Goal: Task Accomplishment & Management: Use online tool/utility

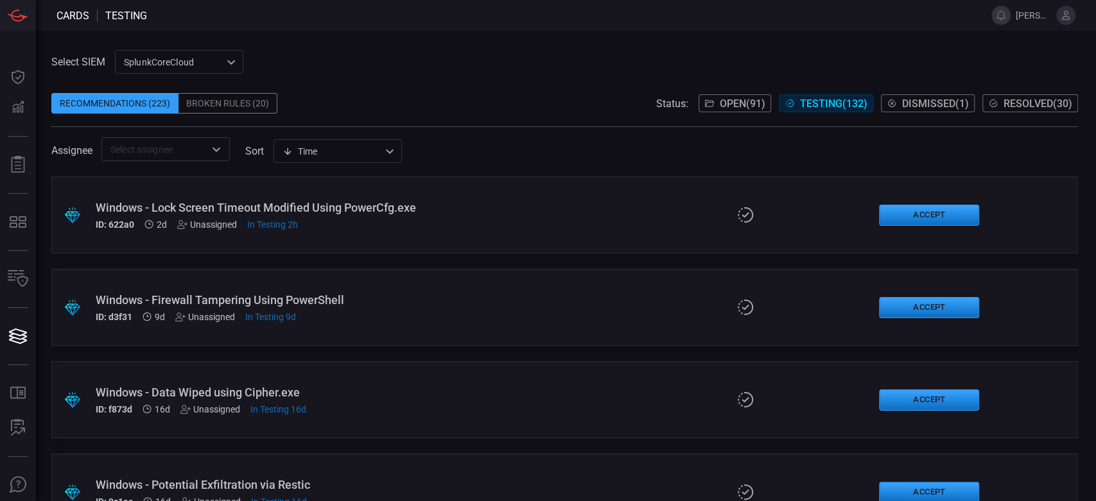
click at [717, 96] on button "Open ( 91 )" at bounding box center [734, 103] width 73 height 18
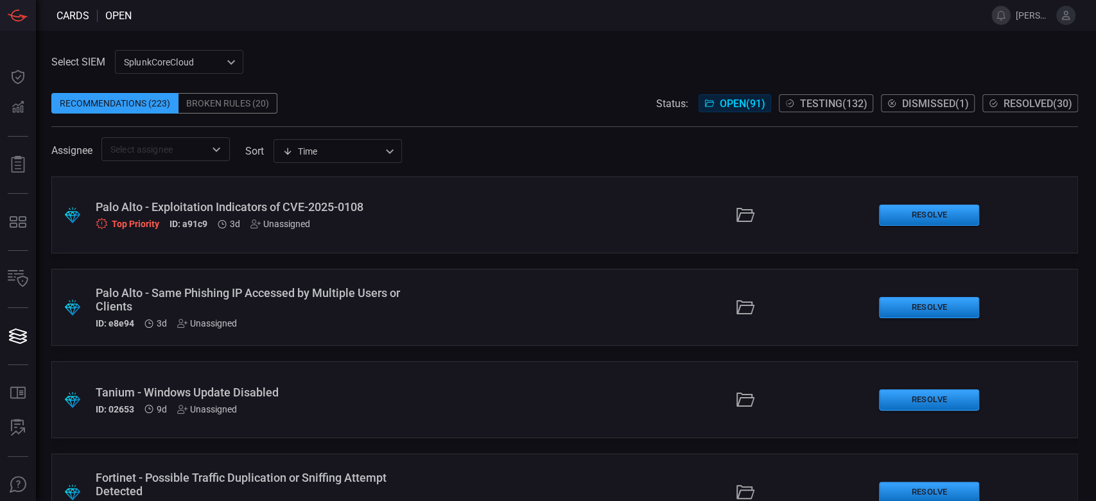
click at [239, 106] on div "Broken Rules (20)" at bounding box center [227, 103] width 99 height 21
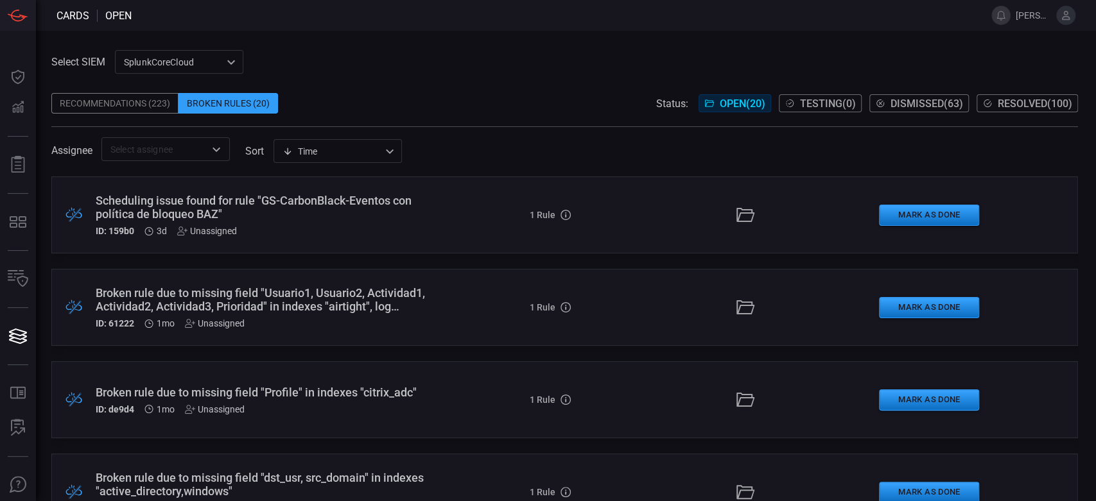
click at [94, 108] on div "Recommendations (223)" at bounding box center [114, 103] width 127 height 21
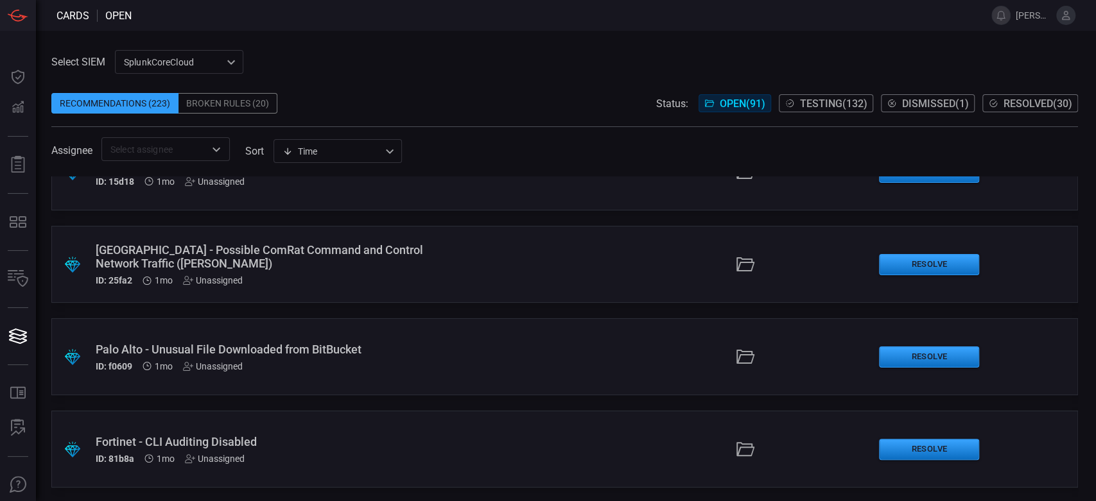
scroll to position [784, 0]
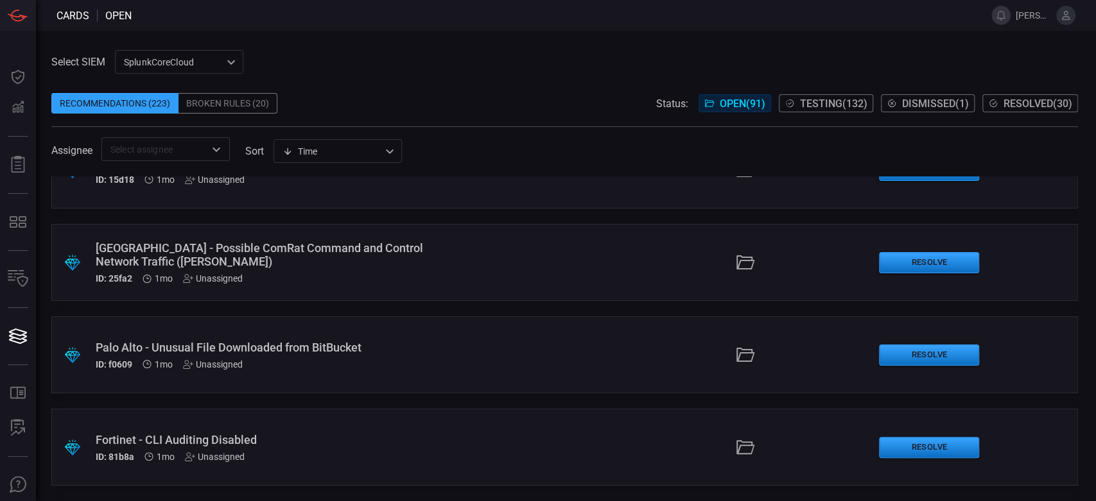
click at [841, 104] on span "Testing ( 132 )" at bounding box center [833, 104] width 67 height 12
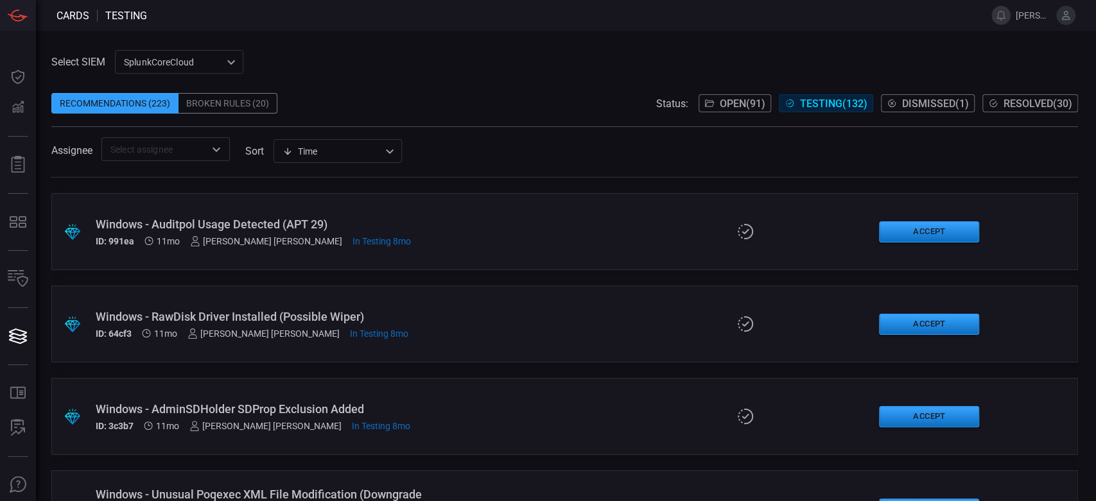
scroll to position [11377, 0]
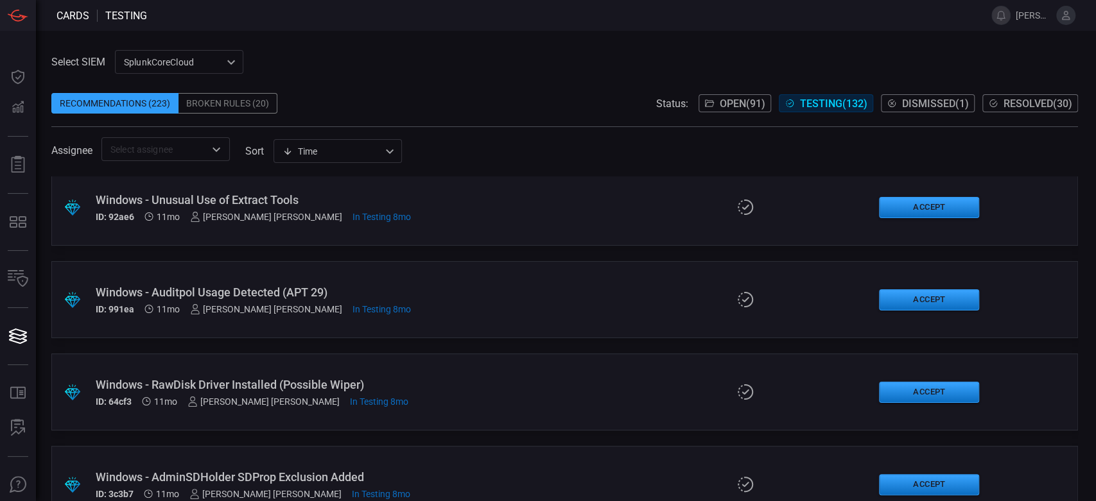
click at [1016, 106] on span "Resolved ( 30 )" at bounding box center [1037, 104] width 69 height 12
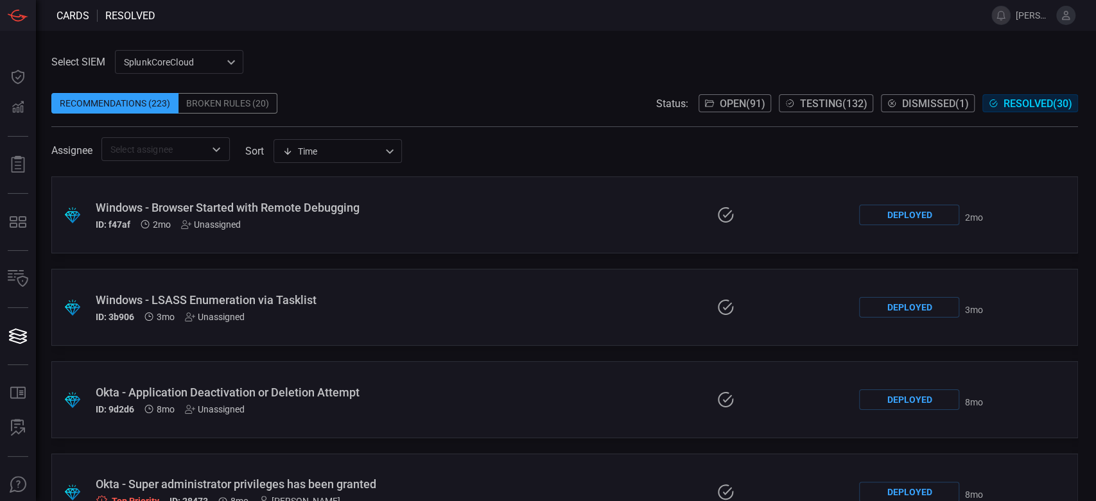
click at [328, 210] on div "Windows - Browser Started with Remote Debugging" at bounding box center [254, 207] width 317 height 13
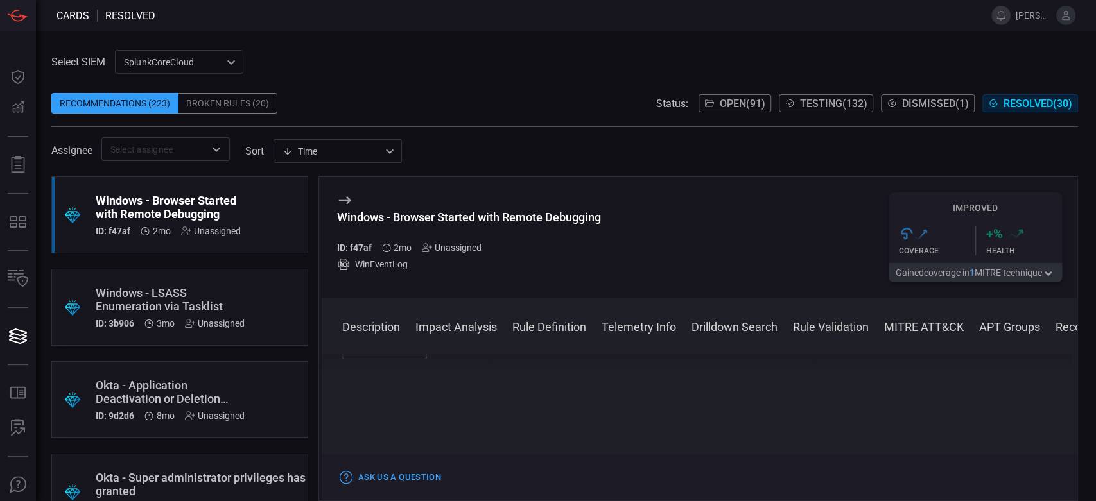
scroll to position [1536, 0]
click at [193, 291] on div "Windows - LSASS Enumeration via Tasklist" at bounding box center [170, 299] width 149 height 27
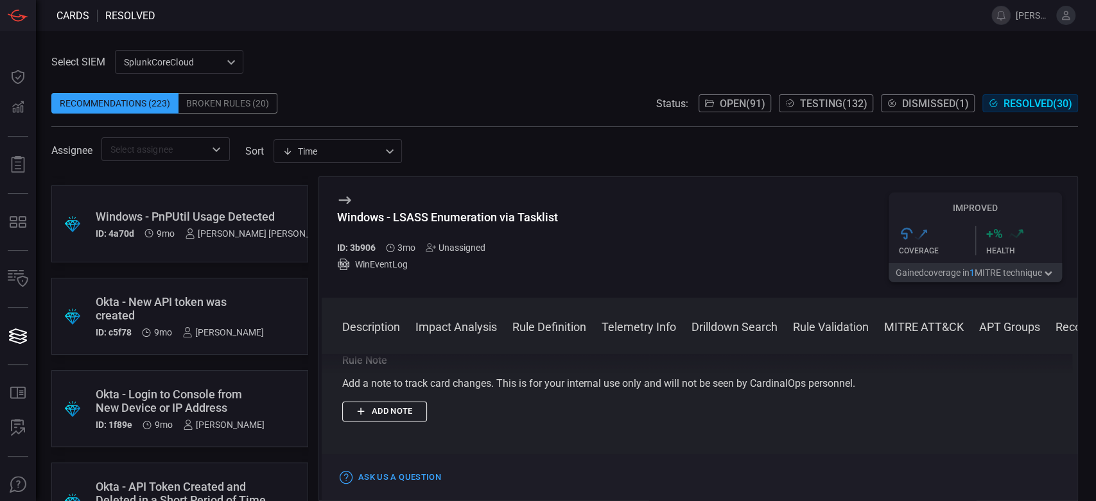
scroll to position [1568, 0]
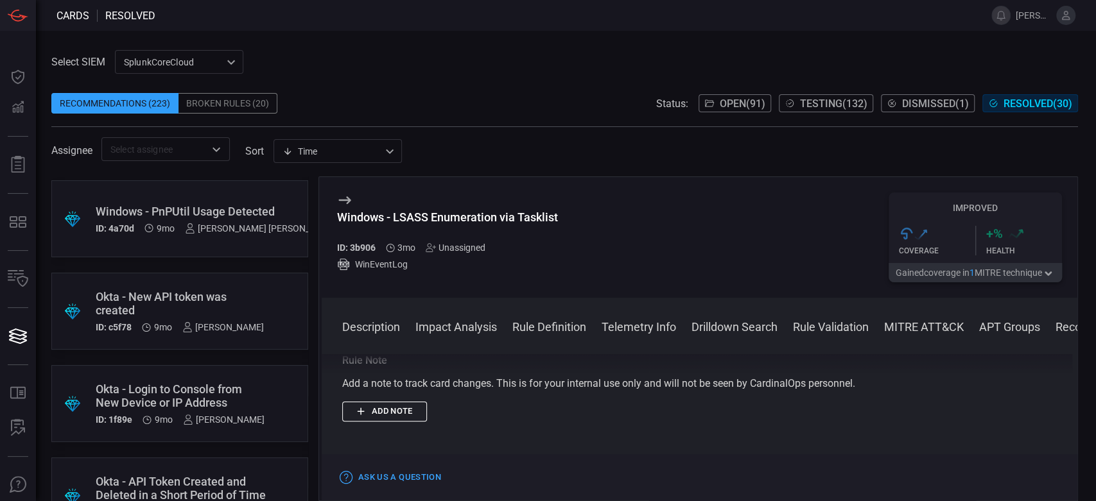
click at [231, 231] on div "[PERSON_NAME] [PERSON_NAME]" at bounding box center [261, 228] width 152 height 10
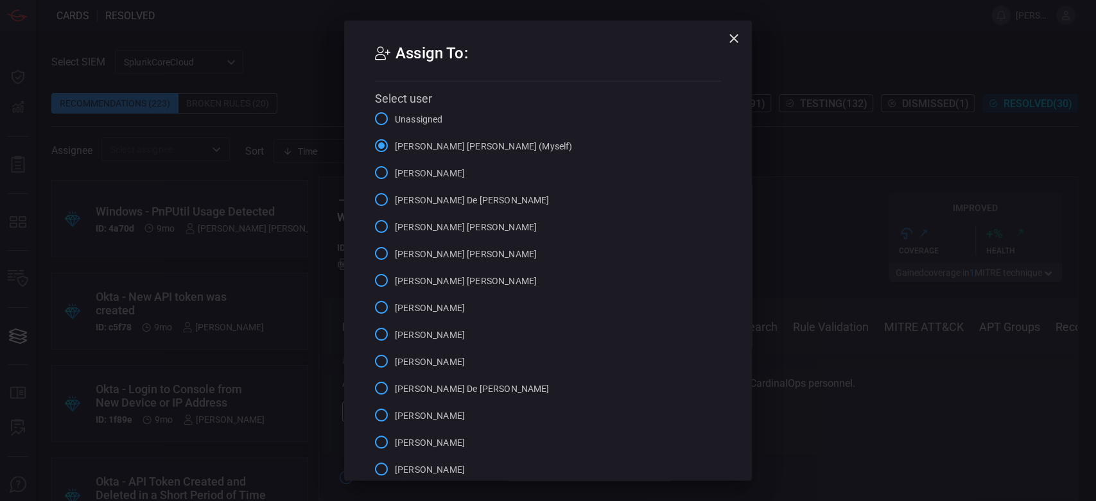
click at [732, 39] on icon "button" at bounding box center [733, 38] width 15 height 15
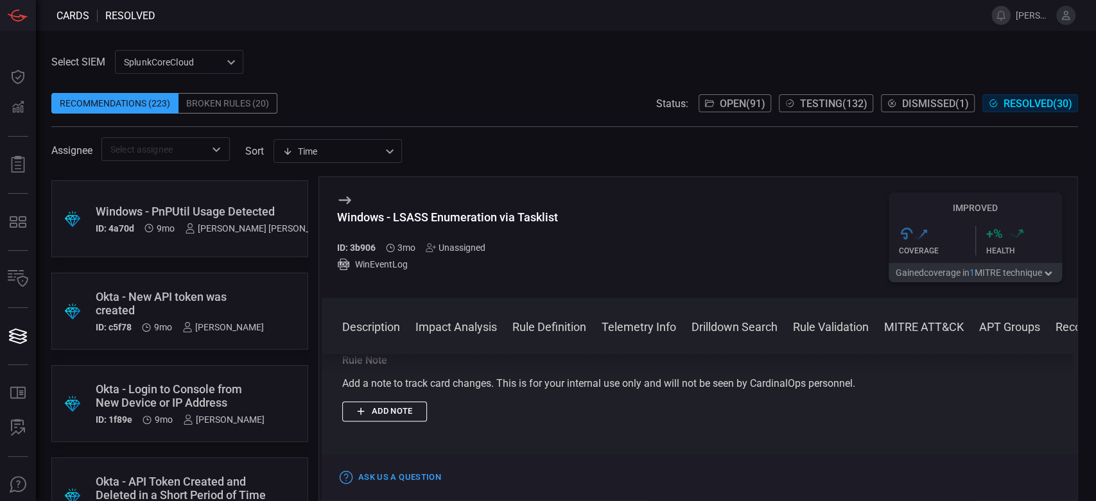
click at [227, 296] on div "Okta - New API token was created" at bounding box center [180, 303] width 168 height 27
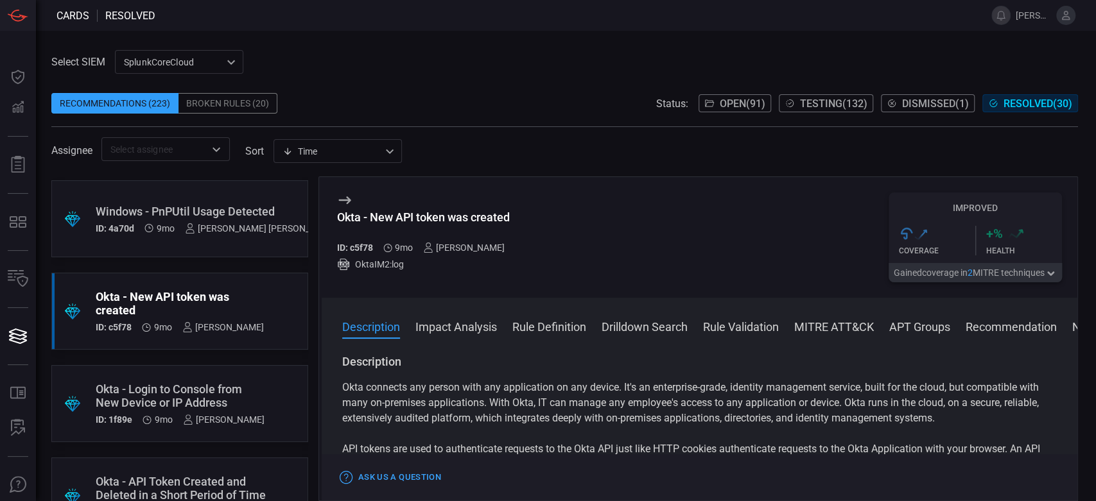
click at [248, 193] on div ".suggested_cards_icon{fill:url(#suggested_cards_icon);} Windows - PnPUtil Usage…" at bounding box center [179, 218] width 257 height 77
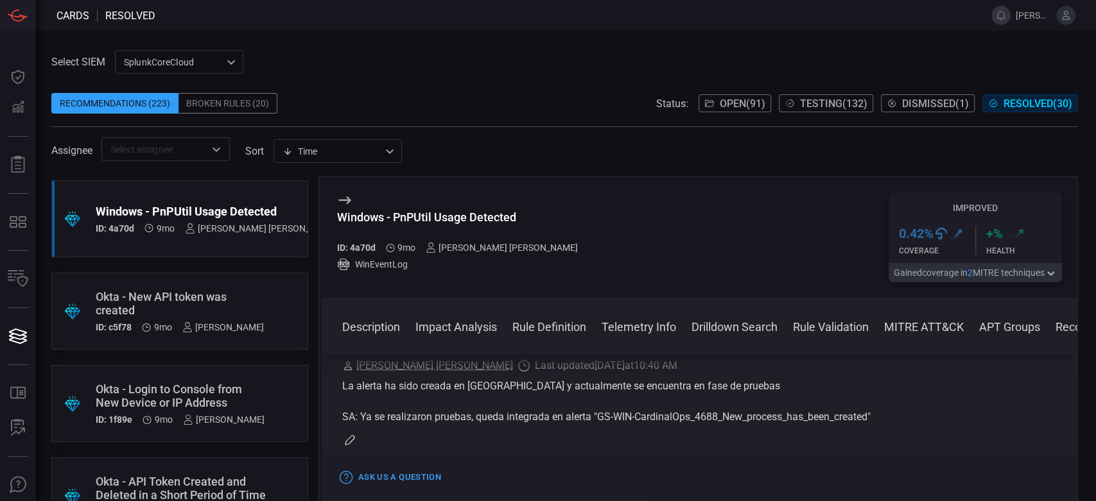
scroll to position [1410, 0]
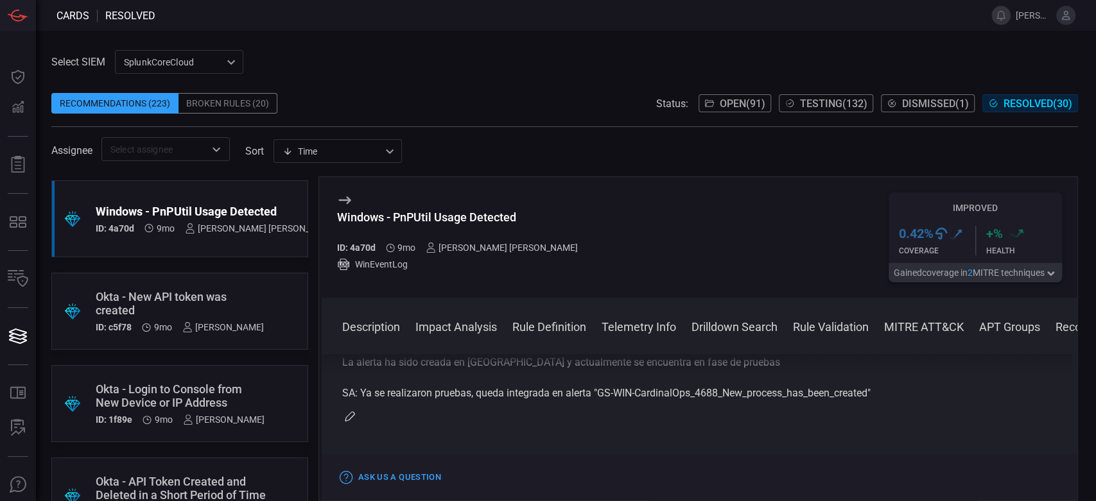
drag, startPoint x: 719, startPoint y: 371, endPoint x: 503, endPoint y: 368, distance: 215.7
click at [503, 368] on div "Description PnPUtil is a built-in command line tool for Windows operating syste…" at bounding box center [700, 425] width 756 height 142
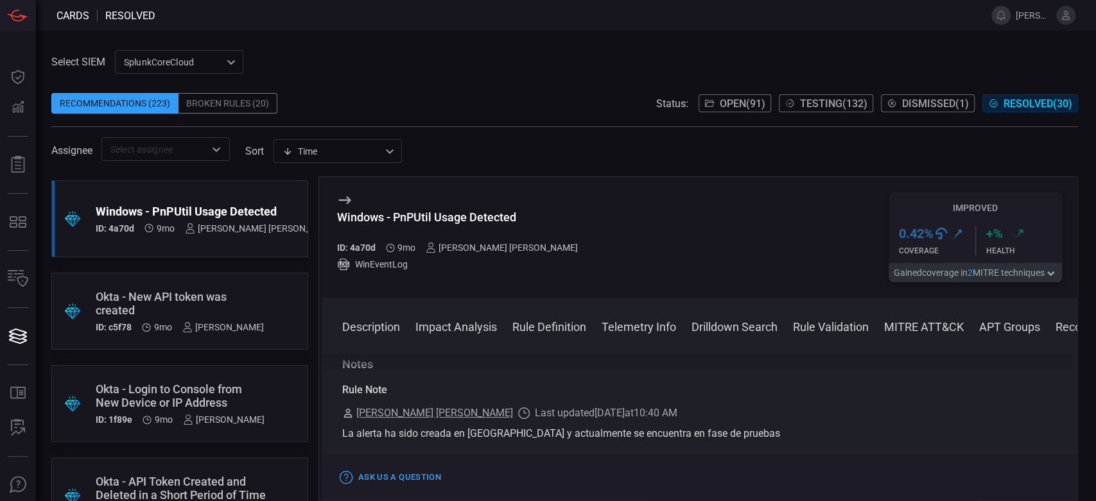
click at [496, 438] on div "La alerta ha sido creada en [GEOGRAPHIC_DATA] y actualmente se encuentra en fas…" at bounding box center [699, 449] width 714 height 46
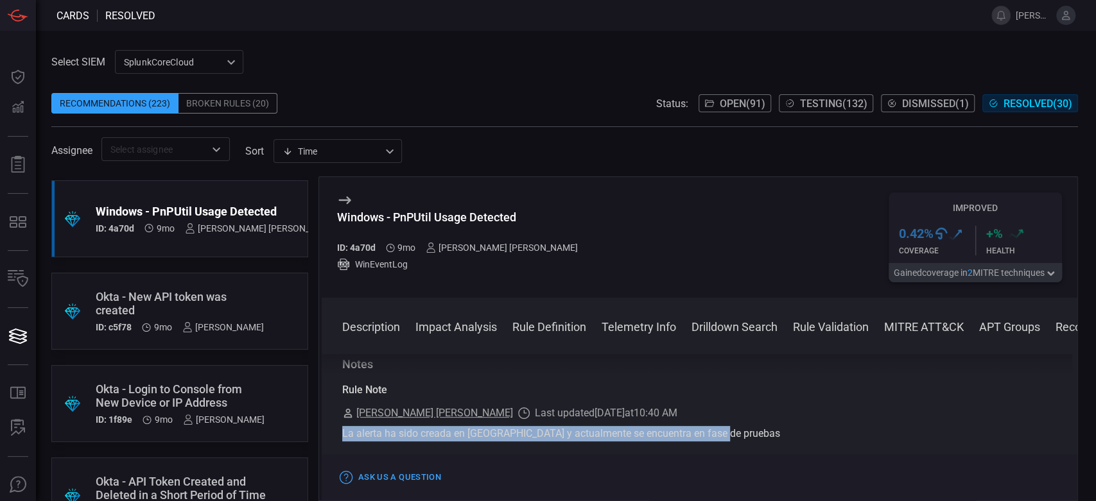
click at [496, 438] on div "La alerta ha sido creada en [GEOGRAPHIC_DATA] y actualmente se encuentra en fas…" at bounding box center [699, 449] width 714 height 46
copy div "La alerta ha sido creada en [GEOGRAPHIC_DATA] y actualmente se encuentra en fas…"
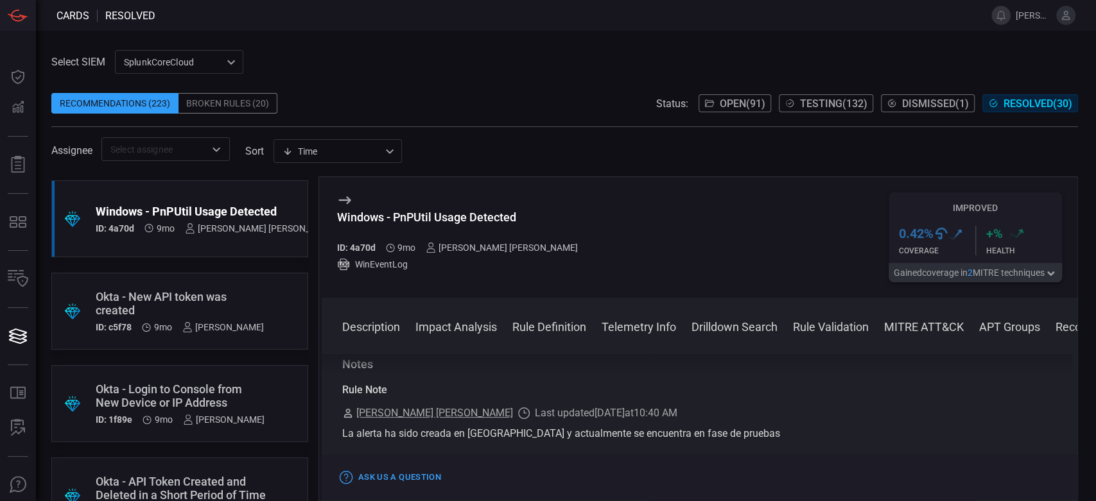
click at [372, 42] on div "Select SIEM SplunkCoreCloud f748d276-46a5-4bd3-b149-f2461a2fe2c5 ​ Recommendati…" at bounding box center [566, 266] width 1060 height 471
click at [808, 110] on button "Testing ( 132 )" at bounding box center [826, 103] width 94 height 18
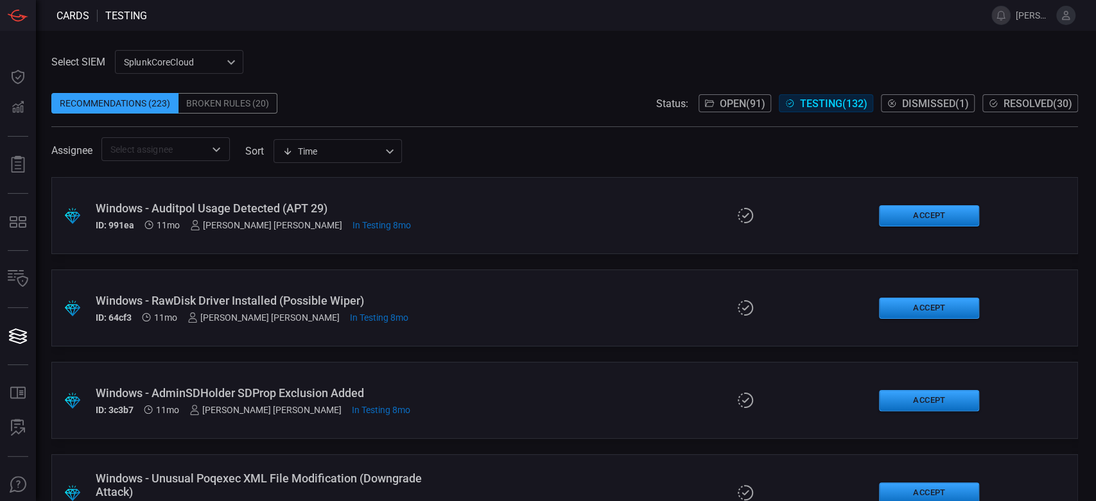
scroll to position [11448, 0]
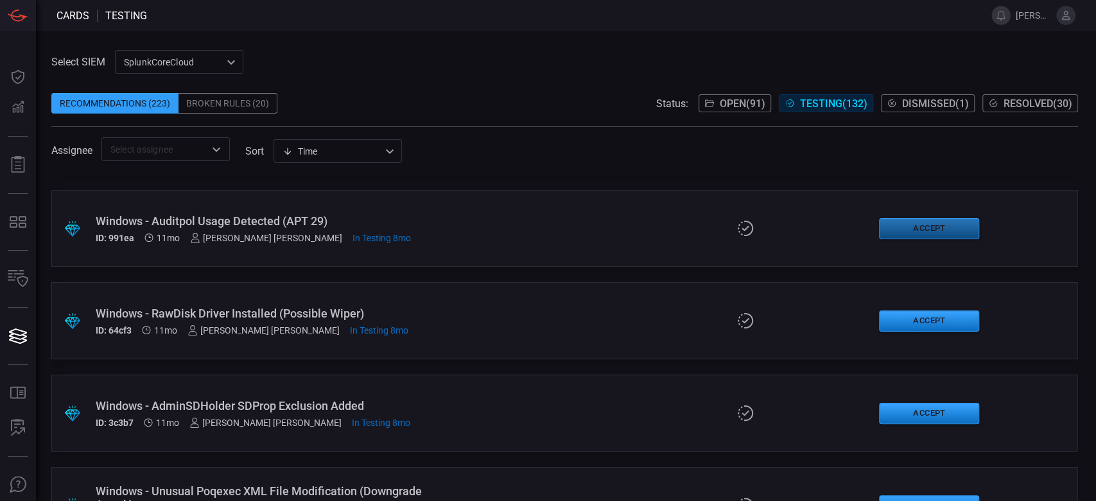
click at [909, 224] on button "Accept" at bounding box center [929, 228] width 100 height 21
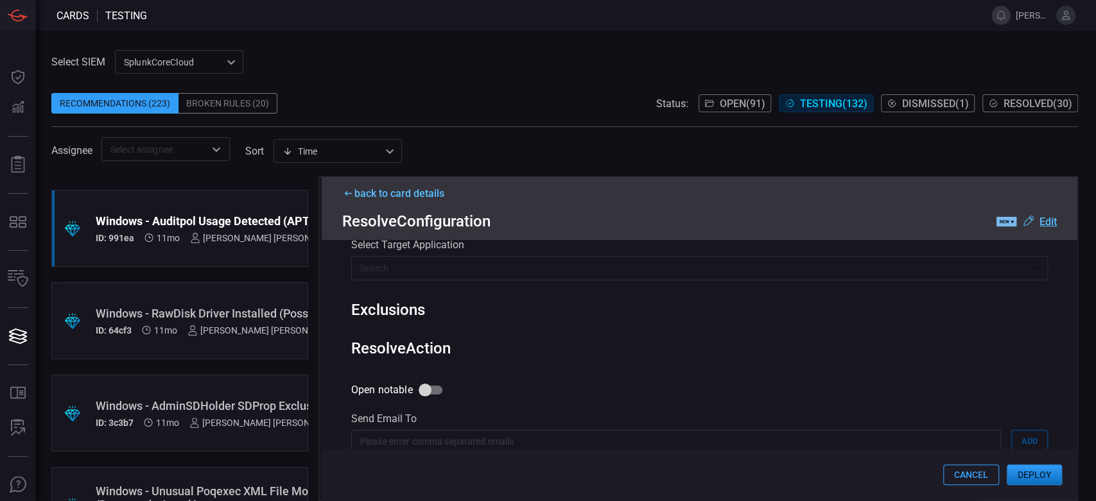
scroll to position [642, 0]
click at [1049, 471] on button "Deploy" at bounding box center [1034, 475] width 55 height 21
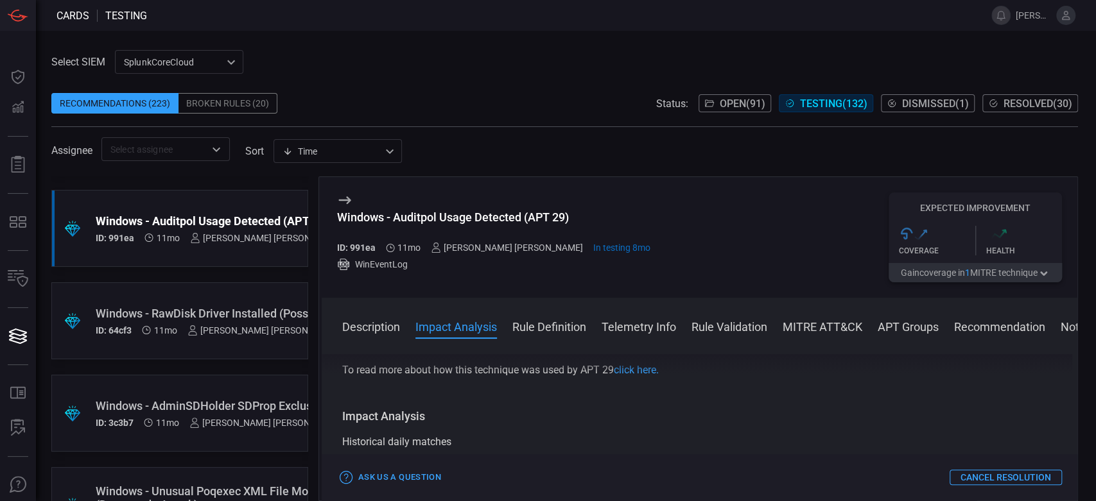
scroll to position [214, 0]
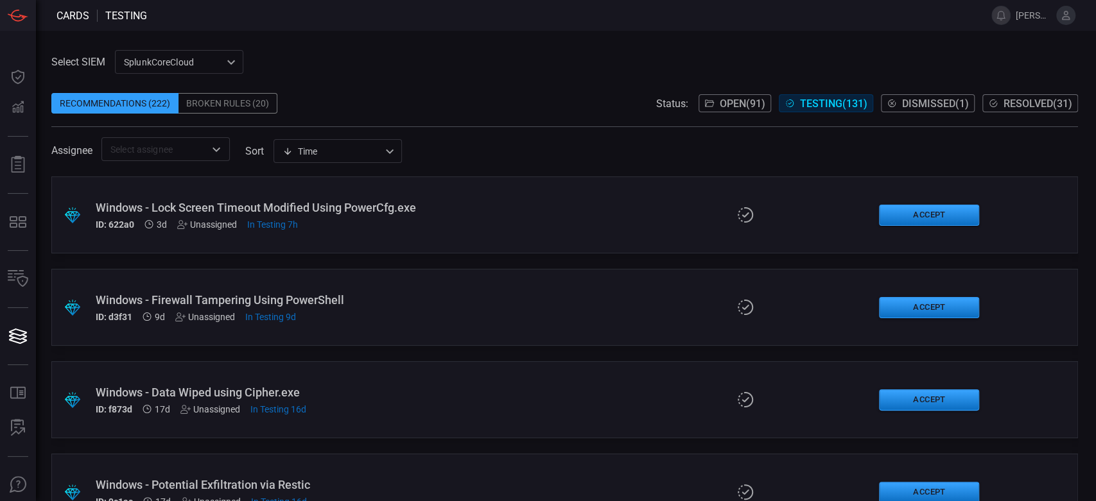
click at [1019, 99] on span "Resolved ( 31 )" at bounding box center [1037, 104] width 69 height 12
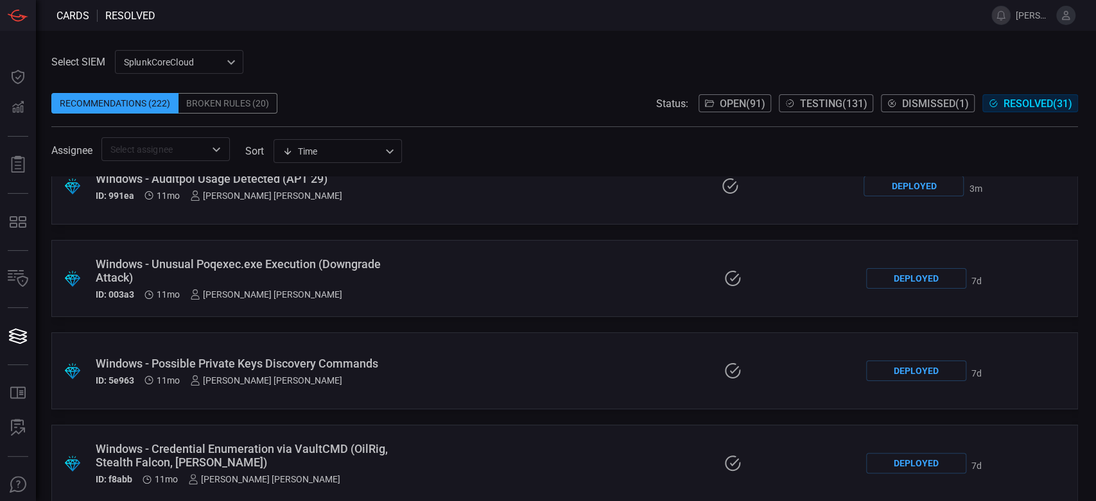
scroll to position [1899, 0]
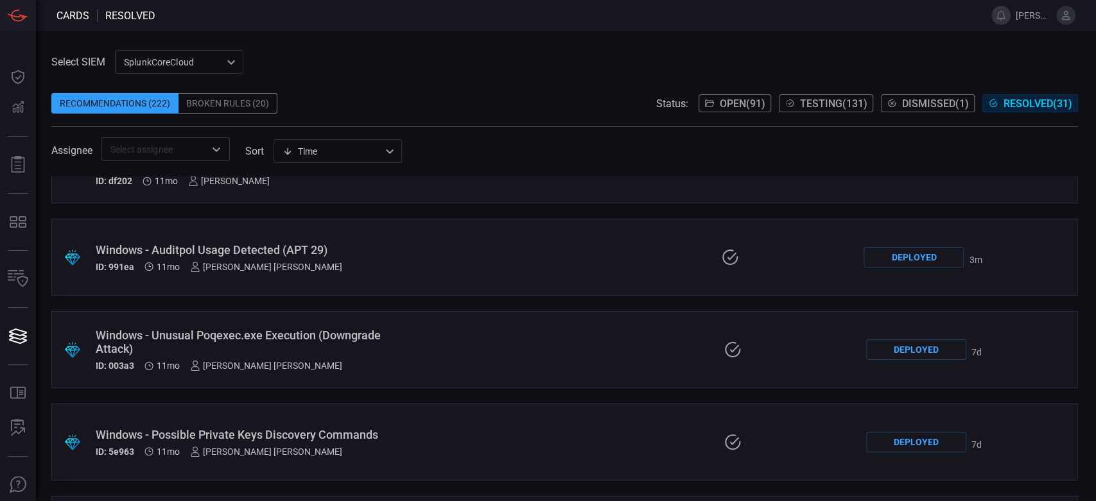
click at [305, 246] on div "Windows - Auditpol Usage Detected (APT 29)" at bounding box center [256, 249] width 320 height 13
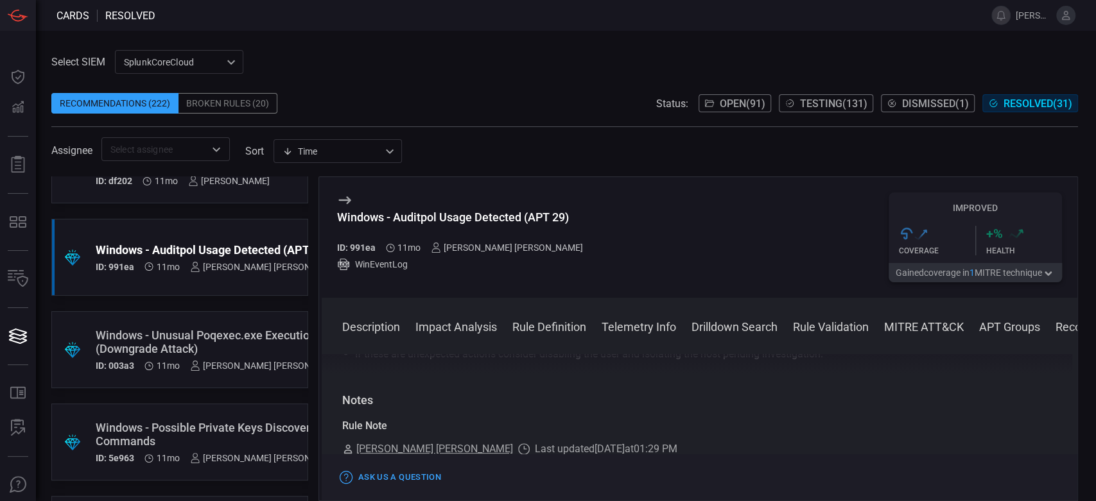
scroll to position [1307, 0]
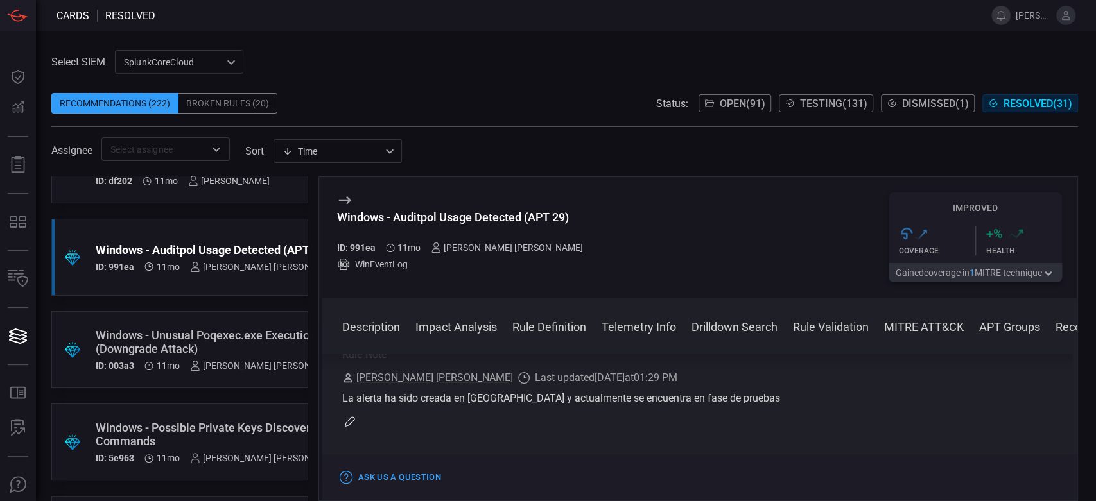
click at [817, 103] on span "Testing ( 131 )" at bounding box center [833, 104] width 67 height 12
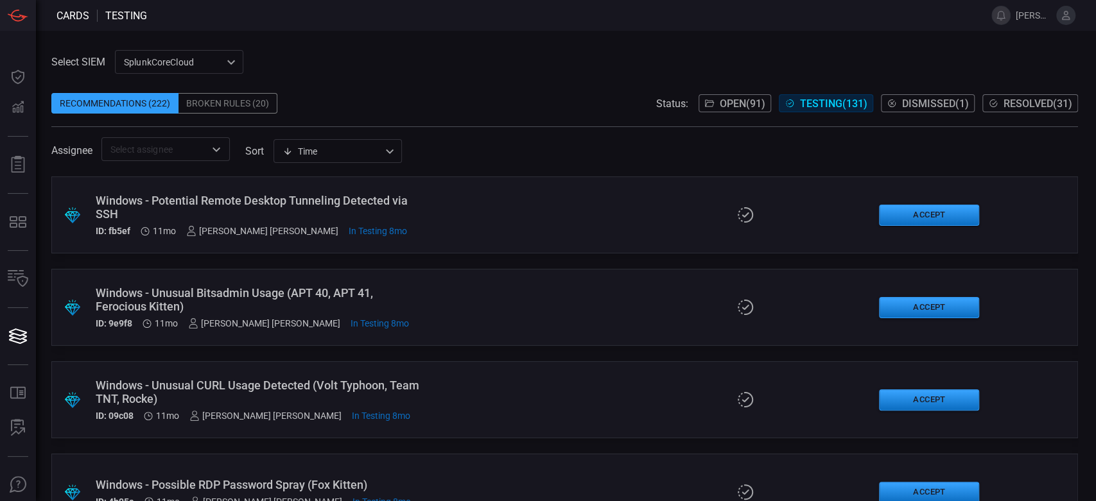
scroll to position [11000, 0]
drag, startPoint x: 307, startPoint y: 307, endPoint x: 291, endPoint y: 27, distance: 280.3
click at [291, 27] on span at bounding box center [561, 15] width 829 height 31
click at [1042, 108] on span "Resolved ( 31 )" at bounding box center [1037, 104] width 69 height 12
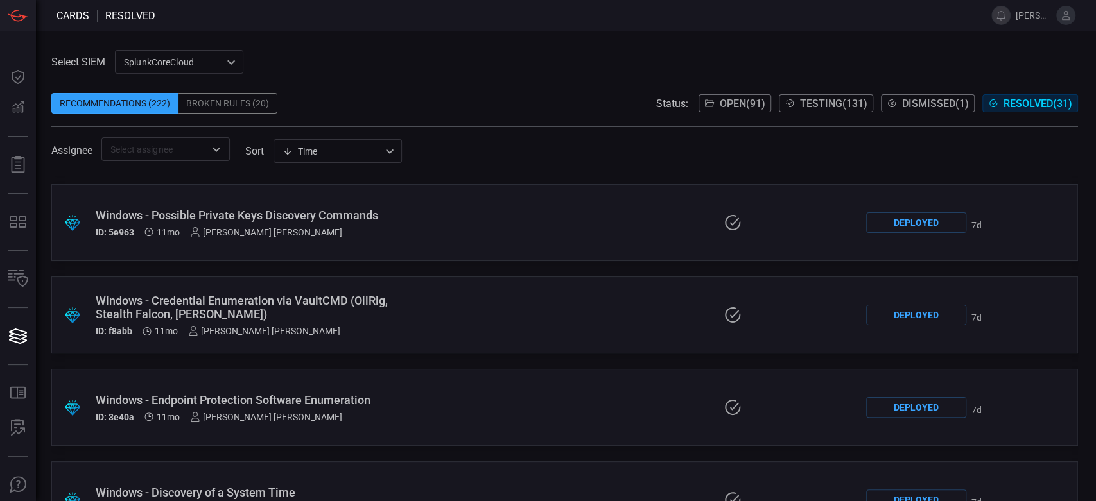
scroll to position [2139, 0]
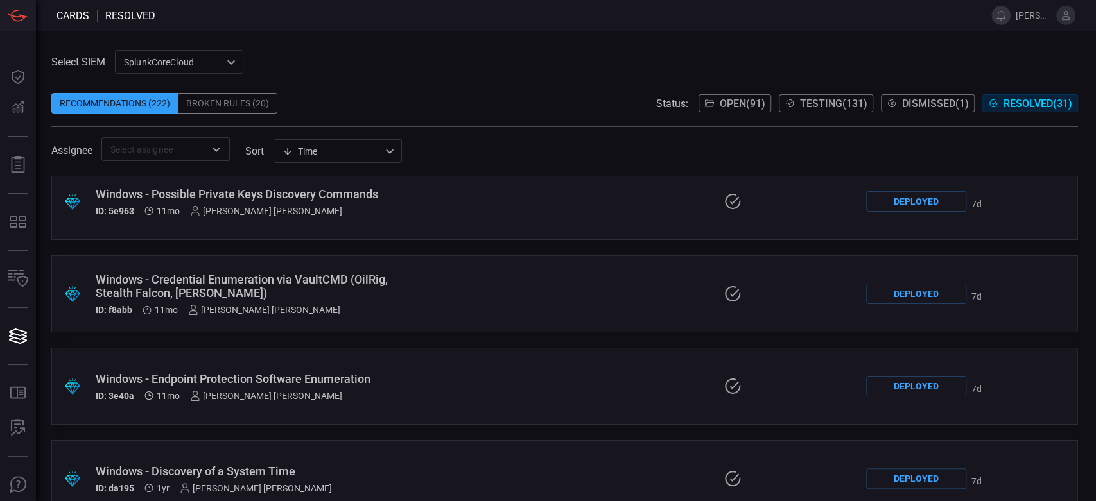
click at [351, 382] on div "Windows - Endpoint Protection Software Enumeration" at bounding box center [257, 378] width 322 height 13
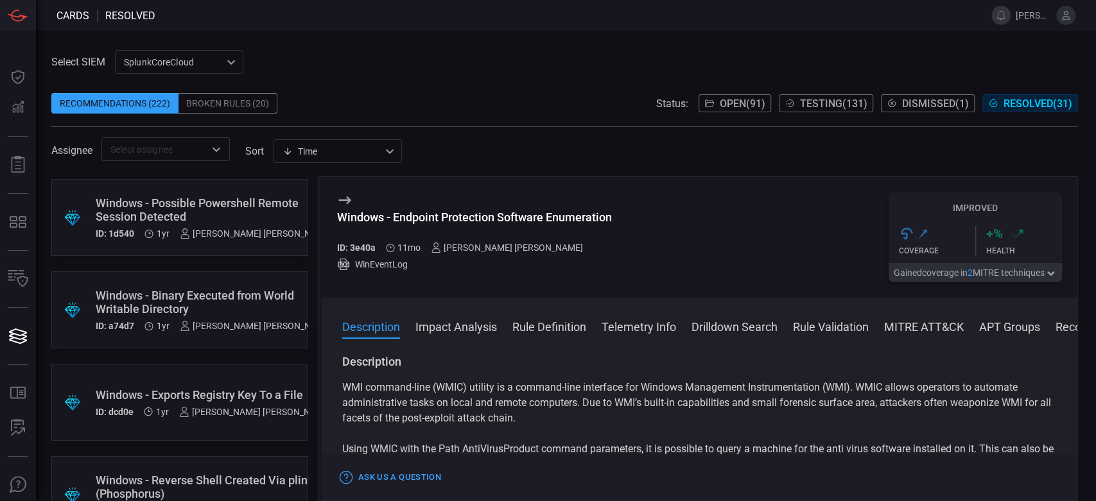
scroll to position [2552, 0]
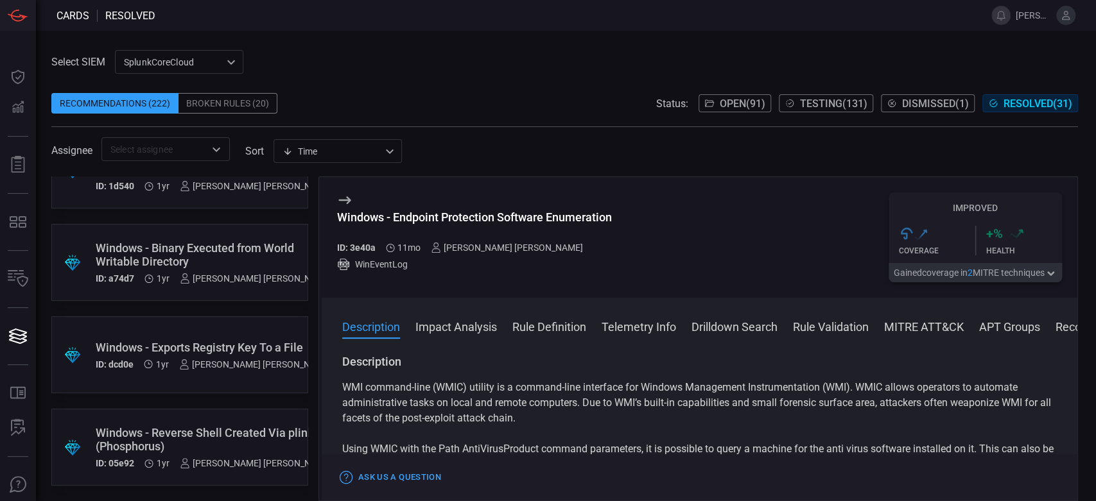
click at [744, 106] on span "Open ( 91 )" at bounding box center [743, 104] width 46 height 12
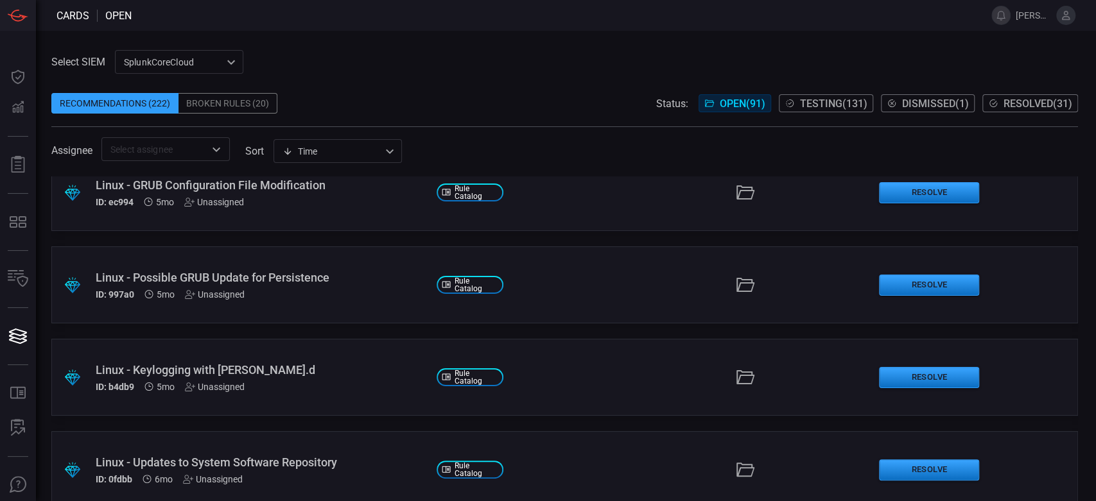
scroll to position [4921, 0]
click at [840, 98] on span "Testing ( 131 )" at bounding box center [833, 104] width 67 height 12
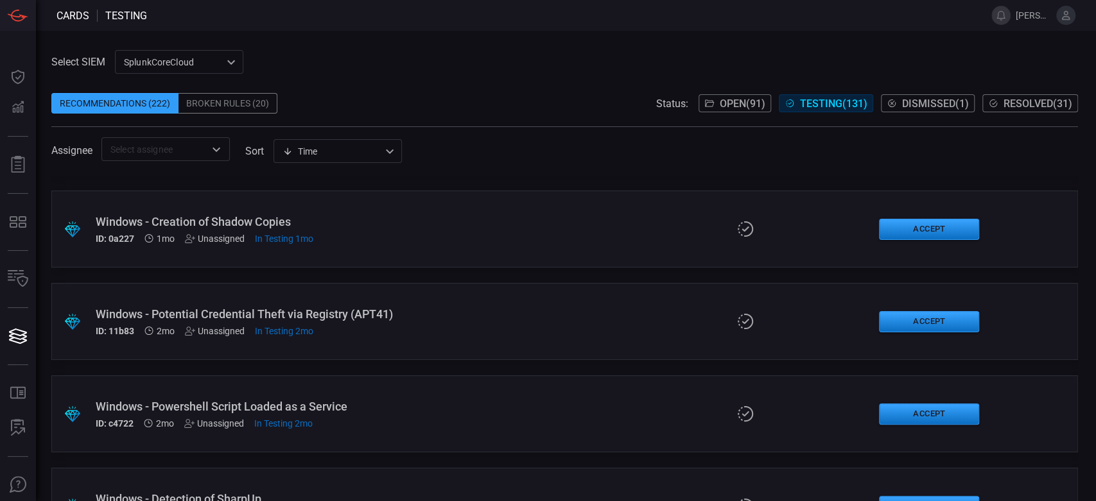
scroll to position [1212, 0]
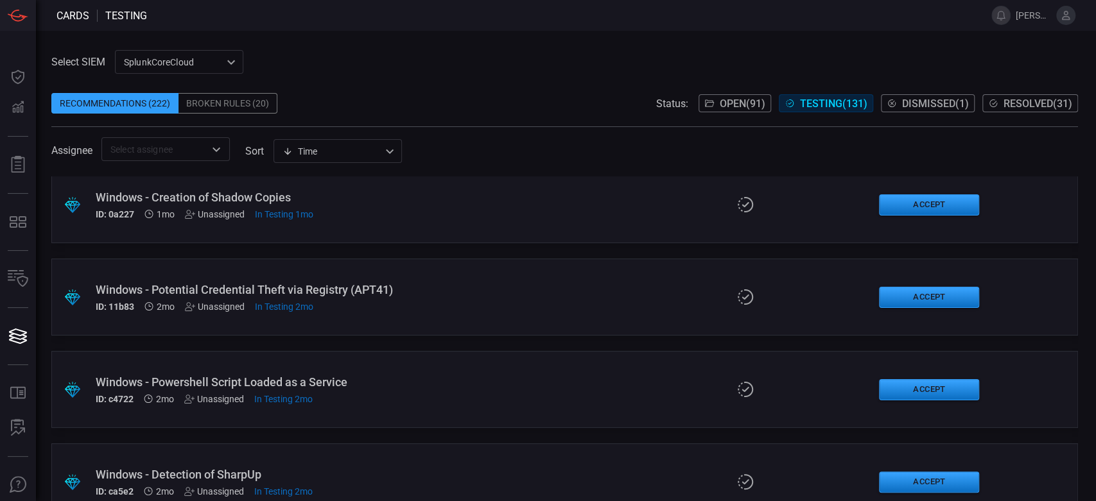
drag, startPoint x: 421, startPoint y: 399, endPoint x: 246, endPoint y: 433, distance: 177.9
click at [246, 433] on div ".suggested_cards_icon{fill:url(#suggested_cards_icon);} Windows - Lock Screen T…" at bounding box center [564, 339] width 1026 height 325
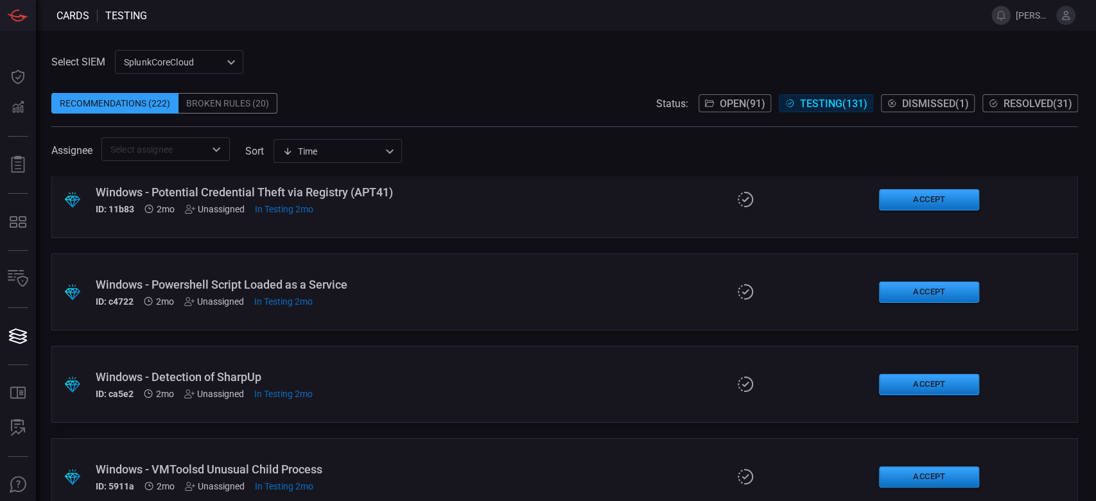
scroll to position [1355, 0]
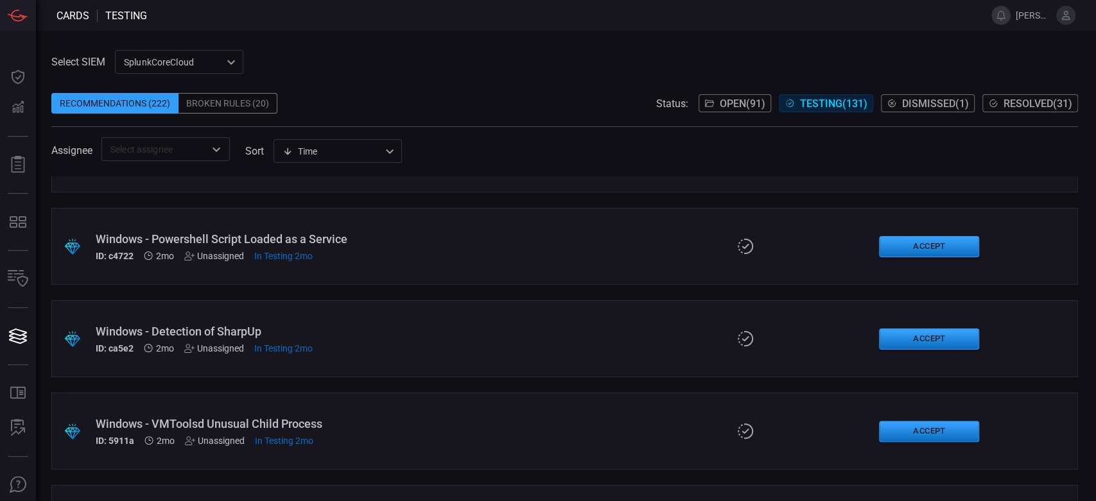
drag, startPoint x: 328, startPoint y: 395, endPoint x: 258, endPoint y: 390, distance: 70.2
click at [258, 390] on div ".suggested_cards_icon{fill:url(#suggested_cards_icon);} Windows - Lock Screen T…" at bounding box center [564, 339] width 1026 height 325
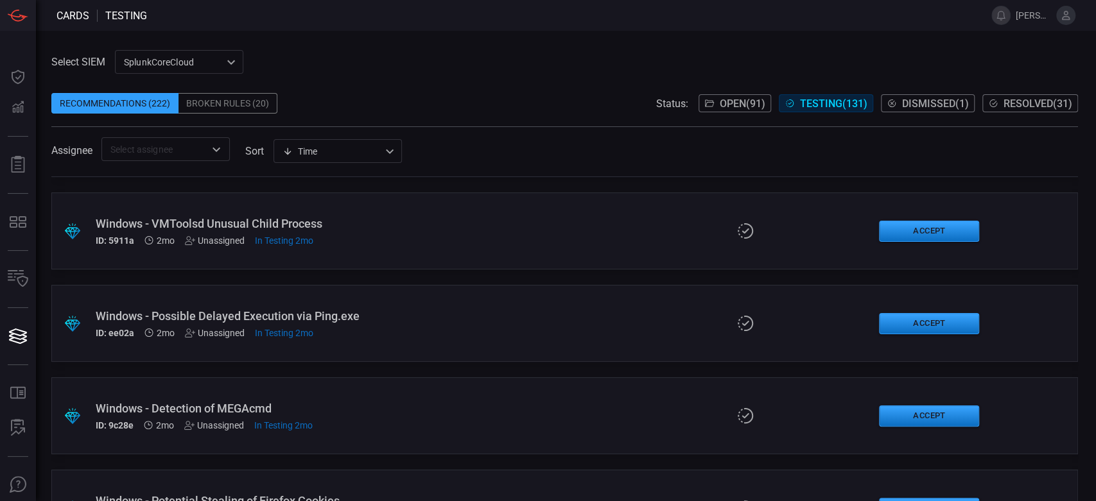
scroll to position [1640, 0]
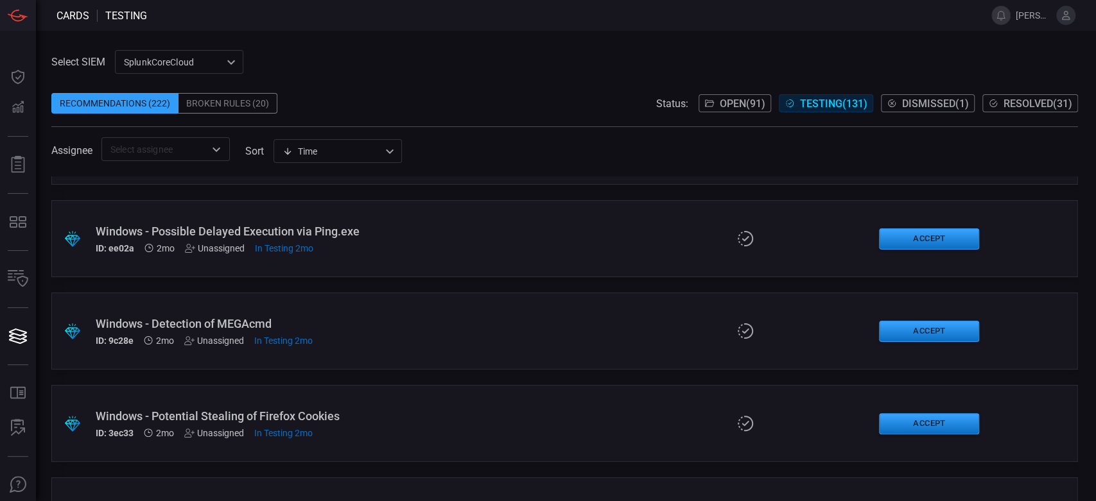
click at [349, 382] on div ".suggested_cards_icon{fill:url(#suggested_cards_icon);} Windows - Lock Screen T…" at bounding box center [564, 339] width 1026 height 325
drag, startPoint x: 349, startPoint y: 382, endPoint x: 336, endPoint y: 386, distance: 12.8
click at [336, 386] on div ".suggested_cards_icon{fill:url(#suggested_cards_icon);} Windows - Potential Ste…" at bounding box center [564, 423] width 1026 height 77
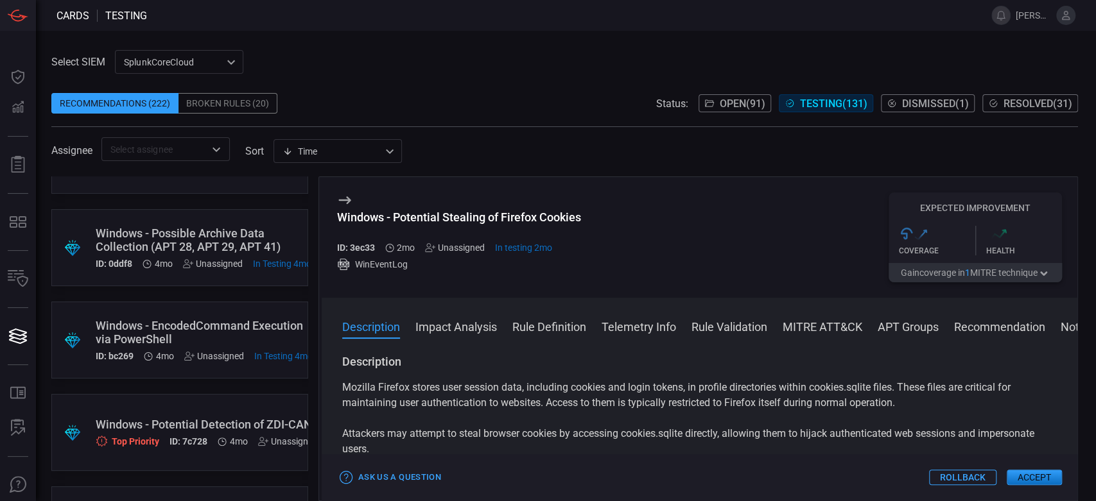
scroll to position [3210, 0]
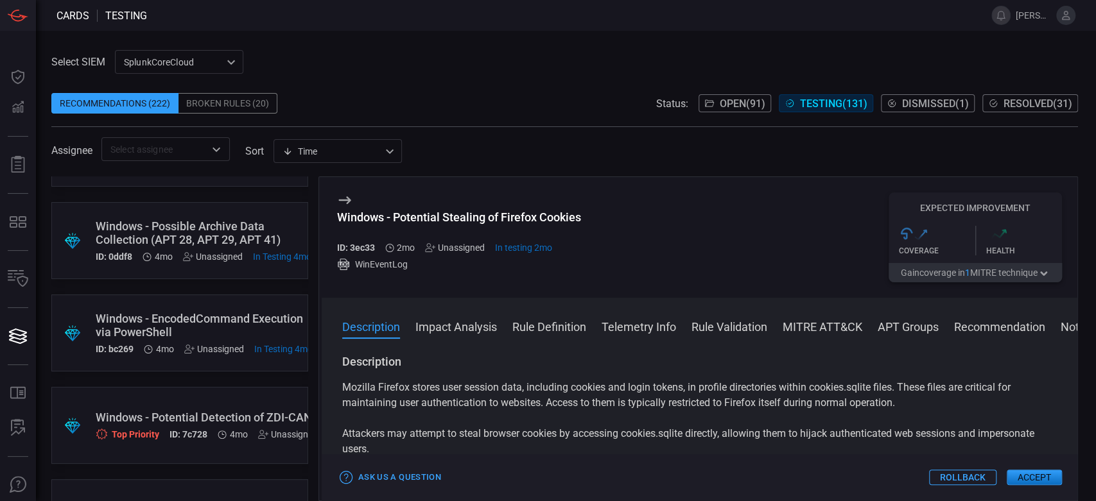
drag, startPoint x: 309, startPoint y: 220, endPoint x: 310, endPoint y: 209, distance: 11.6
click at [310, 209] on div ".suggested_cards_icon{fill:url(#suggested_cards_icon);} Windows - Lock Screen T…" at bounding box center [564, 339] width 1026 height 325
click at [341, 196] on icon at bounding box center [344, 200] width 15 height 15
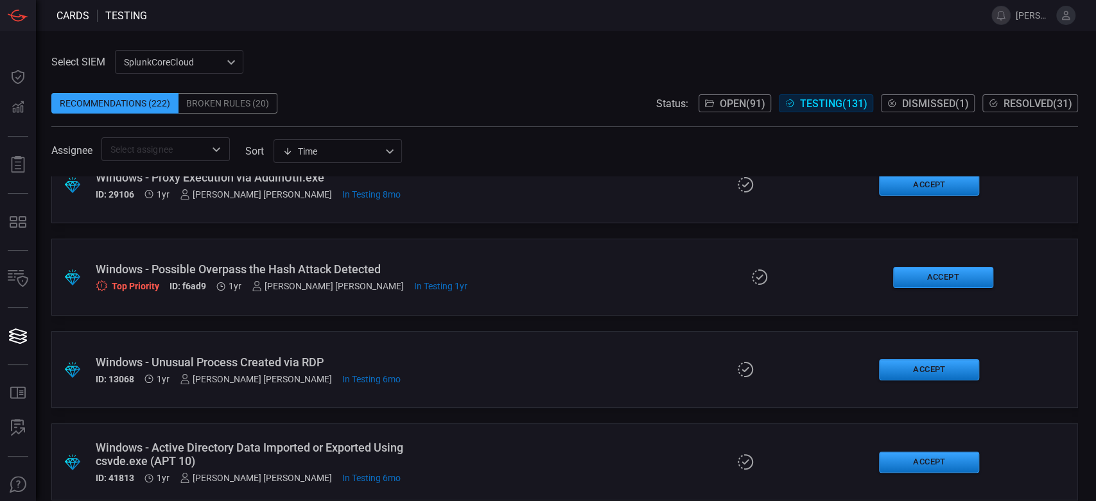
scroll to position [11784, 0]
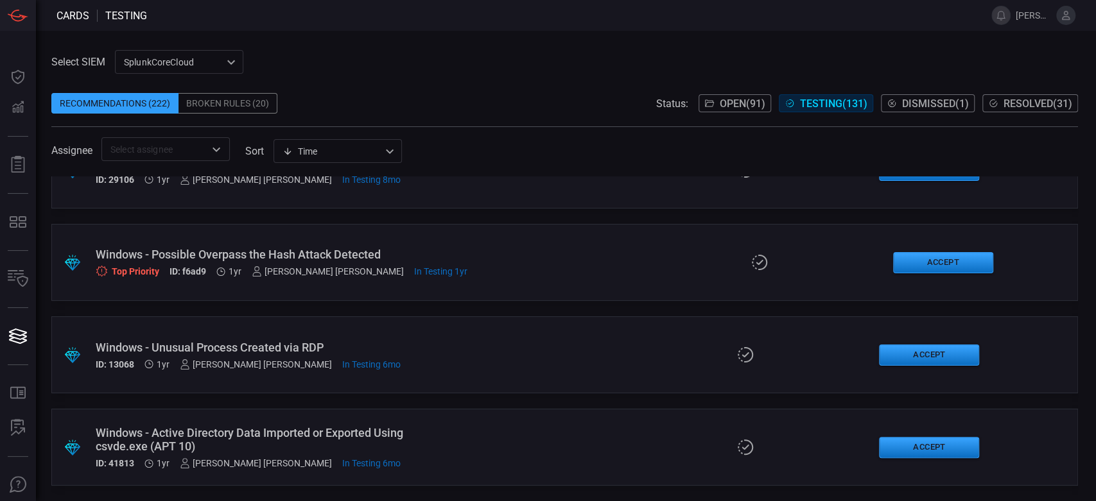
click at [1042, 107] on span "Resolved ( 31 )" at bounding box center [1037, 104] width 69 height 12
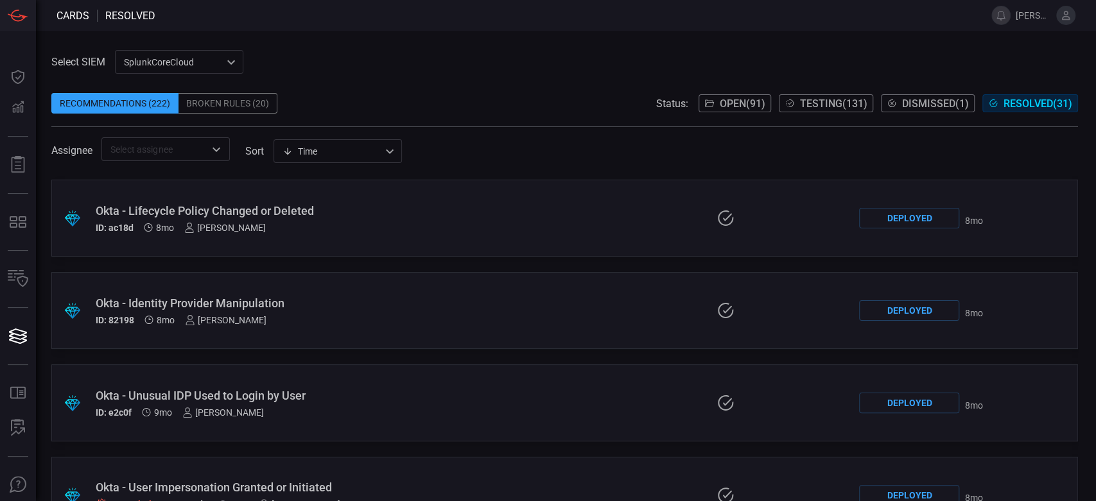
scroll to position [258, 0]
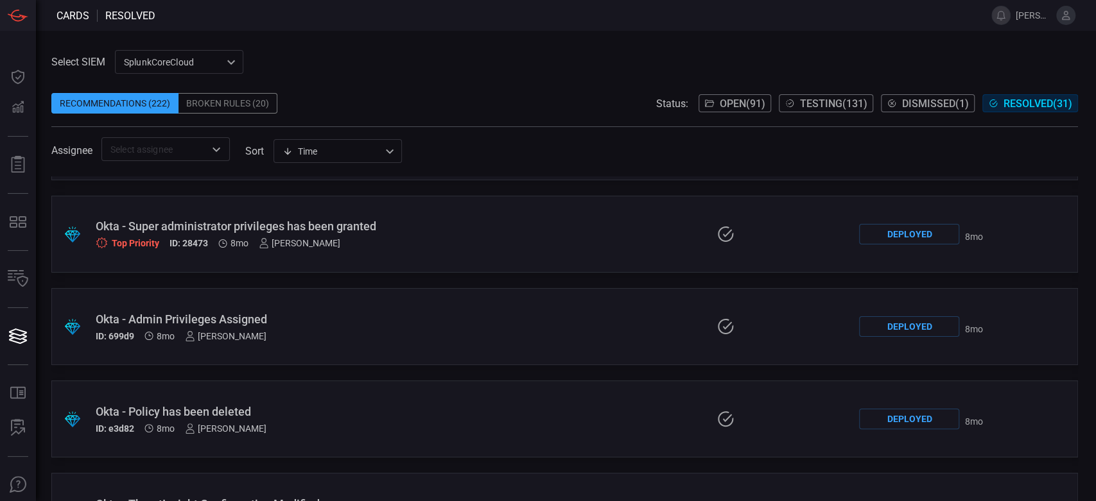
click at [910, 107] on span "Dismissed ( 1 )" at bounding box center [935, 104] width 67 height 12
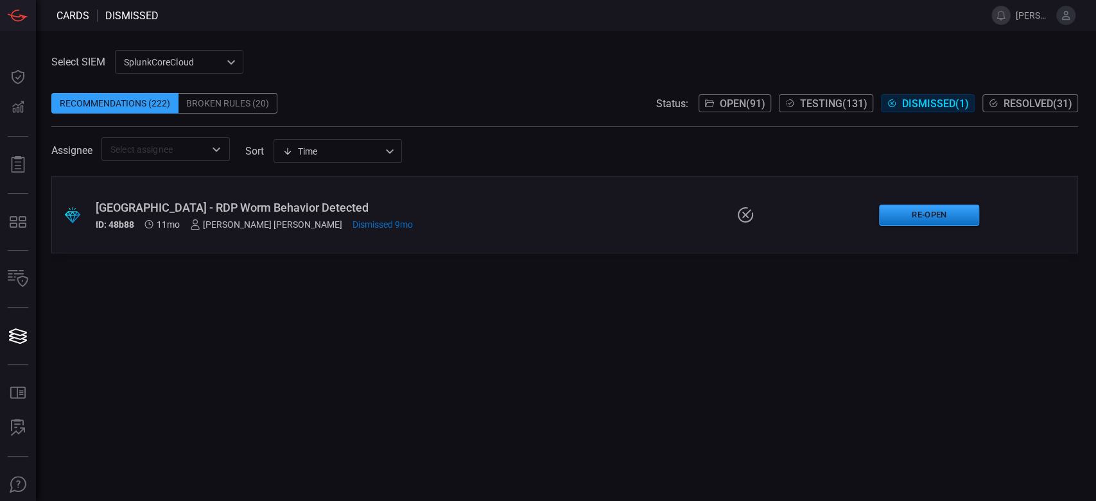
click at [804, 111] on button "Testing ( 131 )" at bounding box center [826, 103] width 94 height 18
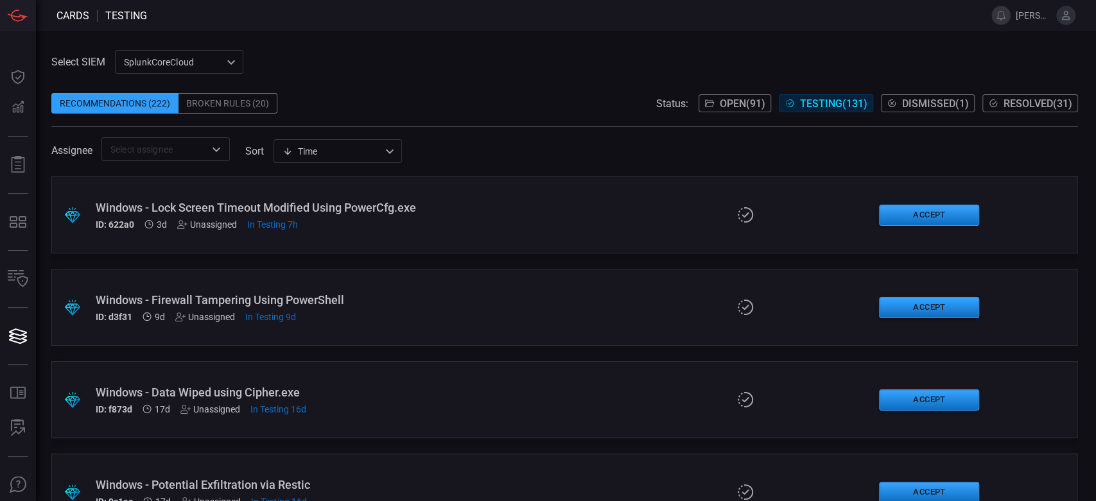
click at [720, 103] on span "Open ( 91 )" at bounding box center [743, 104] width 46 height 12
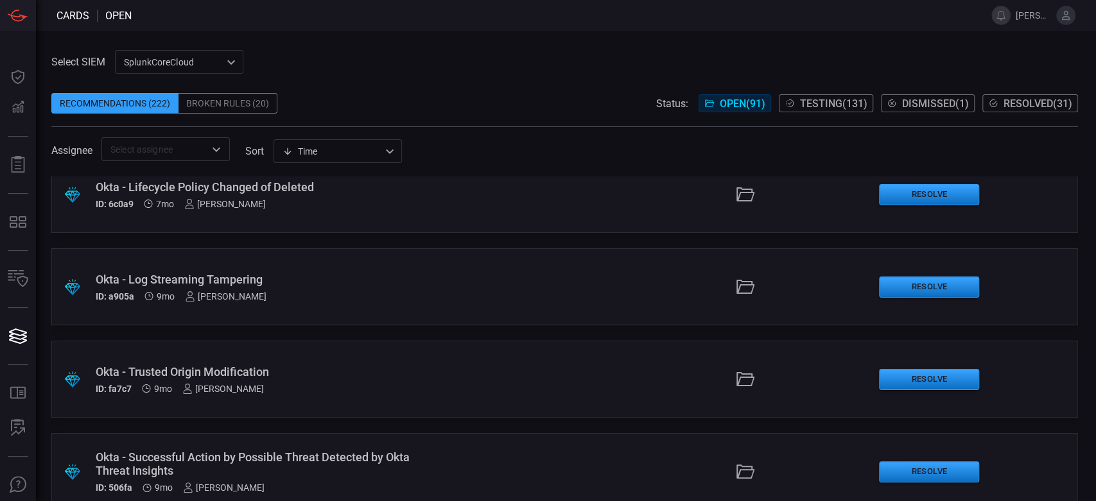
scroll to position [8087, 0]
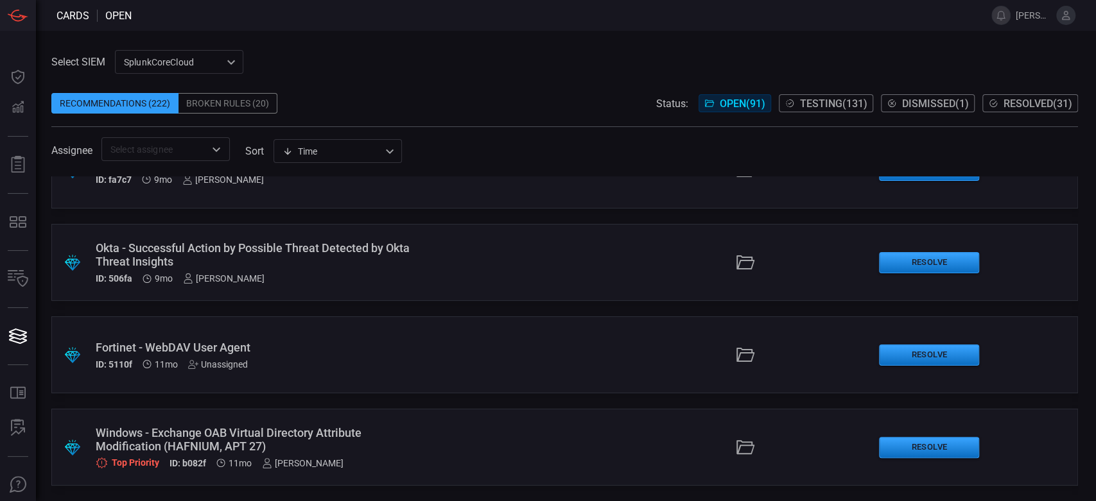
click at [794, 101] on button "Testing ( 131 )" at bounding box center [826, 103] width 94 height 18
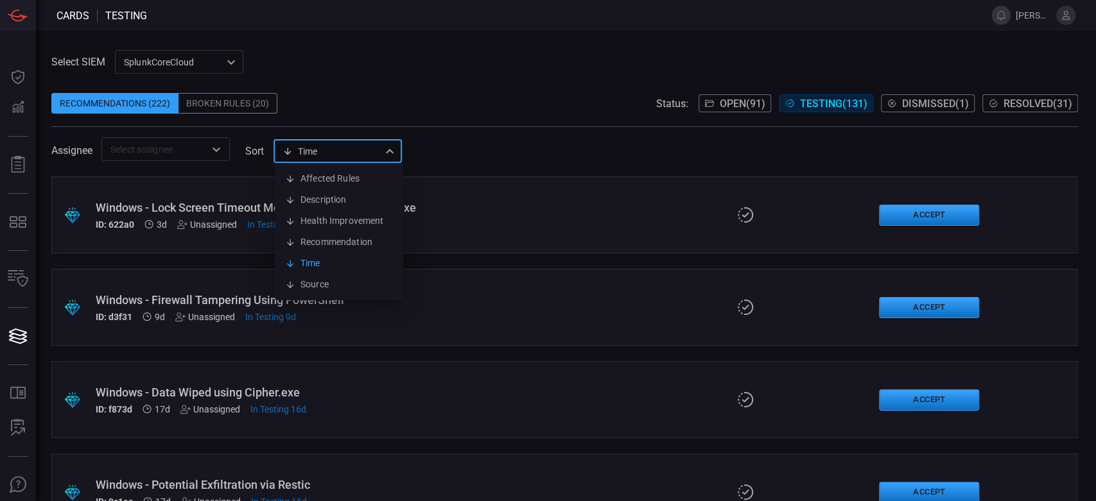
click at [324, 145] on div "Time visibleUpdateTime Affected Rules Description Health Improvement Recommenda…" at bounding box center [337, 151] width 128 height 24
click at [334, 196] on li "Description" at bounding box center [339, 199] width 128 height 21
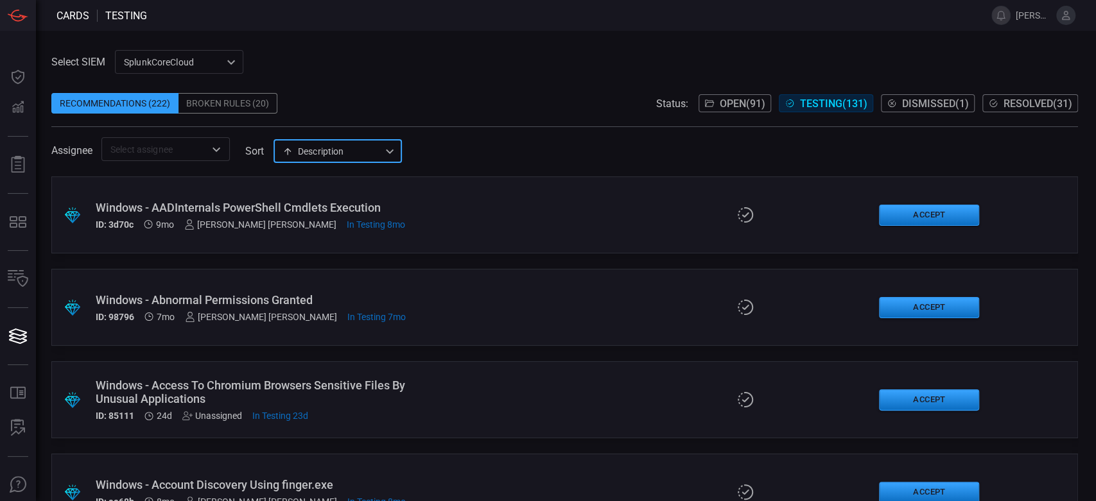
type input "description"
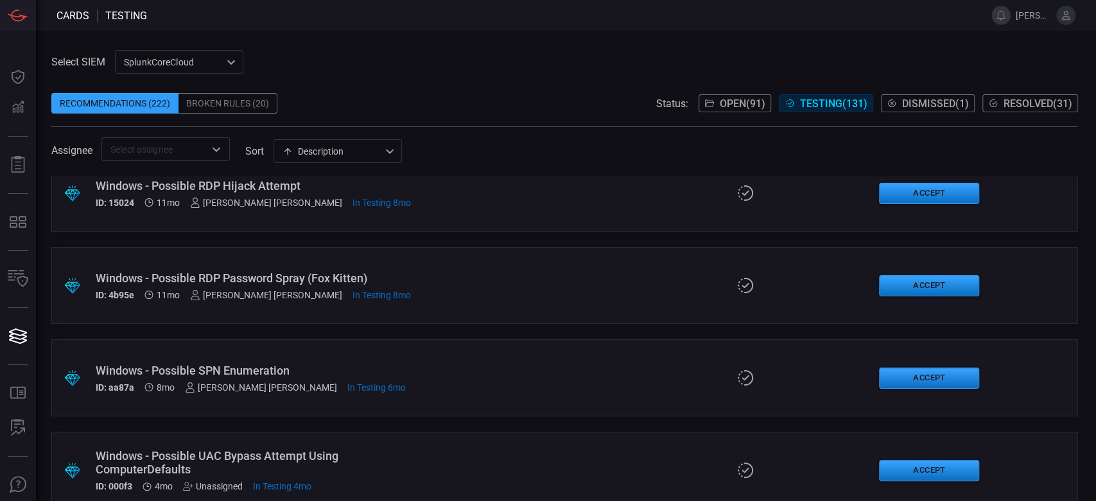
scroll to position [5848, 0]
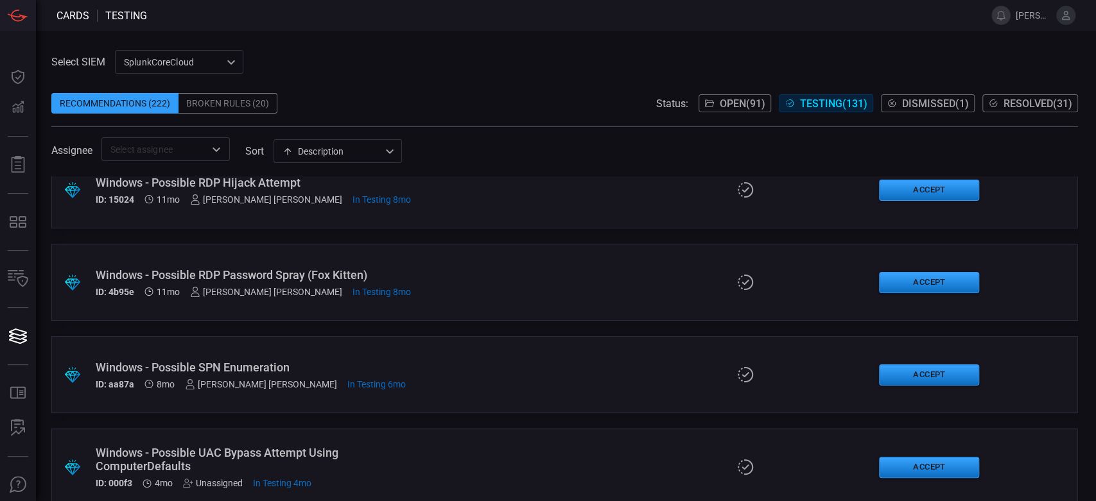
drag, startPoint x: 436, startPoint y: 375, endPoint x: 394, endPoint y: 325, distance: 65.1
click at [394, 325] on div ".suggested_cards_icon{fill:url(#suggested_cards_icon);} Windows - AADInternals …" at bounding box center [564, 339] width 1026 height 325
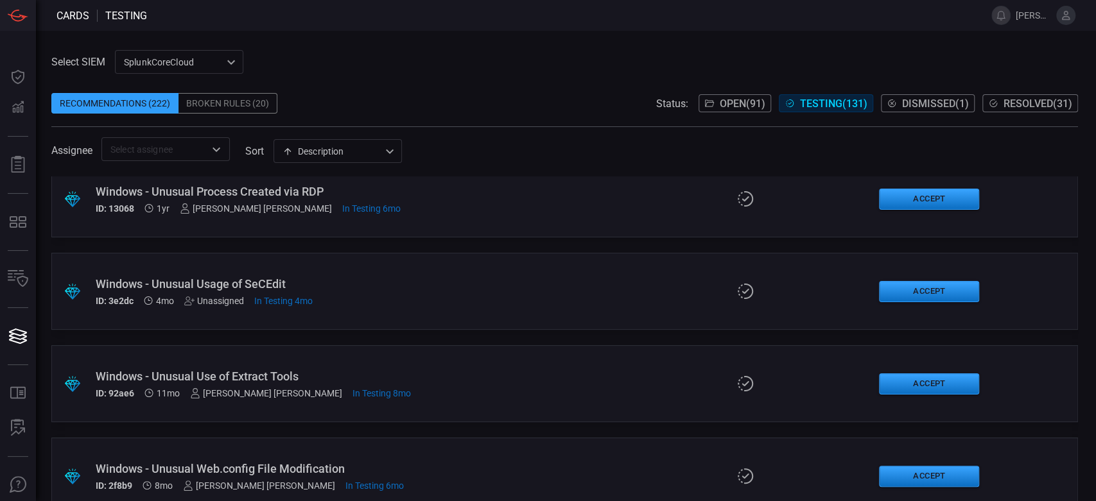
scroll to position [10484, 0]
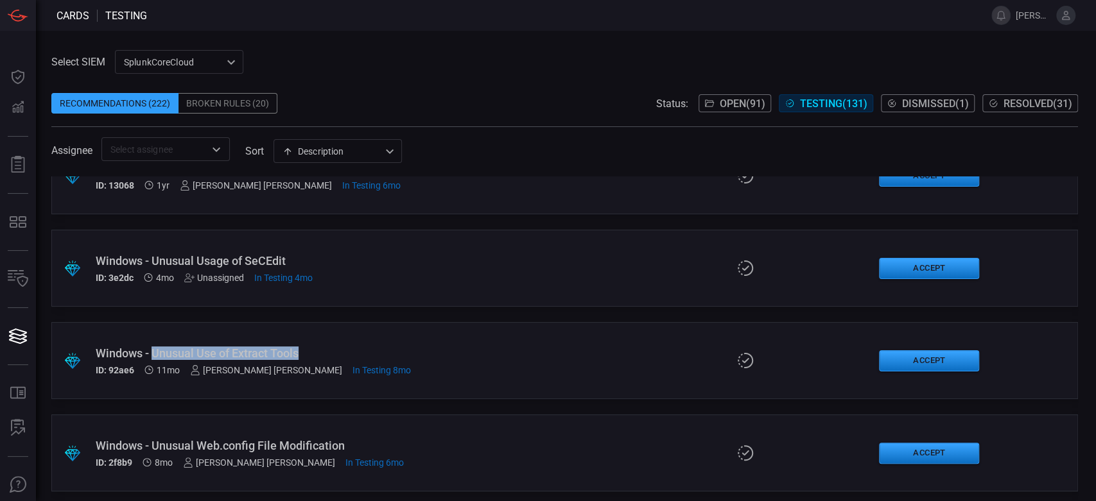
drag, startPoint x: 302, startPoint y: 353, endPoint x: 154, endPoint y: 356, distance: 148.3
click at [154, 356] on div "Windows - Unusual Use of Extract Tools" at bounding box center [261, 353] width 331 height 13
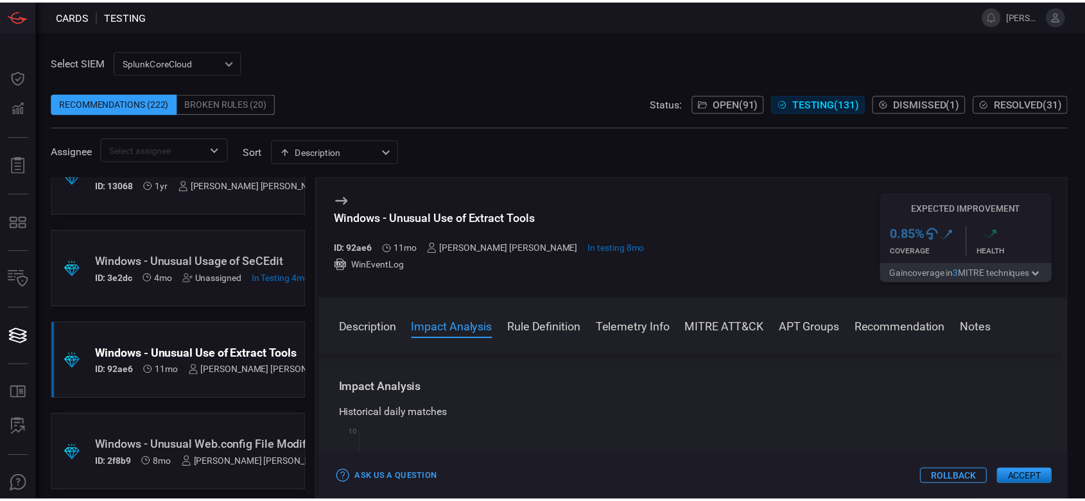
scroll to position [214, 0]
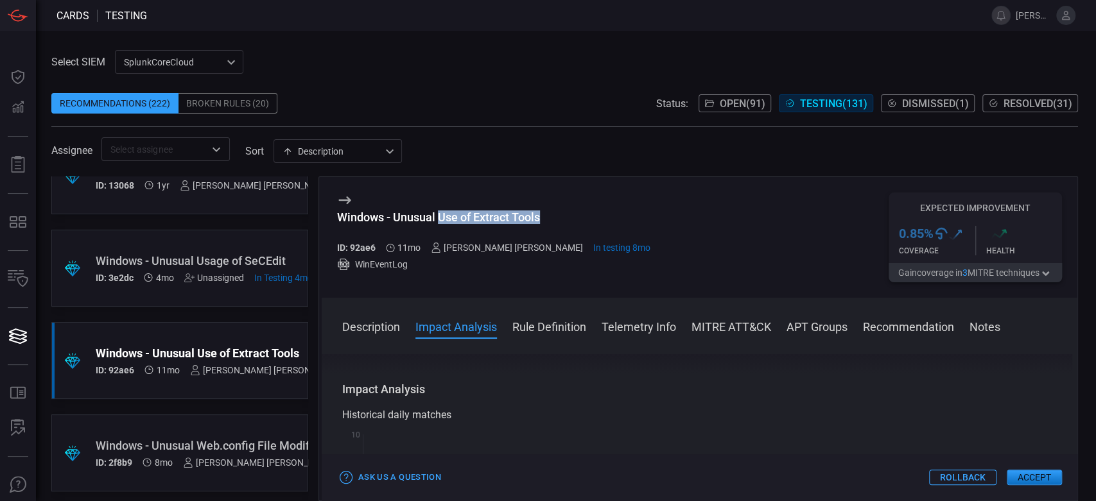
drag, startPoint x: 541, startPoint y: 214, endPoint x: 440, endPoint y: 211, distance: 101.5
click at [440, 211] on div "Windows - Unusual Use of Extract Tools" at bounding box center [494, 217] width 314 height 13
copy div "Use of Extract Tools"
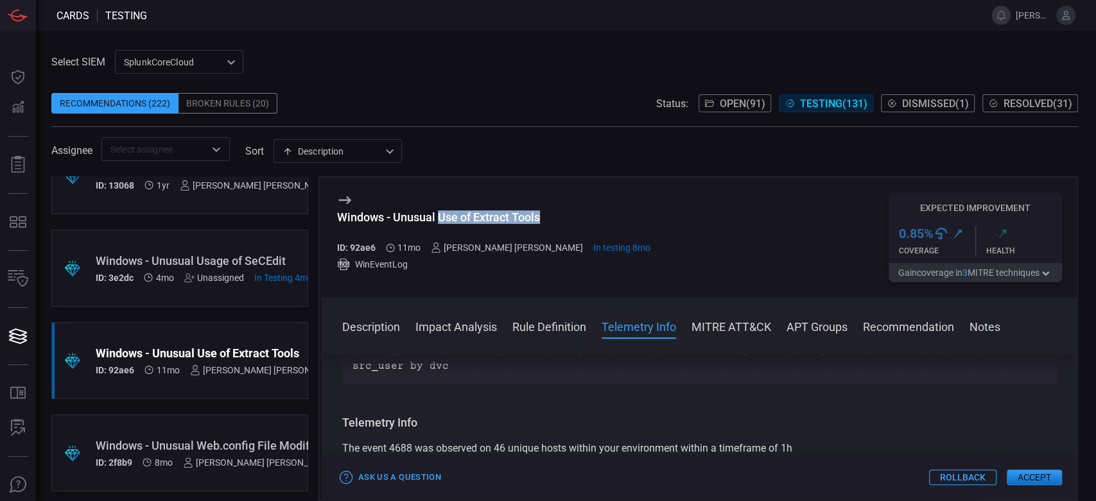
scroll to position [499, 0]
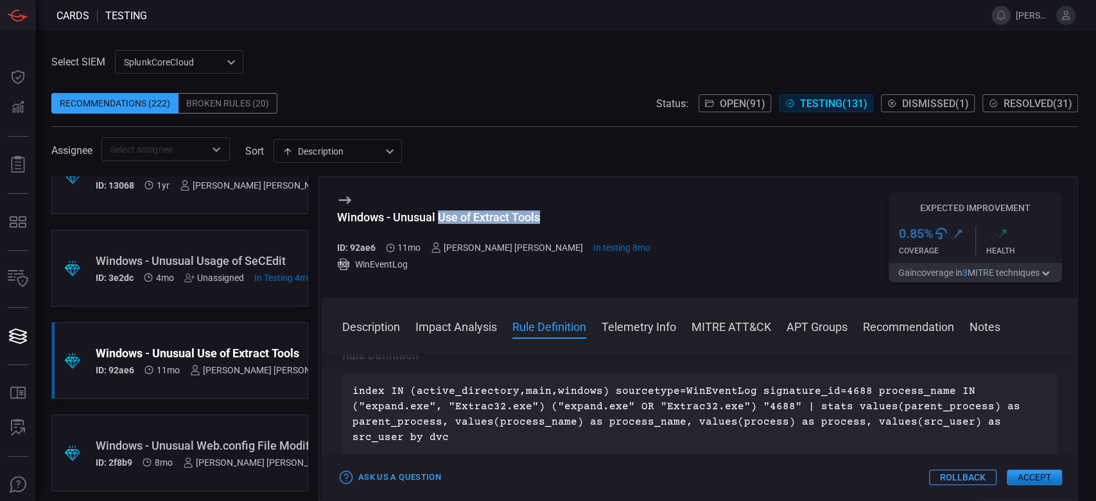
click at [544, 229] on h3 "Windows - Unusual Use of Extract Tools" at bounding box center [494, 224] width 314 height 27
click at [542, 219] on div "Windows - Unusual Use of Extract Tools" at bounding box center [494, 217] width 314 height 13
drag, startPoint x: 540, startPoint y: 217, endPoint x: 395, endPoint y: 212, distance: 145.1
click at [395, 212] on div "Windows - Unusual Use of Extract Tools" at bounding box center [494, 217] width 314 height 13
copy div "Unusual Use of Extract Tools"
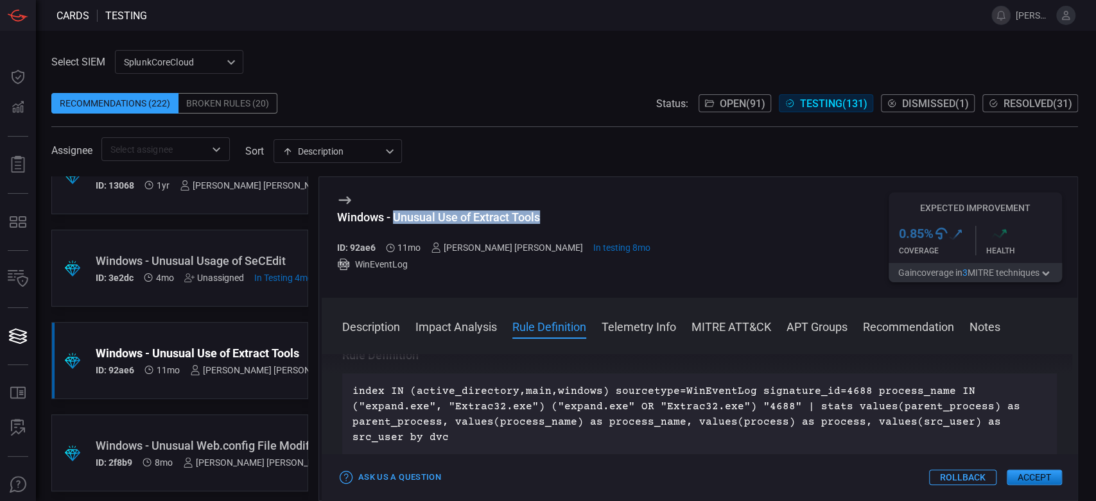
click at [418, 215] on div "Windows - Unusual Use of Extract Tools" at bounding box center [494, 217] width 314 height 13
click at [1045, 480] on button "Accept" at bounding box center [1034, 477] width 55 height 15
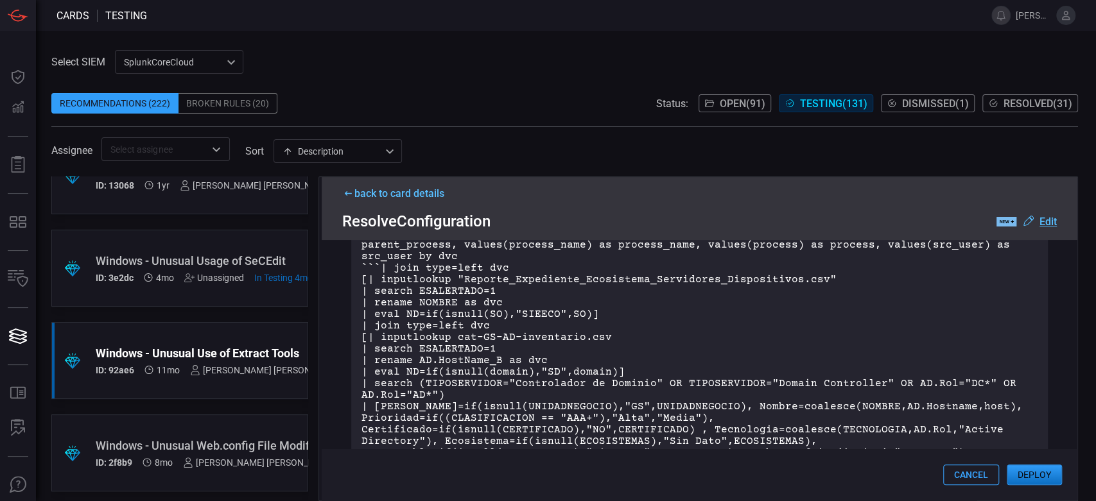
scroll to position [0, 0]
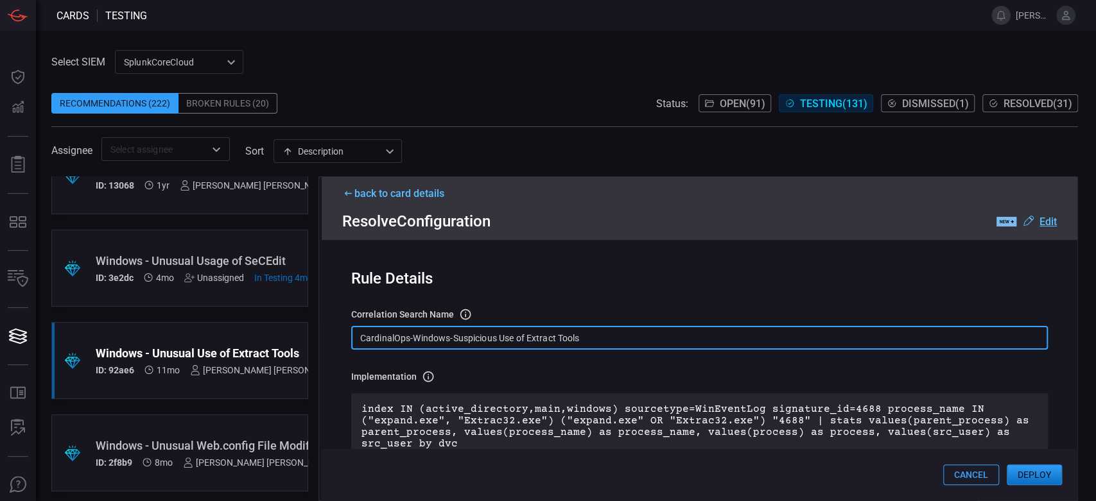
click at [468, 343] on input "CardinalOps-Windows-Suspicious Use of Extract Tools" at bounding box center [699, 338] width 696 height 24
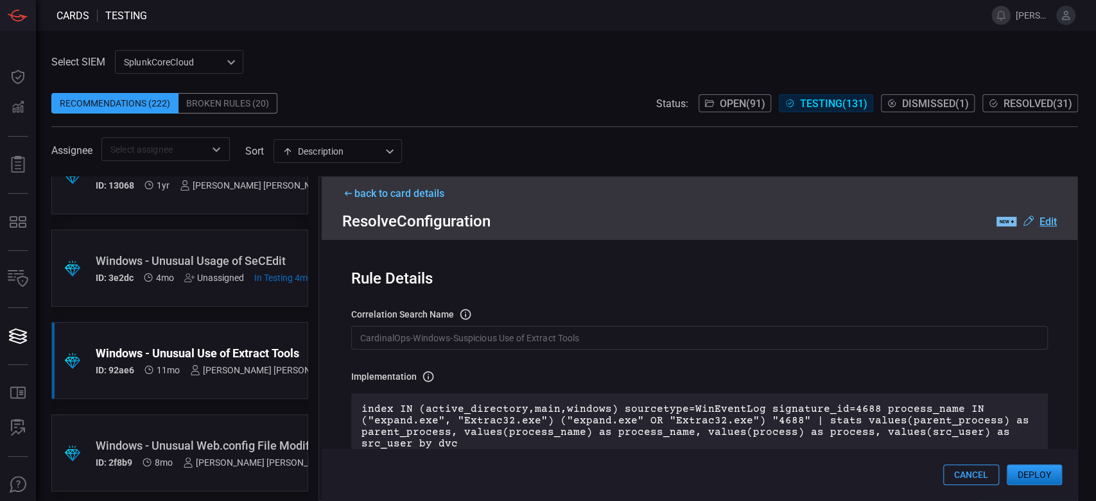
click at [1018, 471] on button "Deploy" at bounding box center [1034, 475] width 55 height 21
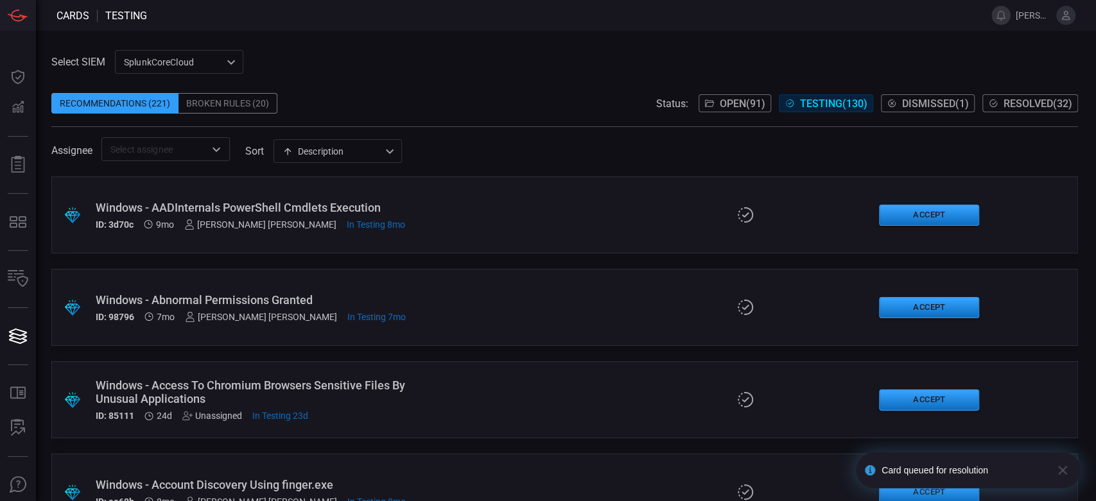
click at [1026, 105] on span "Resolved ( 32 )" at bounding box center [1037, 104] width 69 height 12
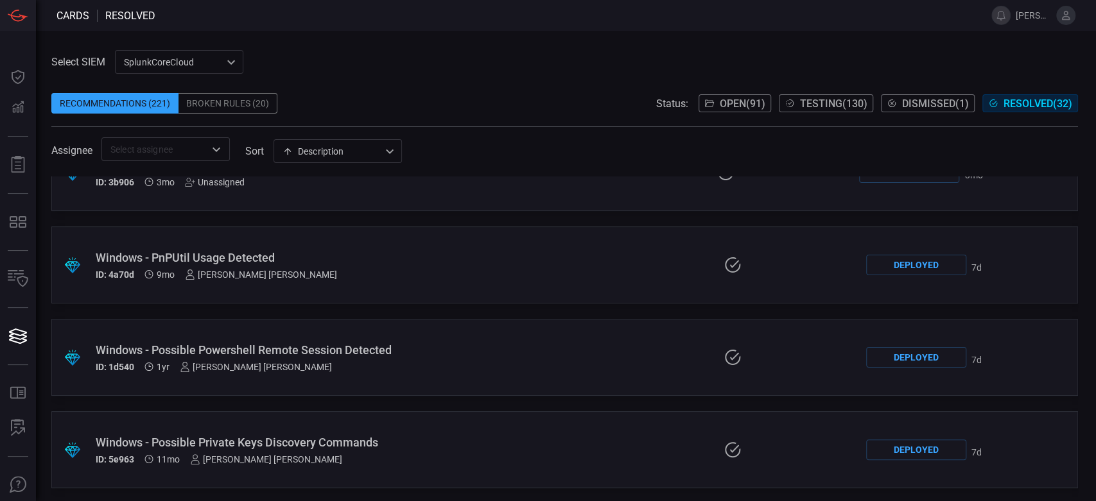
scroll to position [2633, 0]
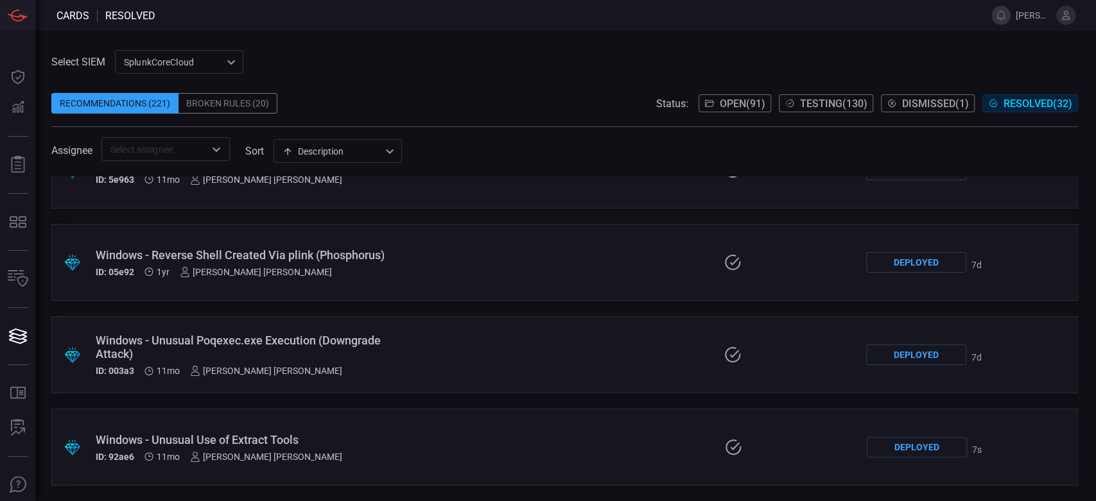
click at [284, 435] on div "Windows - Unusual Use of Extract Tools" at bounding box center [257, 439] width 322 height 13
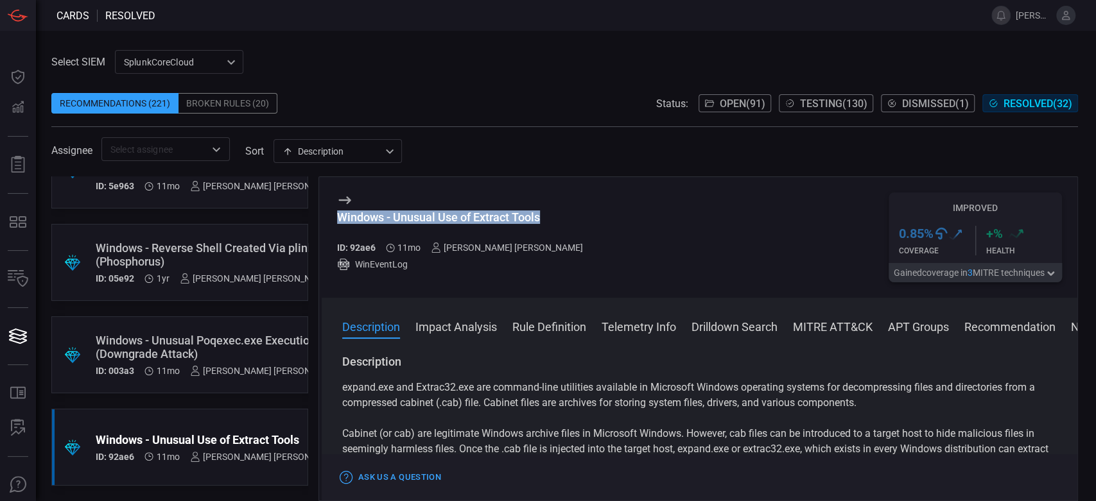
drag, startPoint x: 548, startPoint y: 220, endPoint x: 338, endPoint y: 216, distance: 209.9
click at [338, 216] on div "Windows - Unusual Use of Extract Tools ID: 92ae6 11mo [PERSON_NAME] [PERSON_NAM…" at bounding box center [700, 237] width 756 height 121
copy div "Windows - Unusual Use of Extract Tools"
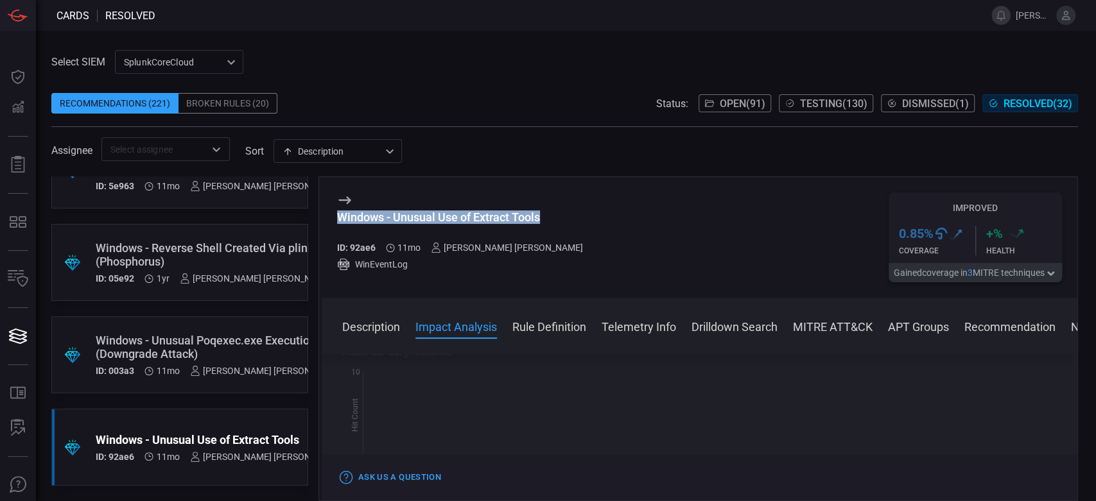
scroll to position [356, 0]
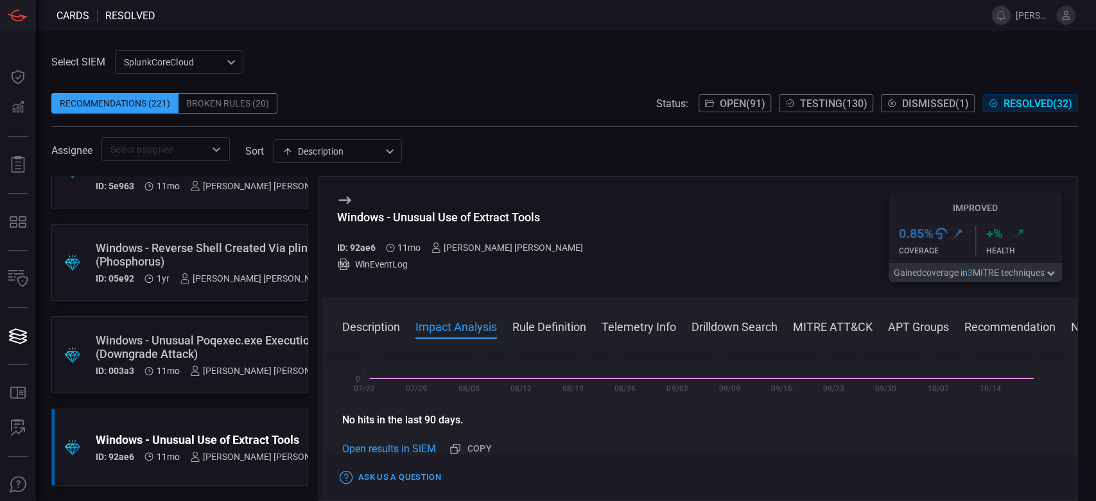
click at [811, 93] on div "Status: Open ( 91 ) Testing ( 130 ) Dismissed ( 1 ) Resolved ( 32 )" at bounding box center [867, 103] width 422 height 21
click at [815, 98] on span "Testing ( 130 )" at bounding box center [833, 104] width 67 height 12
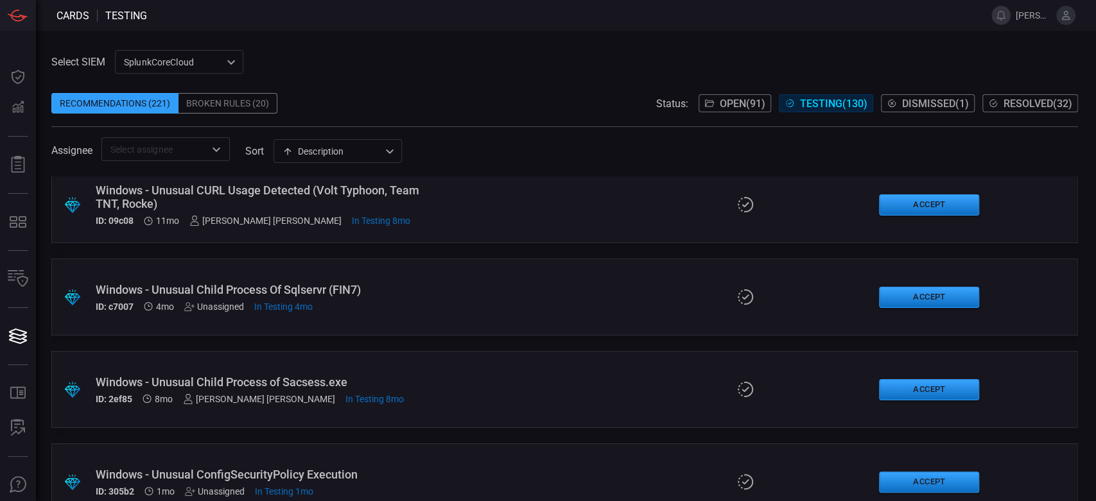
scroll to position [9552, 0]
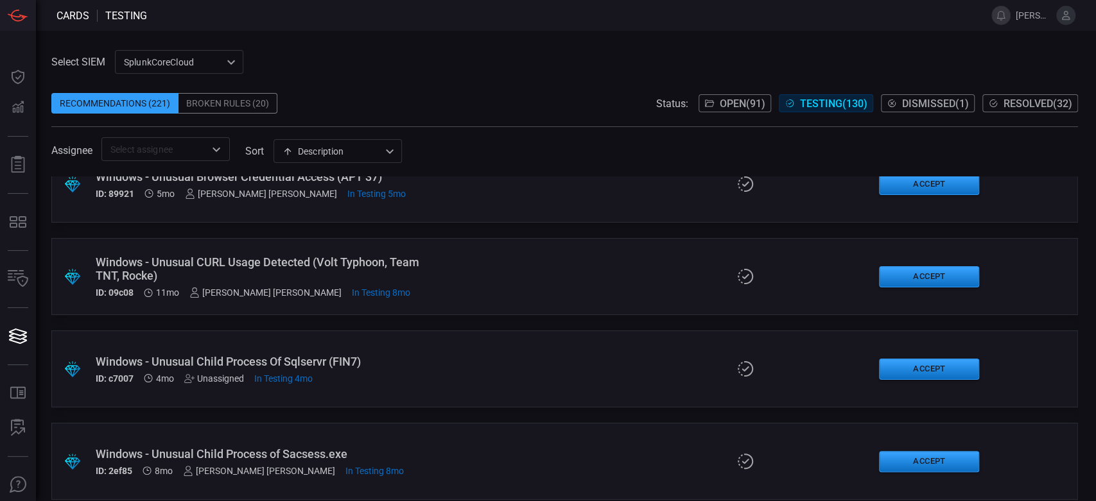
click at [401, 261] on div "Windows - Unusual CURL Usage Detected (Volt Typhoon, Team TNT, Rocke)" at bounding box center [261, 268] width 331 height 27
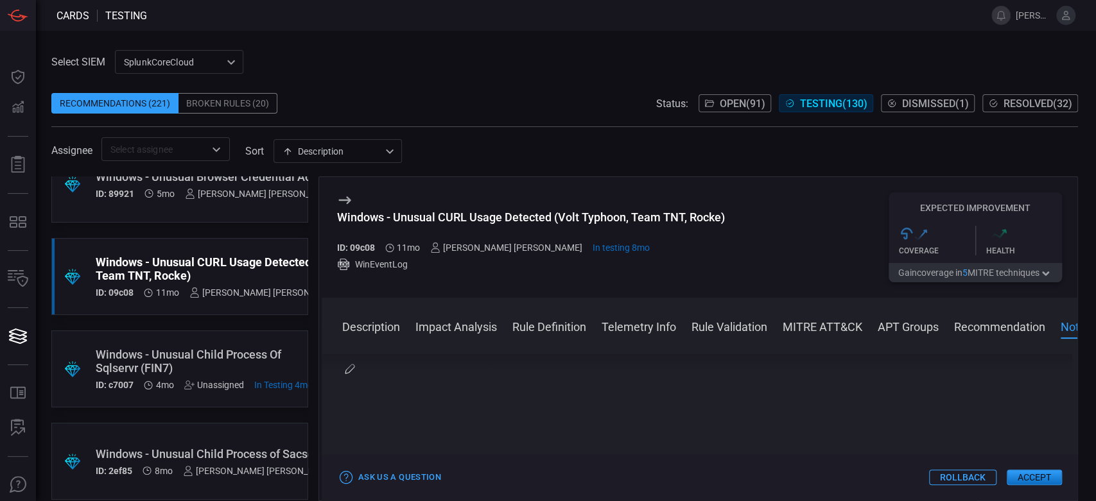
scroll to position [2209, 0]
click at [1036, 482] on button "Accept" at bounding box center [1034, 477] width 55 height 15
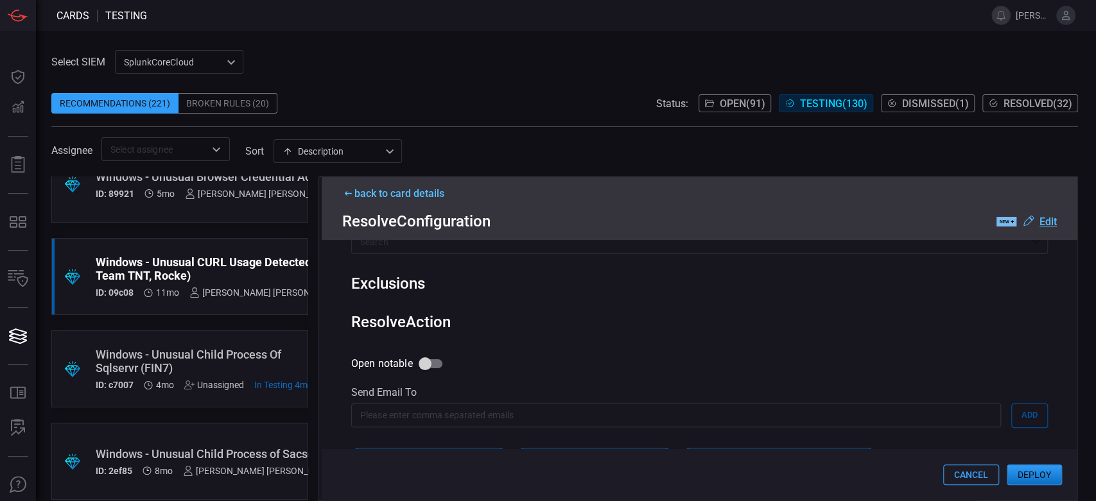
scroll to position [590, 0]
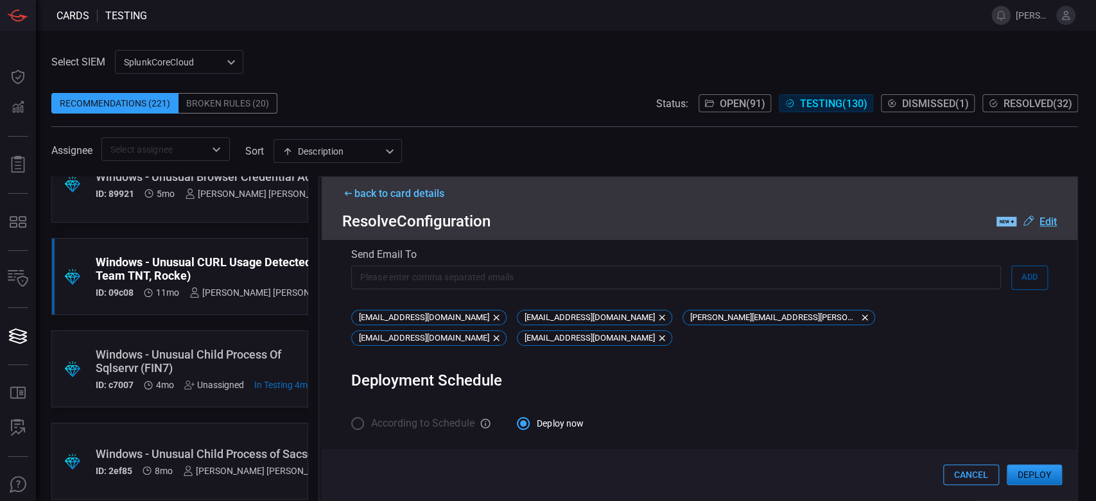
click at [1050, 472] on button "Deploy" at bounding box center [1034, 475] width 55 height 21
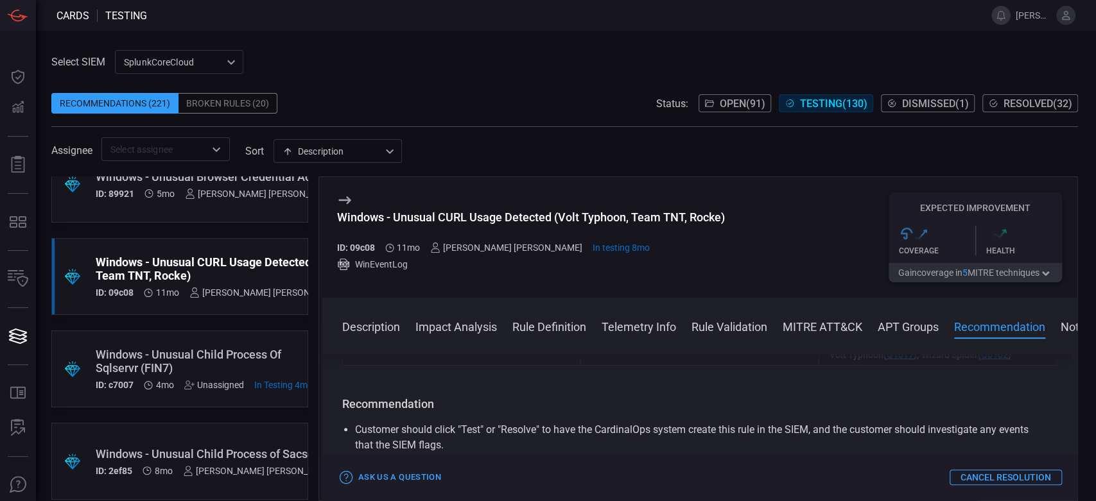
scroll to position [1353, 0]
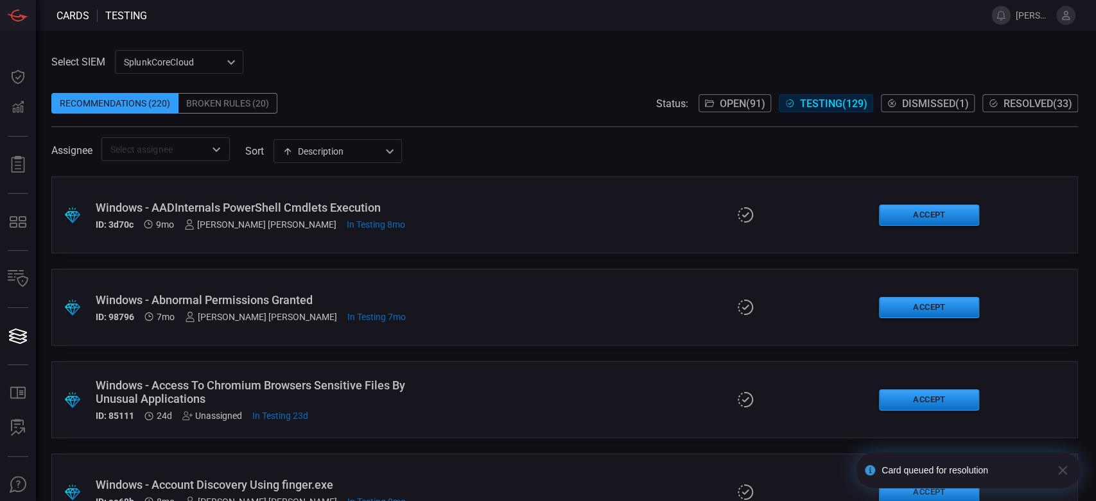
click at [1017, 92] on span at bounding box center [564, 83] width 1026 height 19
click at [1026, 107] on span "Resolved ( 33 )" at bounding box center [1037, 104] width 69 height 12
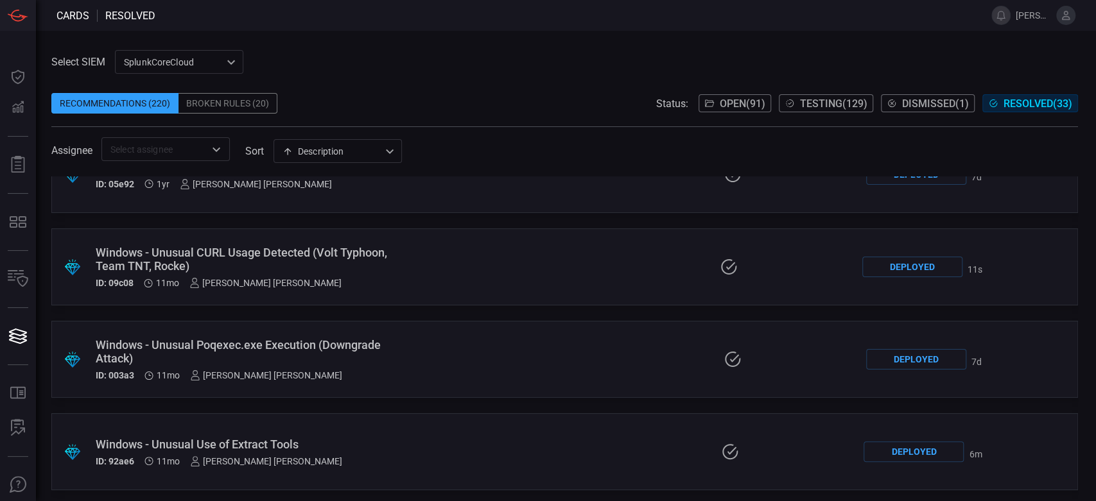
scroll to position [2726, 0]
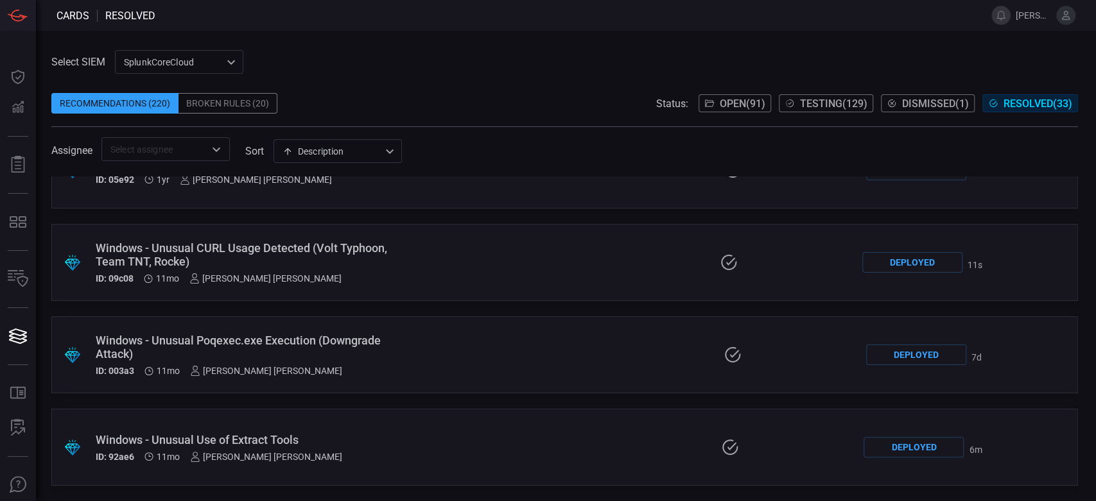
click at [839, 108] on span "Testing ( 129 )" at bounding box center [833, 104] width 67 height 12
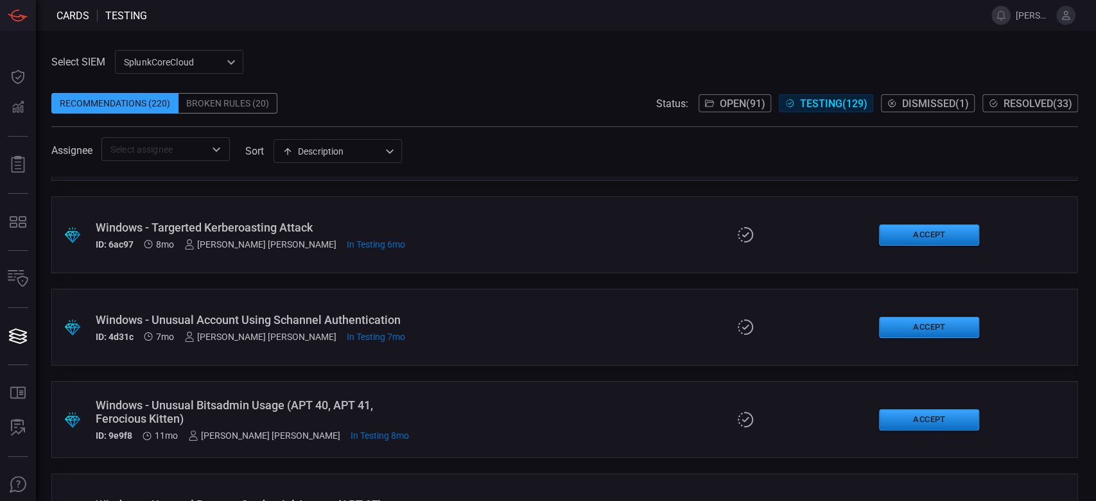
scroll to position [9245, 0]
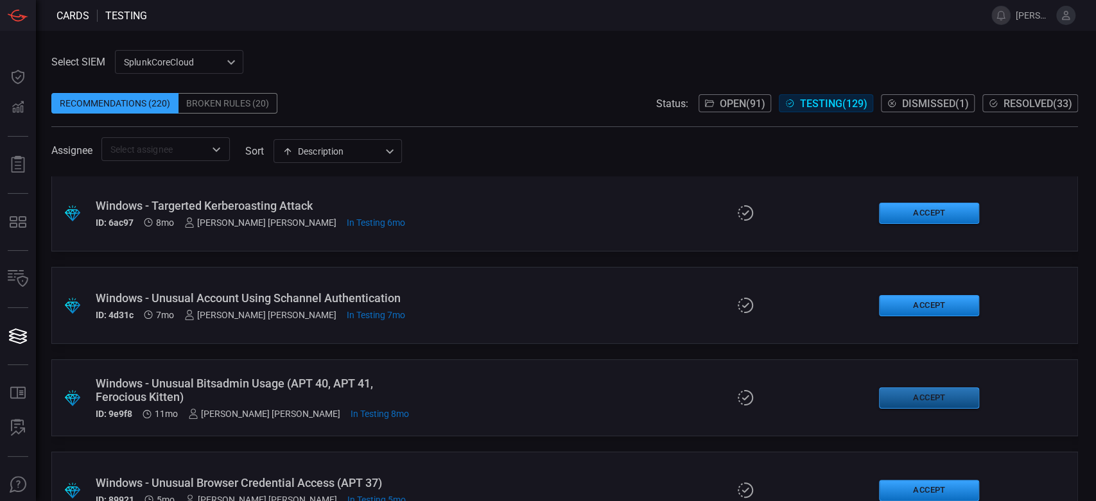
click at [901, 394] on button "Accept" at bounding box center [929, 398] width 100 height 21
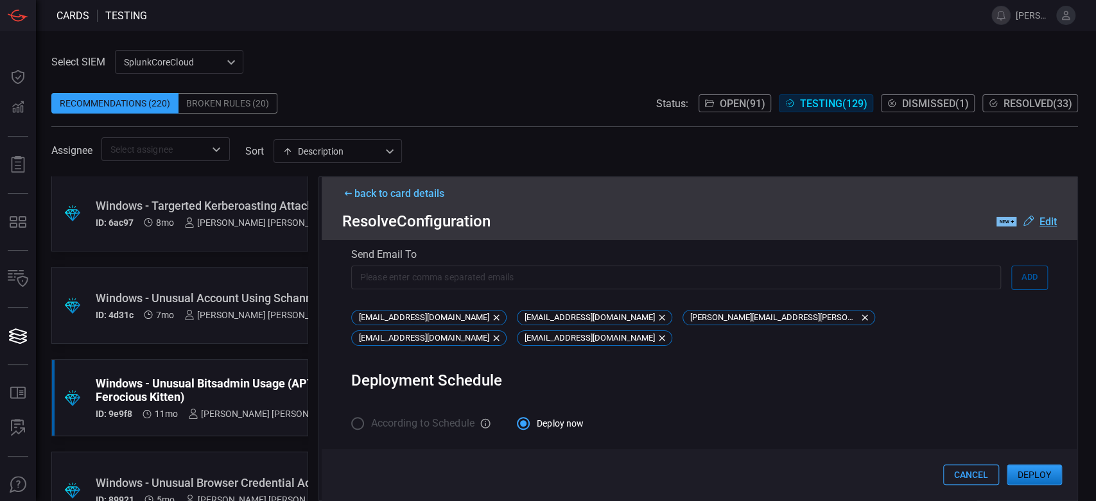
scroll to position [530, 0]
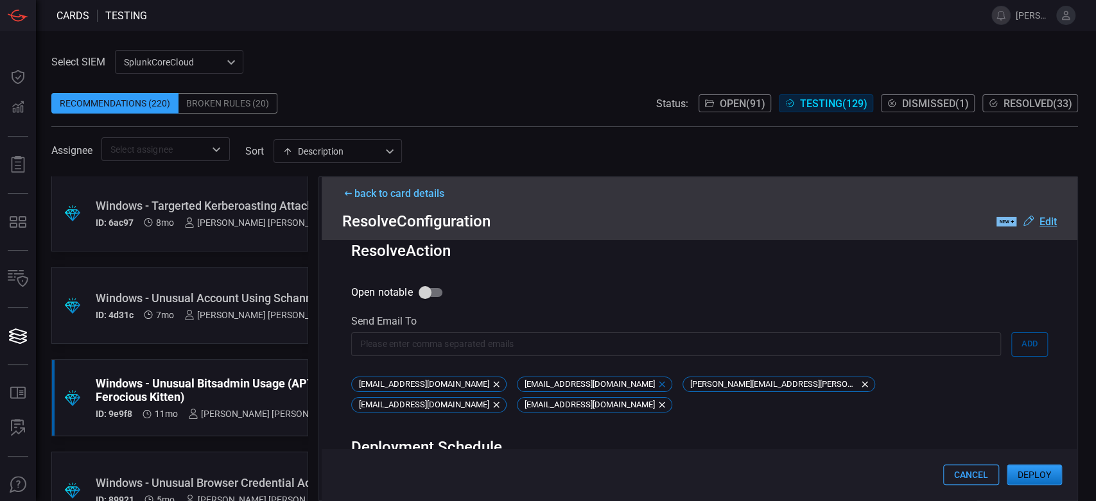
click at [635, 381] on div "[EMAIL_ADDRESS][DOMAIN_NAME]" at bounding box center [594, 384] width 155 height 15
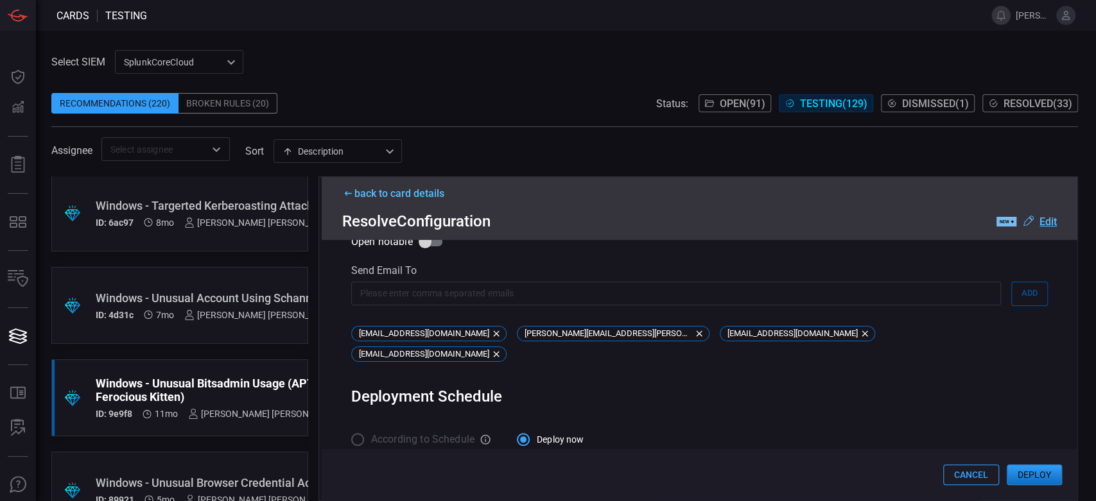
click at [1023, 481] on button "Deploy" at bounding box center [1034, 475] width 55 height 21
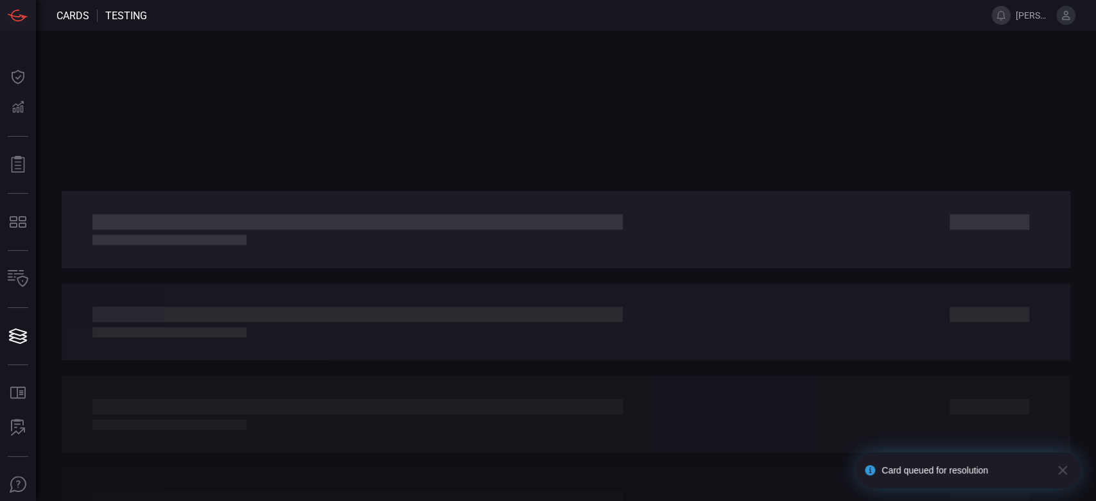
drag, startPoint x: 524, startPoint y: 218, endPoint x: 420, endPoint y: 211, distance: 103.5
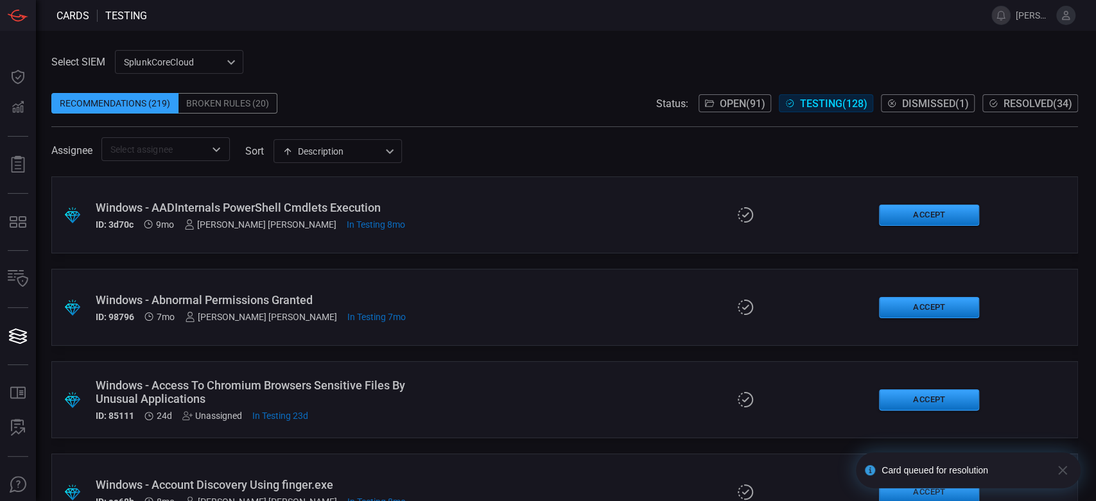
click at [1044, 105] on span "Resolved ( 34 )" at bounding box center [1037, 104] width 69 height 12
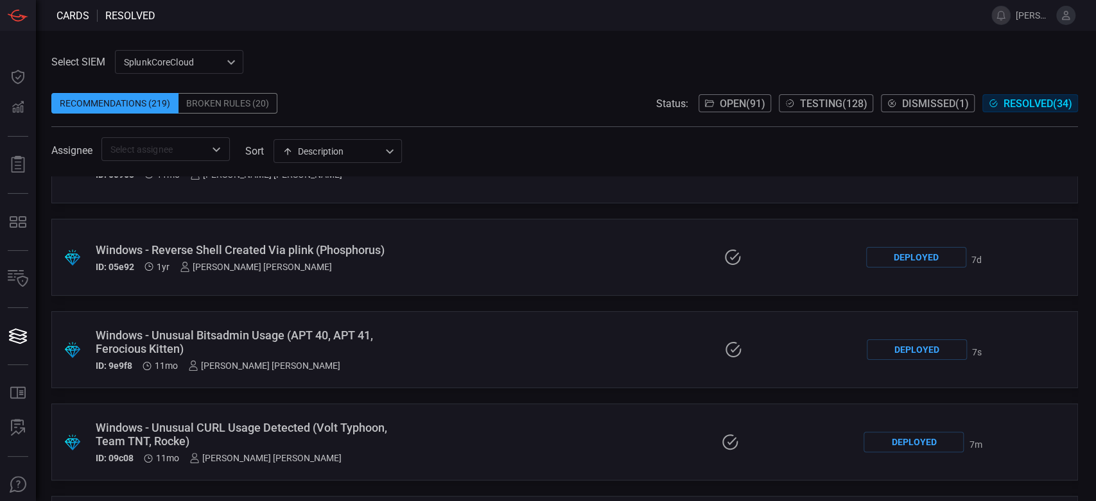
scroll to position [2639, 0]
click at [212, 332] on div "Windows - Unusual Bitsadmin Usage (APT 40, APT 41, Ferocious Kitten)" at bounding box center [257, 341] width 322 height 27
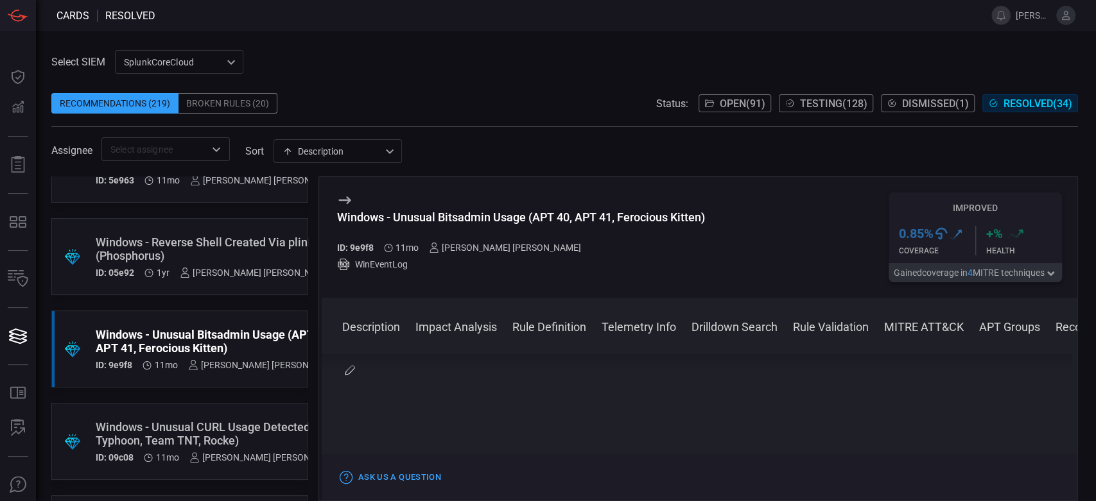
scroll to position [1903, 0]
click at [827, 106] on span "Testing ( 128 )" at bounding box center [833, 104] width 67 height 12
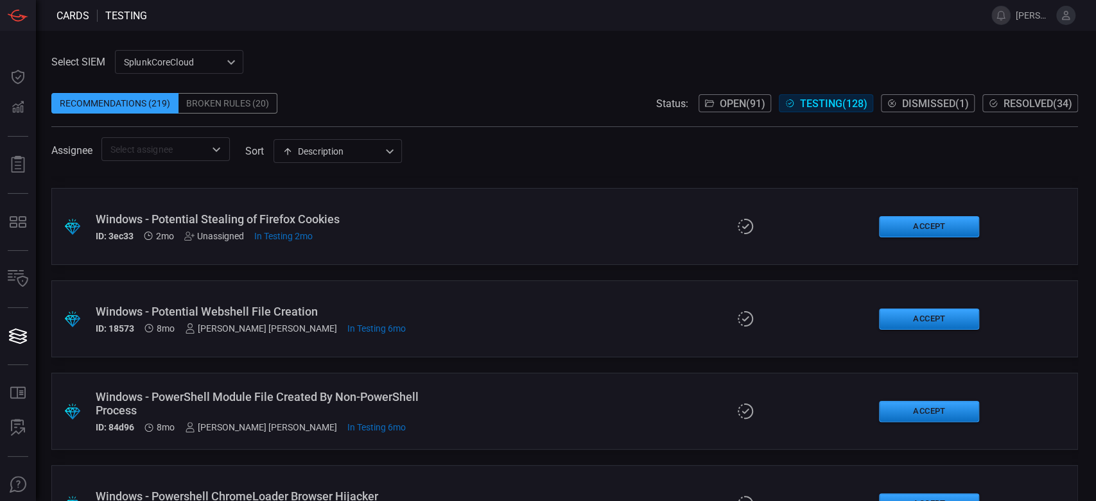
scroll to position [6871, 0]
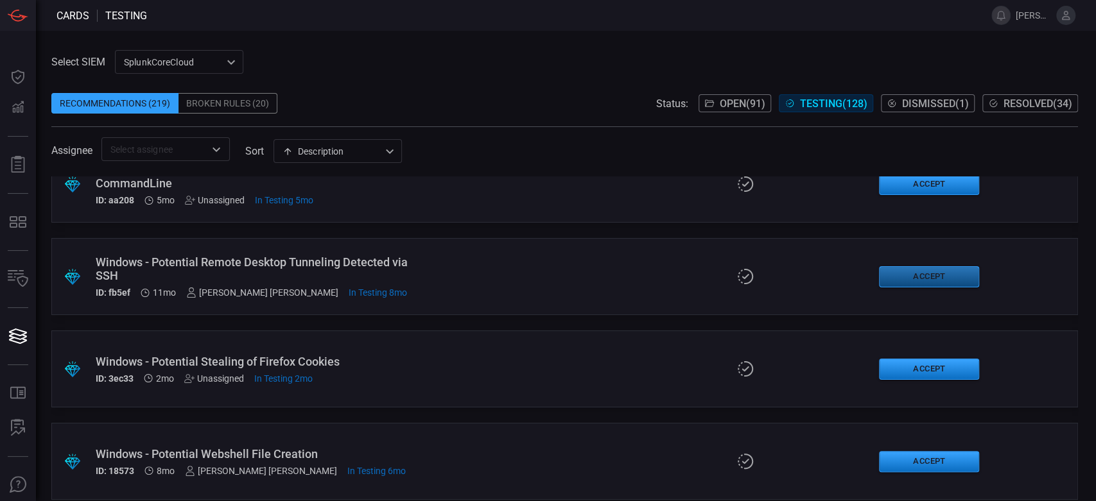
click at [886, 283] on button "Accept" at bounding box center [929, 276] width 100 height 21
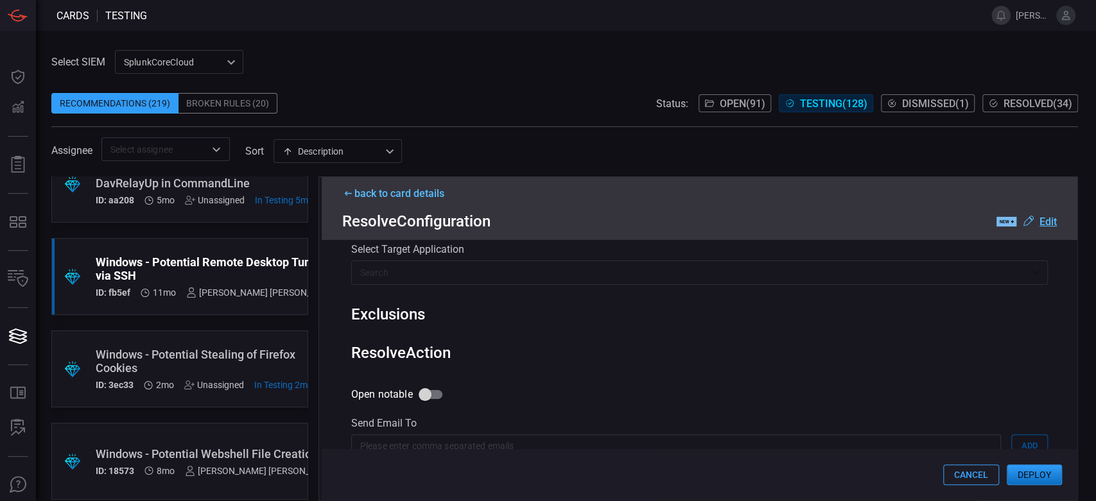
scroll to position [601, 0]
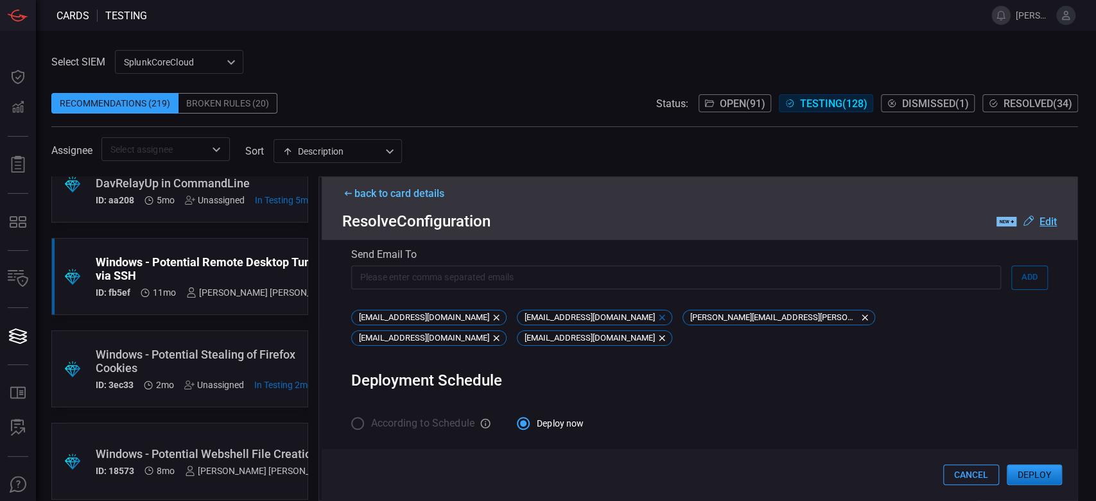
click at [659, 318] on icon at bounding box center [662, 318] width 6 height 6
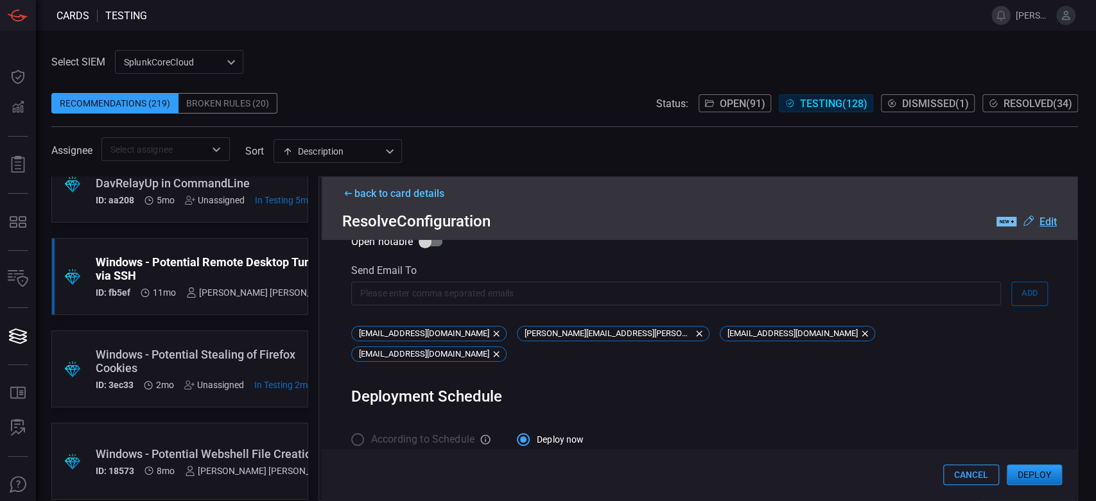
click at [1022, 469] on button "Deploy" at bounding box center [1034, 475] width 55 height 21
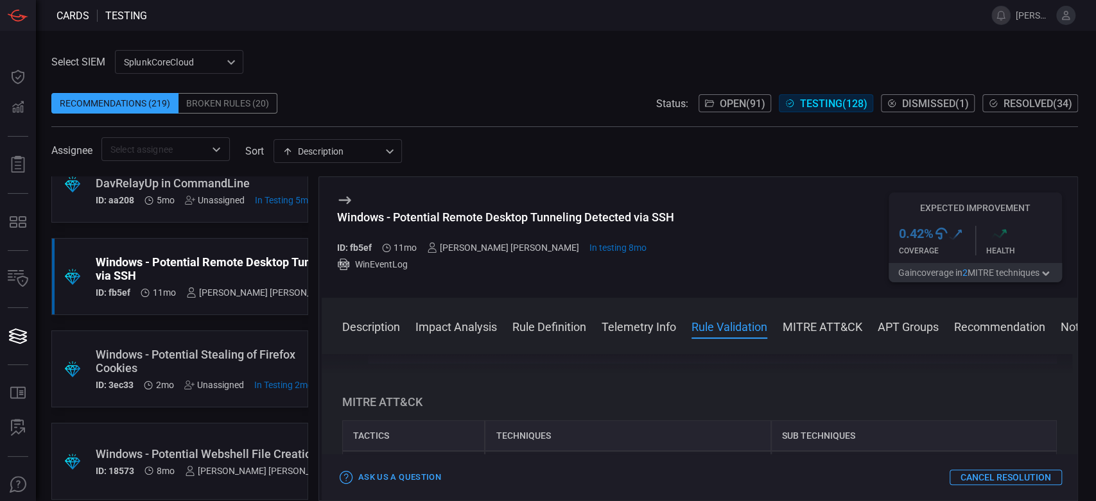
scroll to position [784, 0]
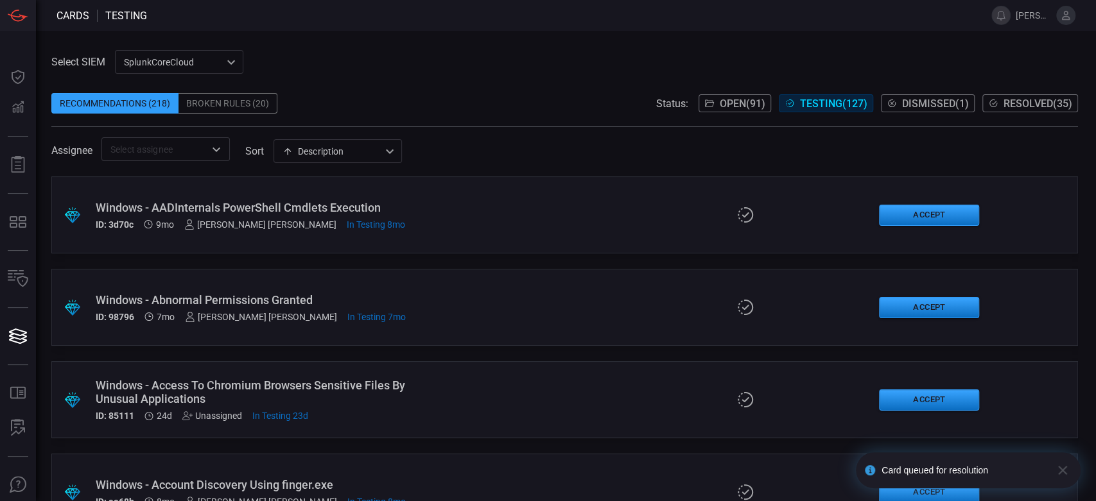
click at [1024, 101] on span "Resolved ( 35 )" at bounding box center [1037, 104] width 69 height 12
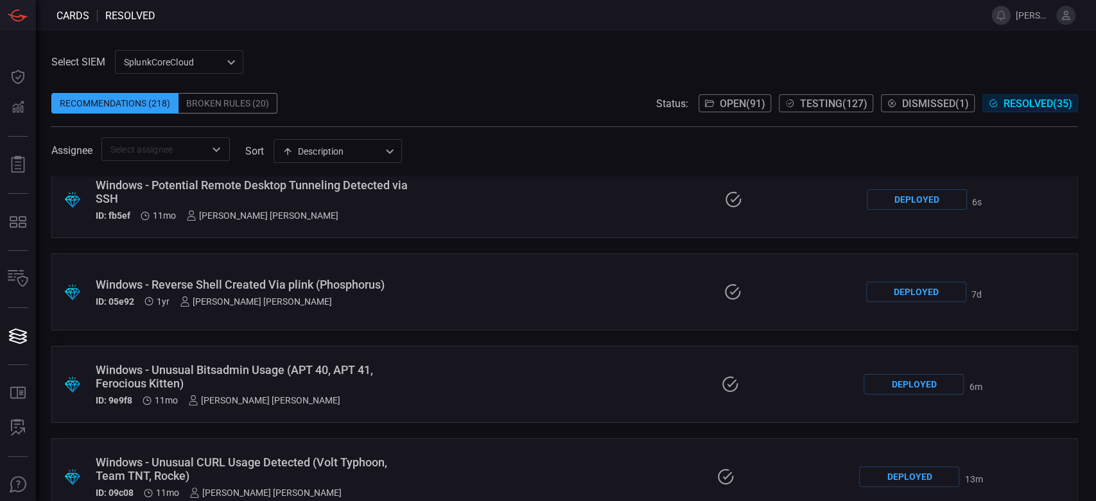
scroll to position [2625, 0]
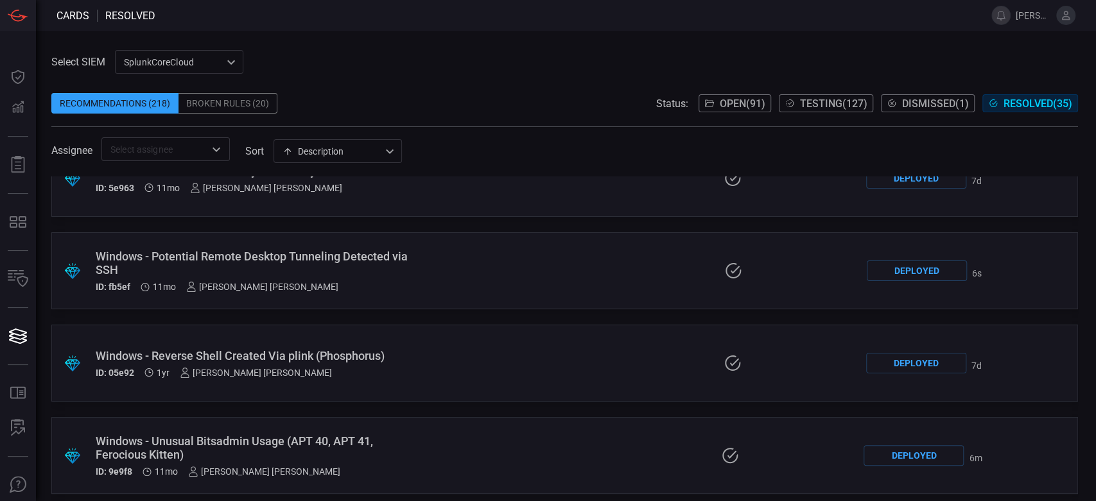
click at [316, 261] on div "Windows - Potential Remote Desktop Tunneling Detected via SSH" at bounding box center [257, 263] width 322 height 27
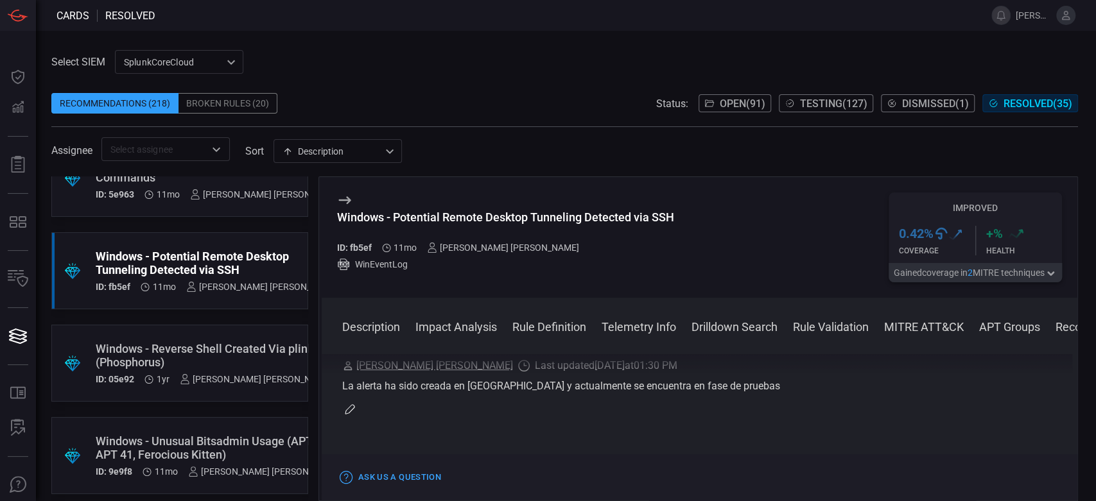
scroll to position [2921, 0]
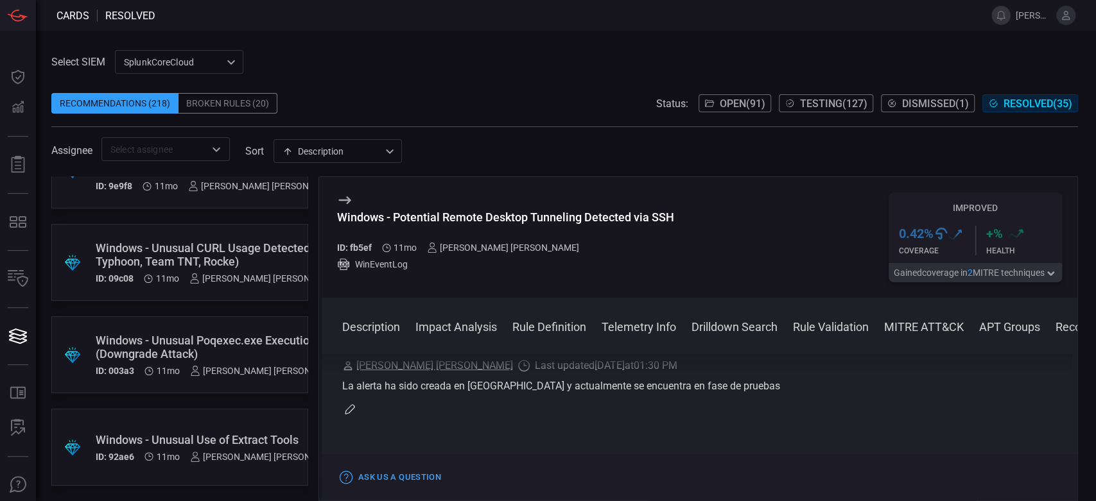
click at [250, 444] on div "Windows - Unusual Use of Extract Tools ID: 92ae6 11mo [PERSON_NAME] [PERSON_NAM…" at bounding box center [219, 447] width 246 height 29
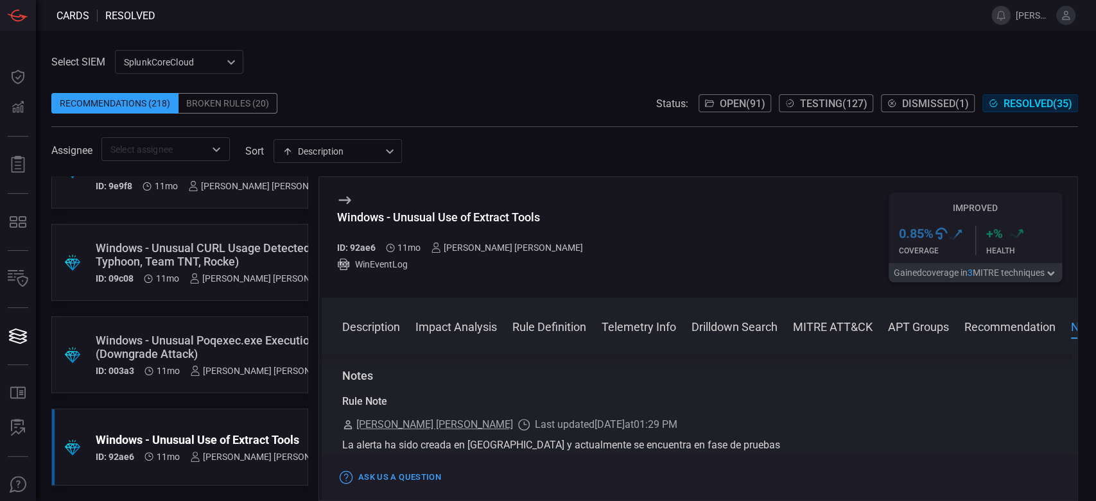
scroll to position [1548, 0]
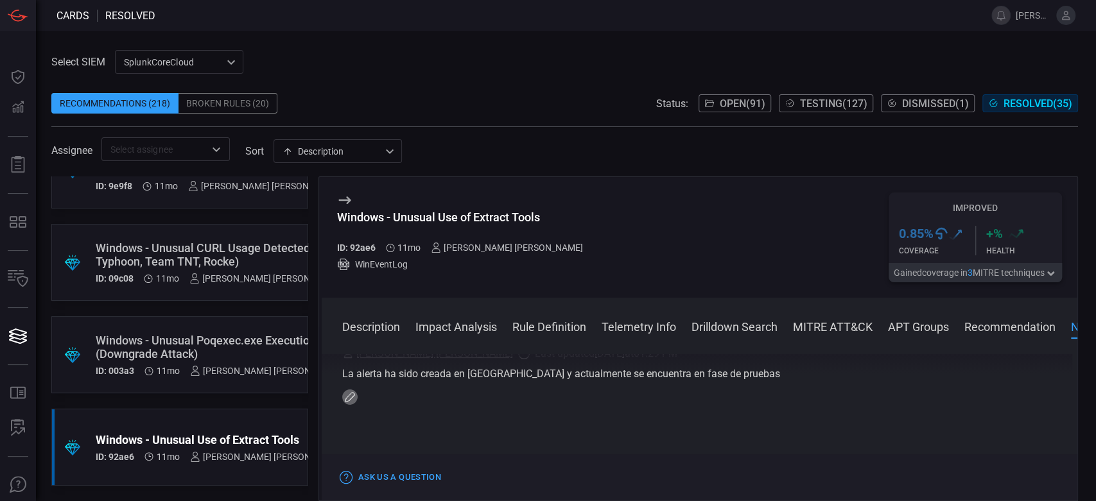
click at [346, 402] on icon "button" at bounding box center [350, 397] width 10 height 10
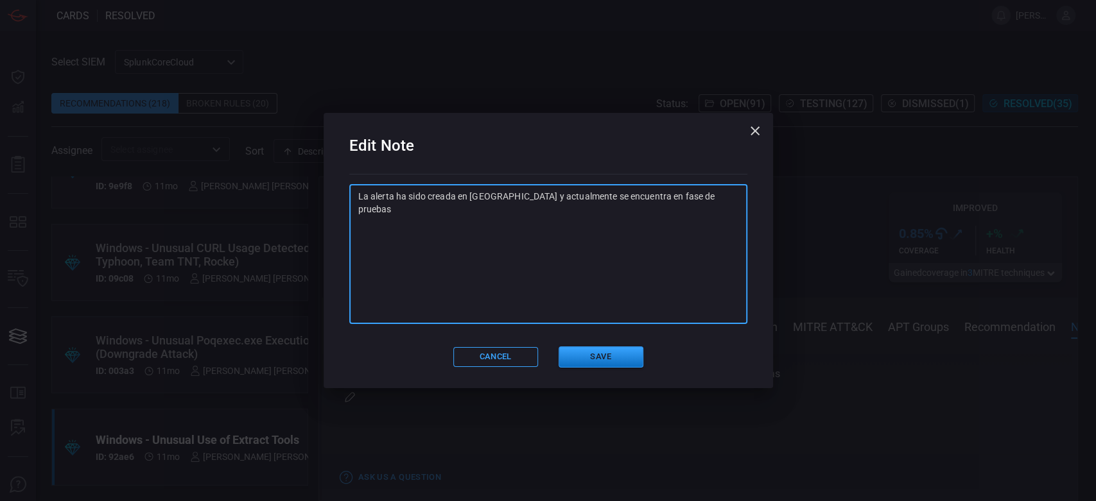
click at [494, 236] on textarea "La alerta ha sido creada en [GEOGRAPHIC_DATA] y actualmente se encuentra en fas…" at bounding box center [548, 254] width 380 height 128
click at [727, 193] on textarea "La alerta ha sido creada en [GEOGRAPHIC_DATA] y actualmente se encuentra en fas…" at bounding box center [548, 254] width 380 height 128
drag, startPoint x: 474, startPoint y: 235, endPoint x: 354, endPoint y: 229, distance: 120.2
click at [354, 229] on div "La alerta ha sido creada en [GEOGRAPHIC_DATA] y actualmente se encuentra en fas…" at bounding box center [548, 254] width 398 height 139
type textarea "La alerta ha sido creada en [GEOGRAPHIC_DATA] y actualmente se encuentra en fas…"
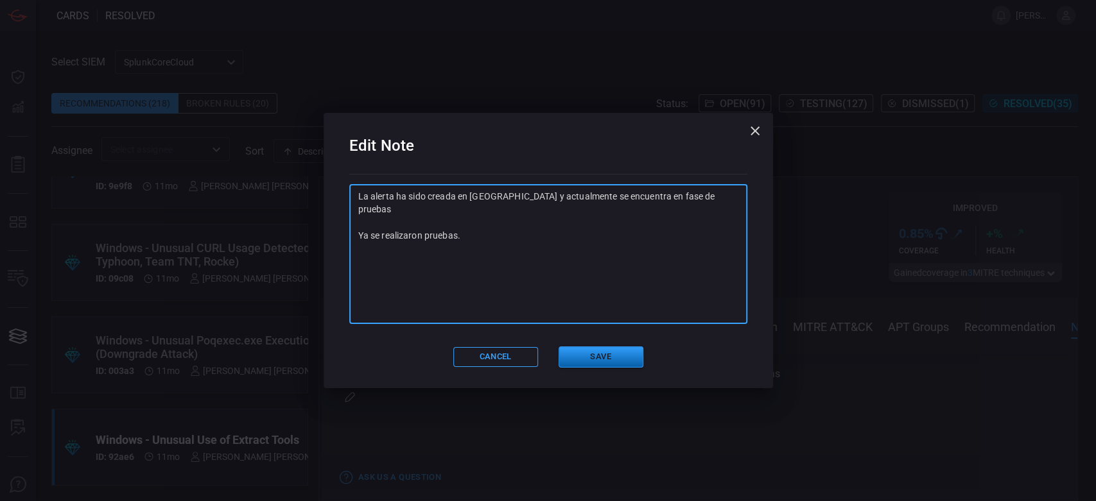
click at [620, 361] on button "Save" at bounding box center [600, 357] width 85 height 21
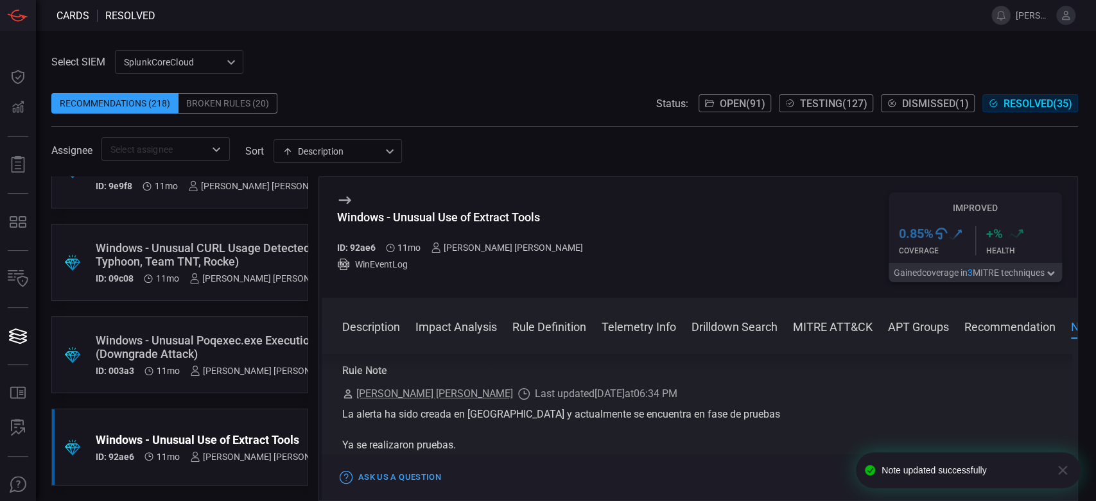
scroll to position [1579, 0]
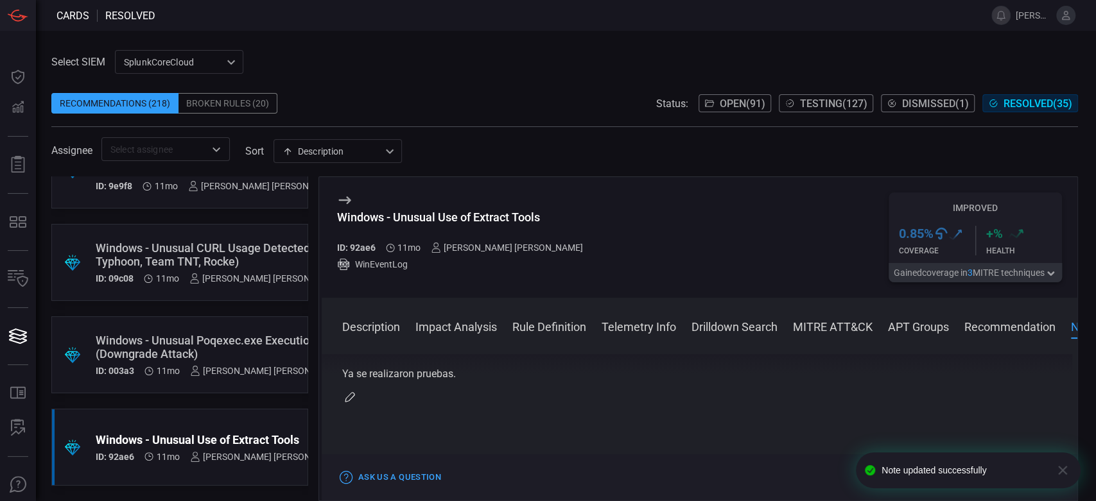
click at [263, 340] on div "Windows - Unusual Poqexec.exe Execution (Downgrade Attack)" at bounding box center [219, 347] width 246 height 27
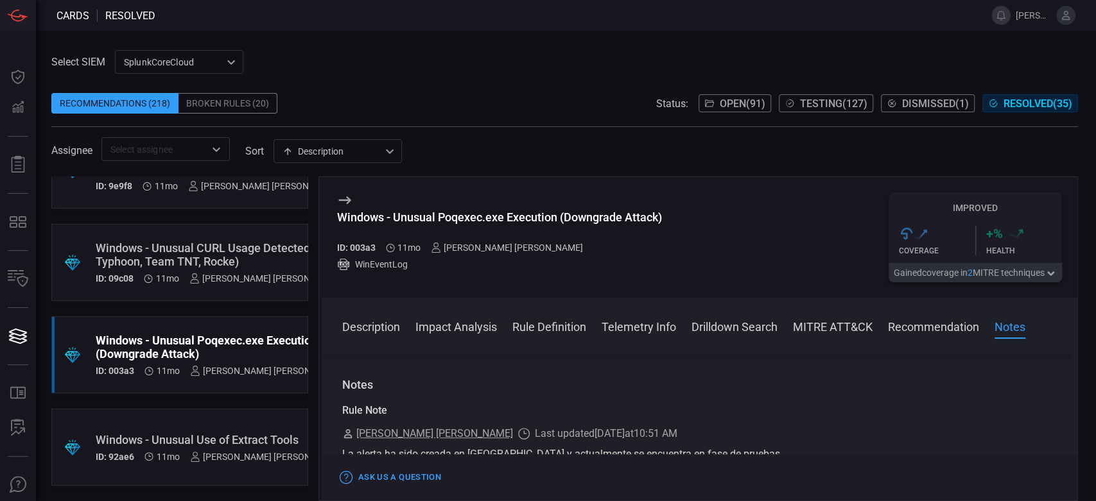
scroll to position [1222, 0]
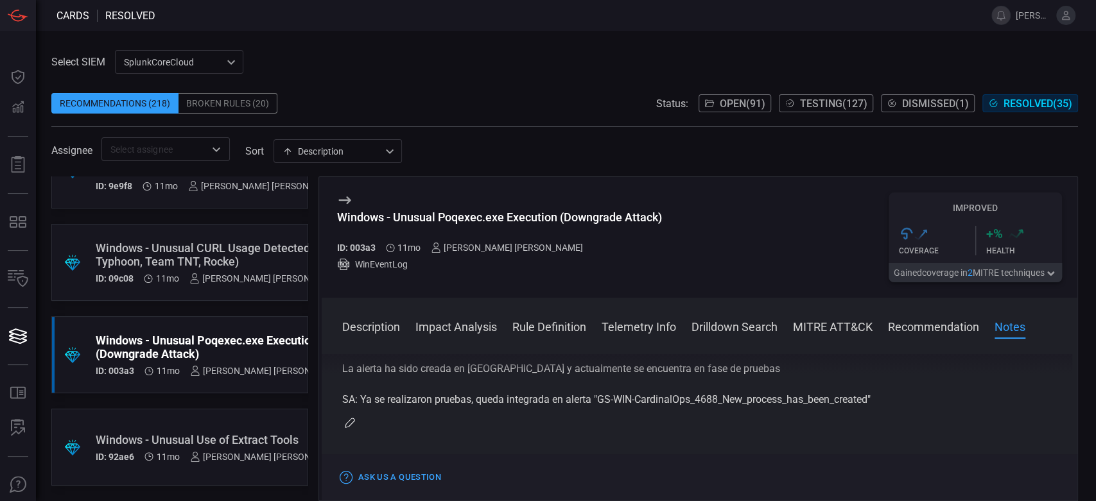
click at [770, 399] on div "La alerta ha sido creada en [GEOGRAPHIC_DATA] y actualmente se encuentra en fas…" at bounding box center [699, 384] width 714 height 46
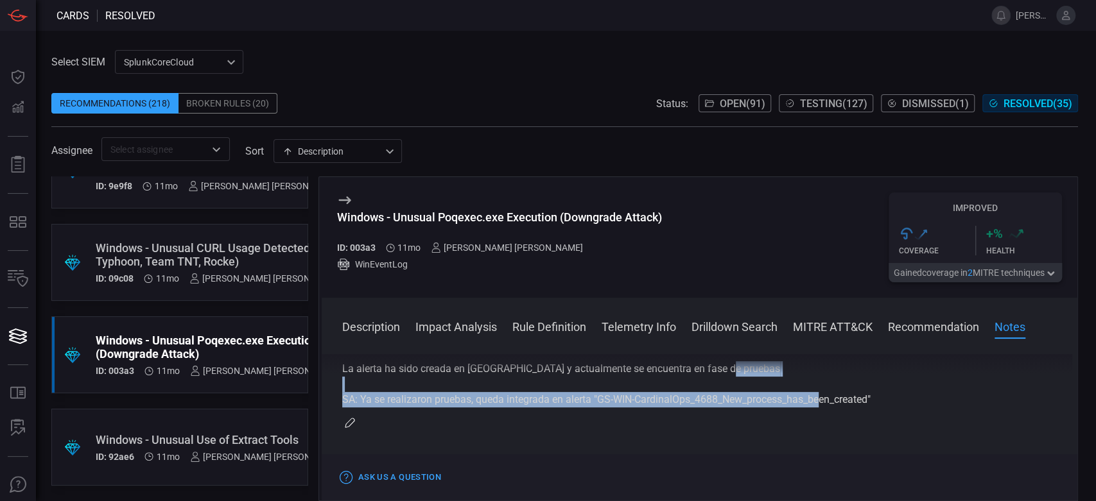
drag, startPoint x: 885, startPoint y: 398, endPoint x: 332, endPoint y: 403, distance: 552.7
click at [332, 403] on div "Description Windows Updates are patches and improvements released by Microsoft …" at bounding box center [700, 425] width 756 height 142
copy div "SA: Ya se realizaron pruebas, queda integrada en alerta "GS-WIN-CardinalOps_468…"
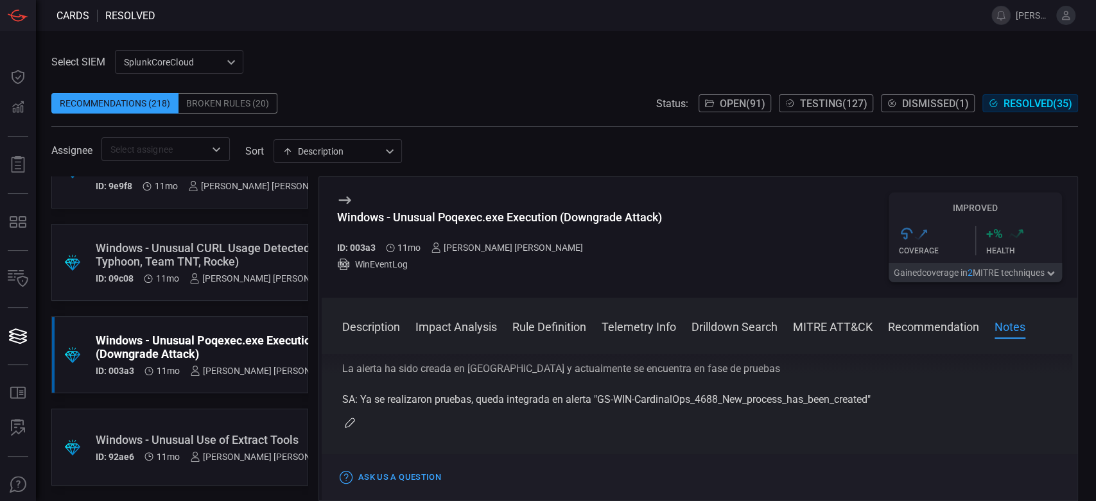
click at [218, 433] on div "Windows - Unusual Use of Extract Tools" at bounding box center [219, 439] width 246 height 13
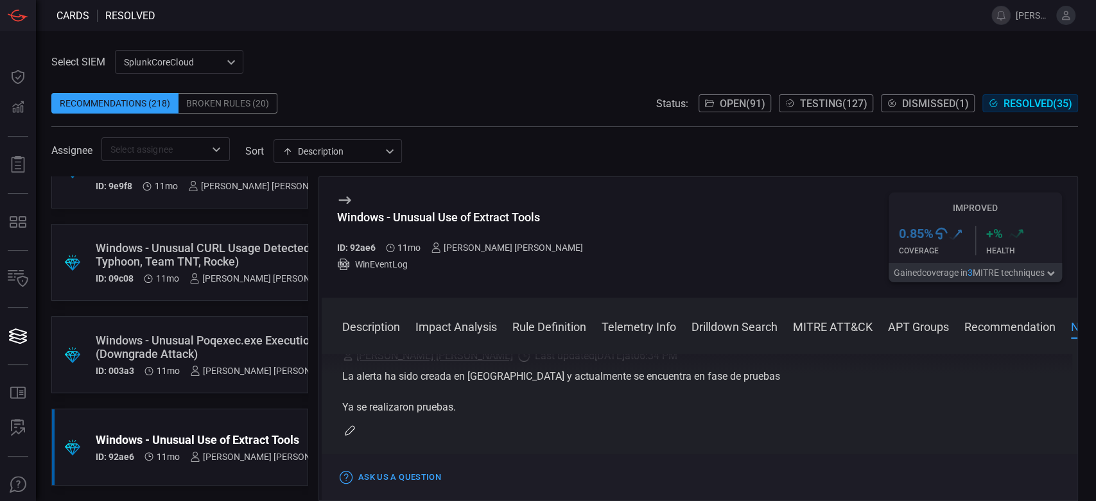
scroll to position [1579, 0]
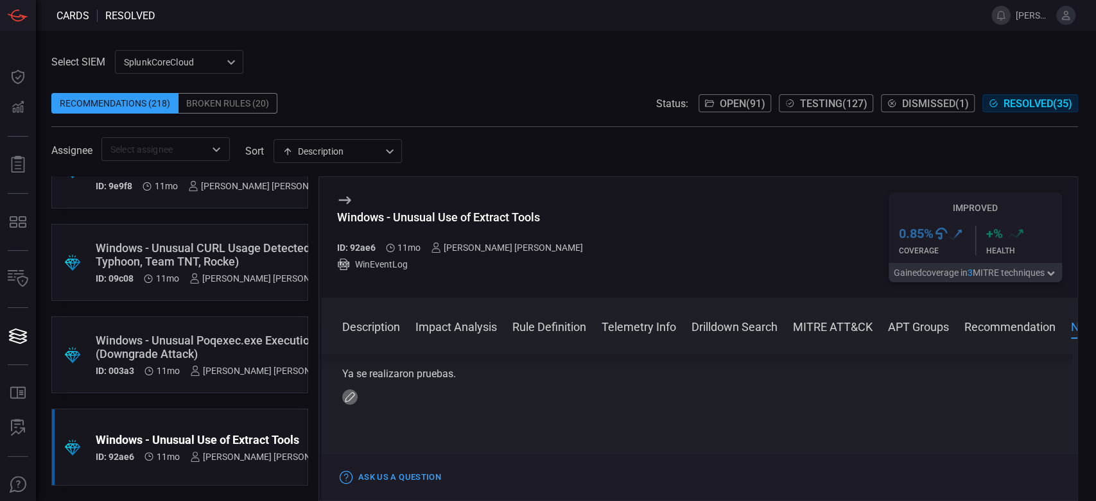
click at [352, 402] on icon "button" at bounding box center [350, 397] width 10 height 10
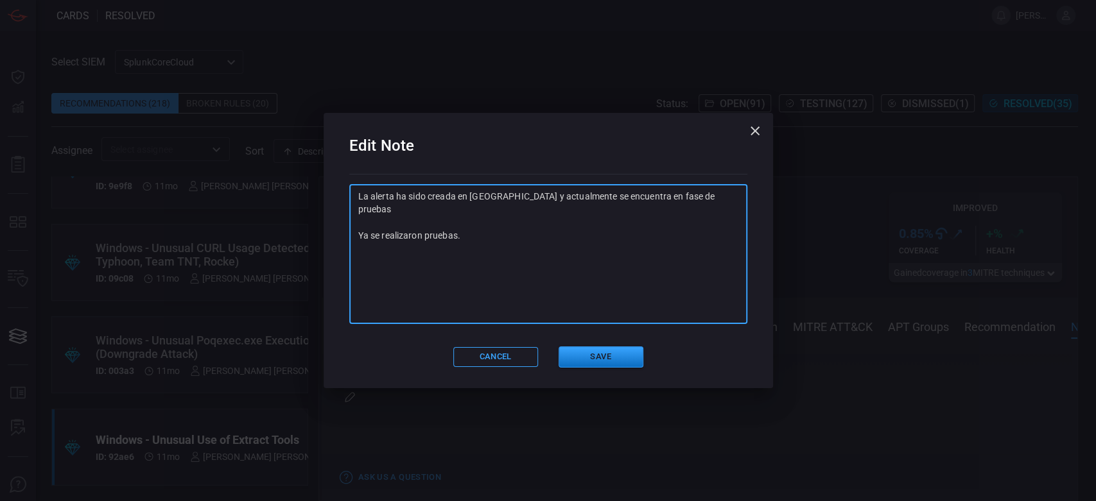
drag, startPoint x: 519, startPoint y: 240, endPoint x: 350, endPoint y: 229, distance: 169.8
click at [350, 229] on div "La alerta ha sido creada en [GEOGRAPHIC_DATA] y actualmente se encuentra en fas…" at bounding box center [548, 254] width 398 height 139
paste textarea "SA: Ya se realizaron pruebas, queda integrada en alerta "GS-WIN-CardinalOps_468…"
type textarea "La alerta ha sido creada en [GEOGRAPHIC_DATA] y actualmente se encuentra en fas…"
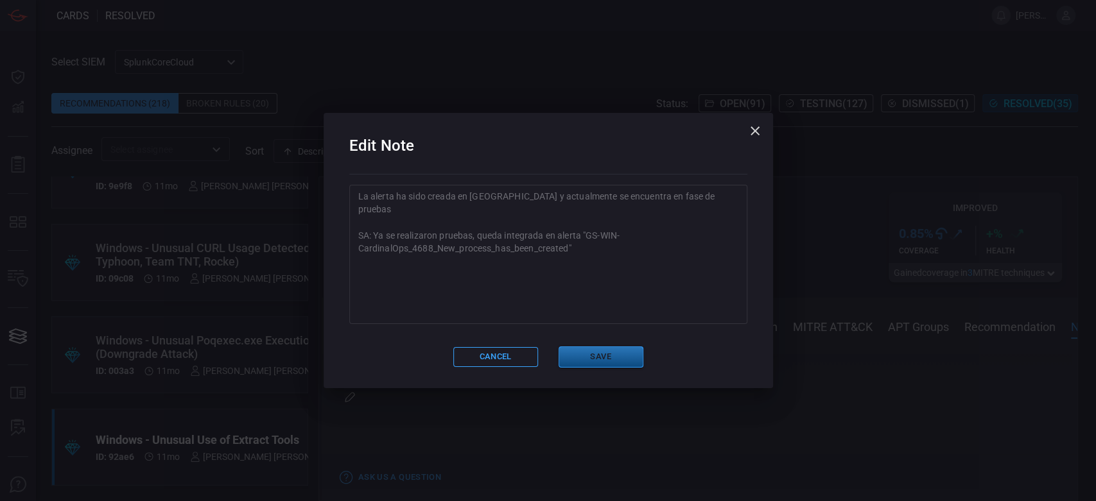
click at [623, 354] on button "Save" at bounding box center [600, 357] width 85 height 21
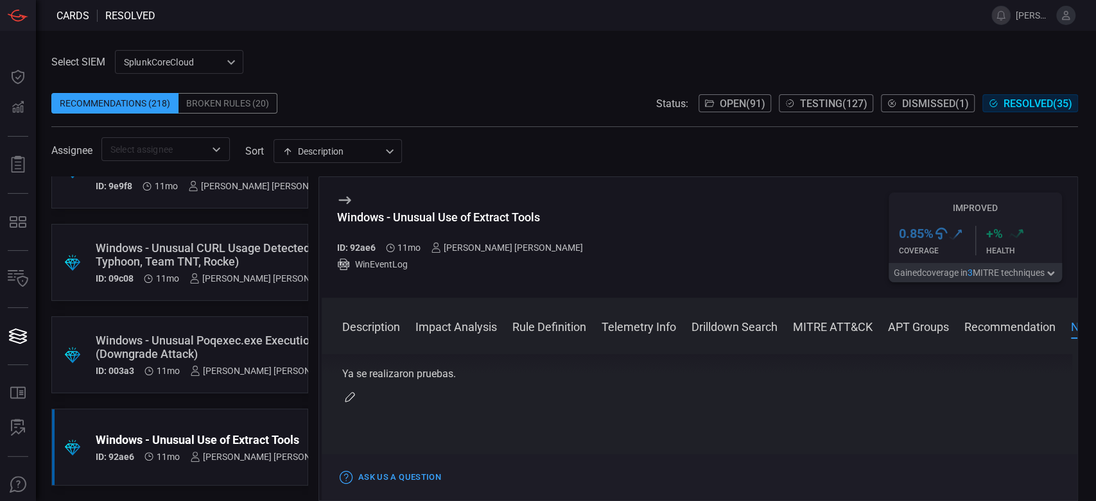
scroll to position [0, 0]
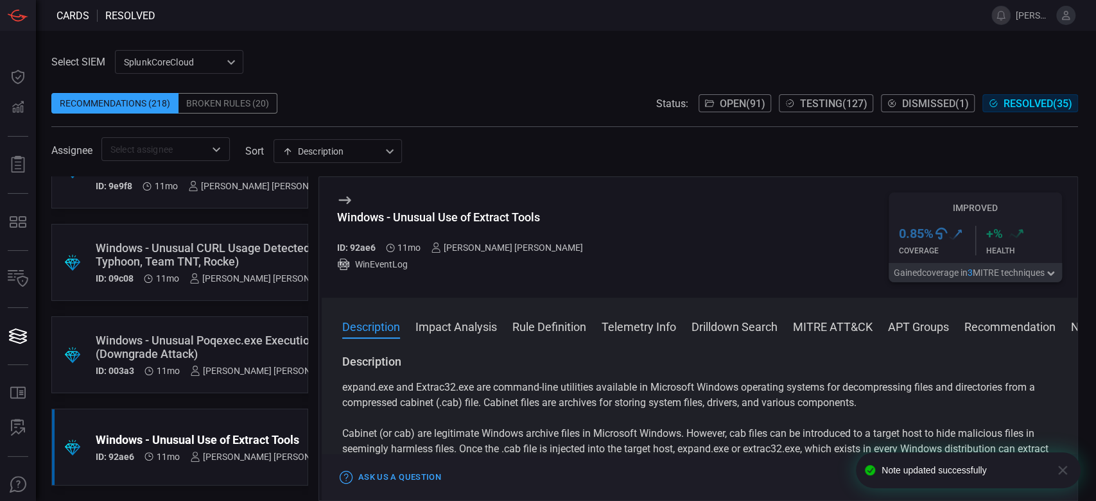
click at [229, 276] on div "[PERSON_NAME] [PERSON_NAME]" at bounding box center [265, 278] width 152 height 10
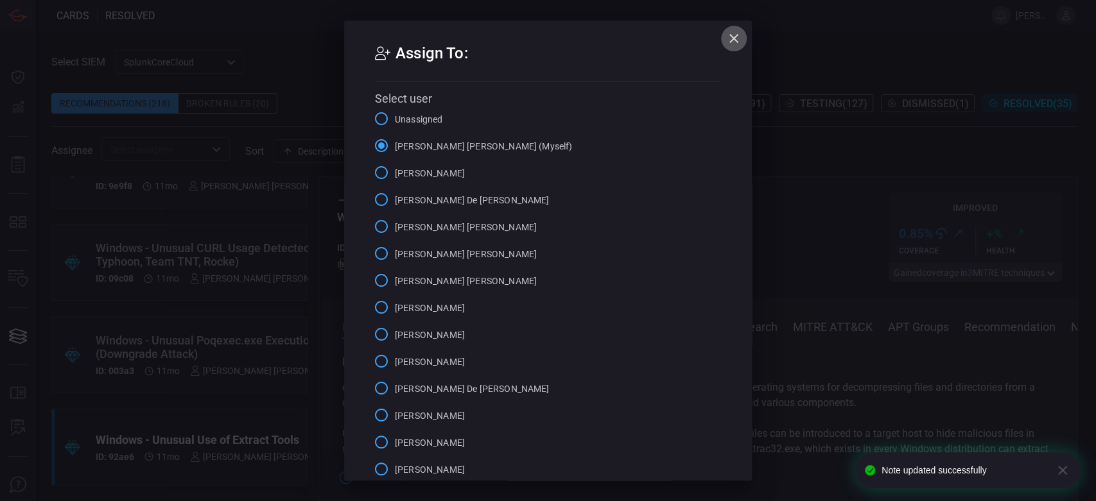
click at [735, 39] on icon "button" at bounding box center [733, 38] width 15 height 15
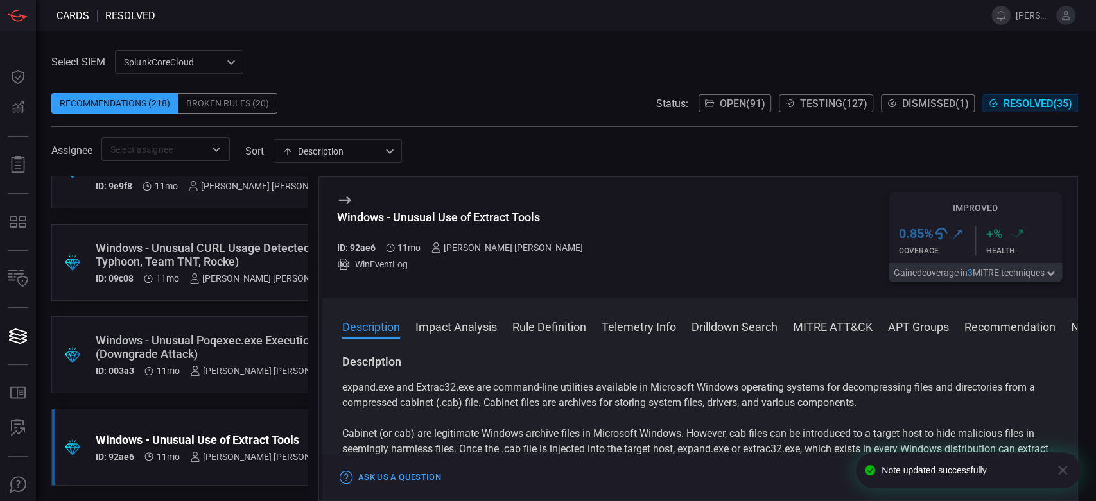
click at [167, 253] on div "Windows - Unusual CURL Usage Detected (Volt Typhoon, Team TNT, Rocke)" at bounding box center [219, 254] width 246 height 27
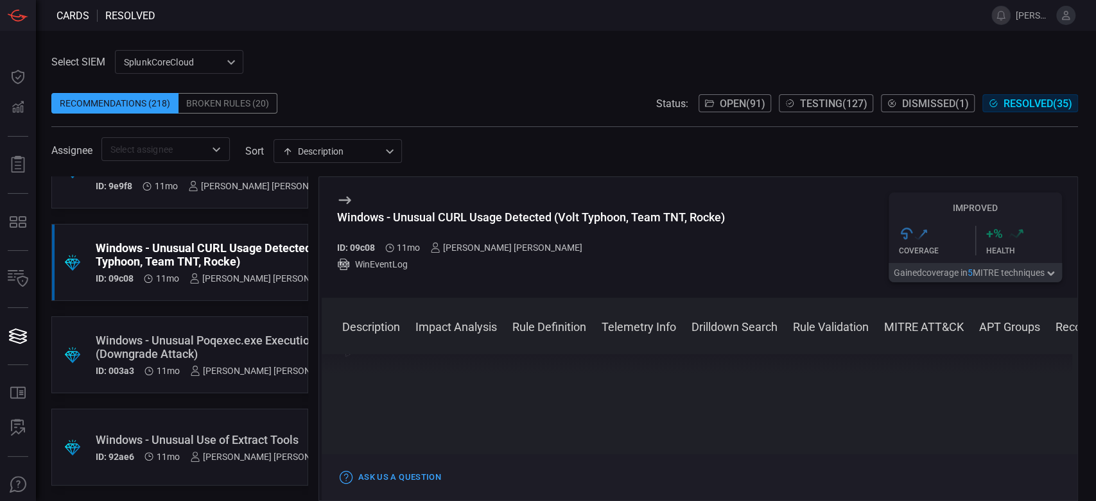
scroll to position [2301, 0]
click at [351, 357] on icon "button" at bounding box center [350, 352] width 10 height 10
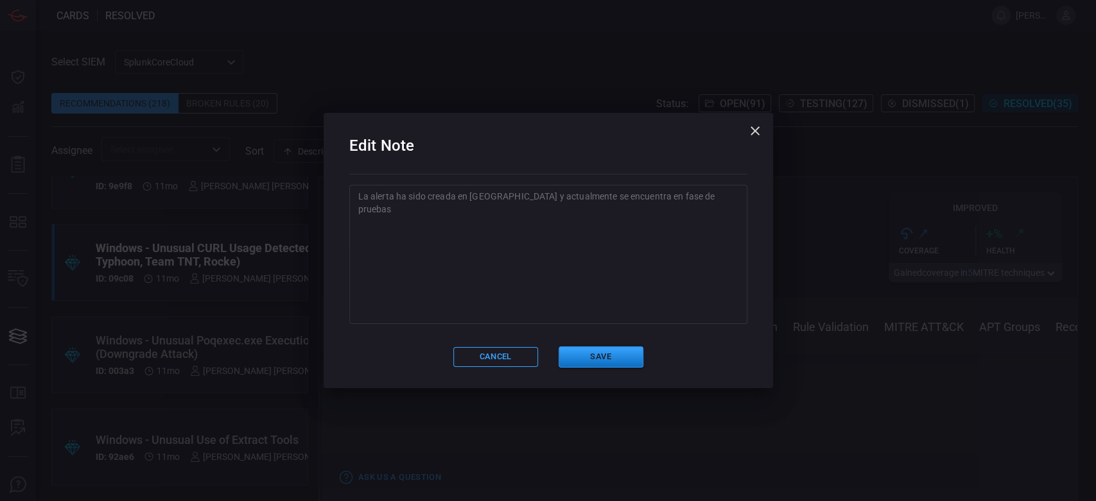
click at [403, 271] on textarea "La alerta ha sido creada en [GEOGRAPHIC_DATA] y actualmente se encuentra en fas…" at bounding box center [548, 254] width 380 height 128
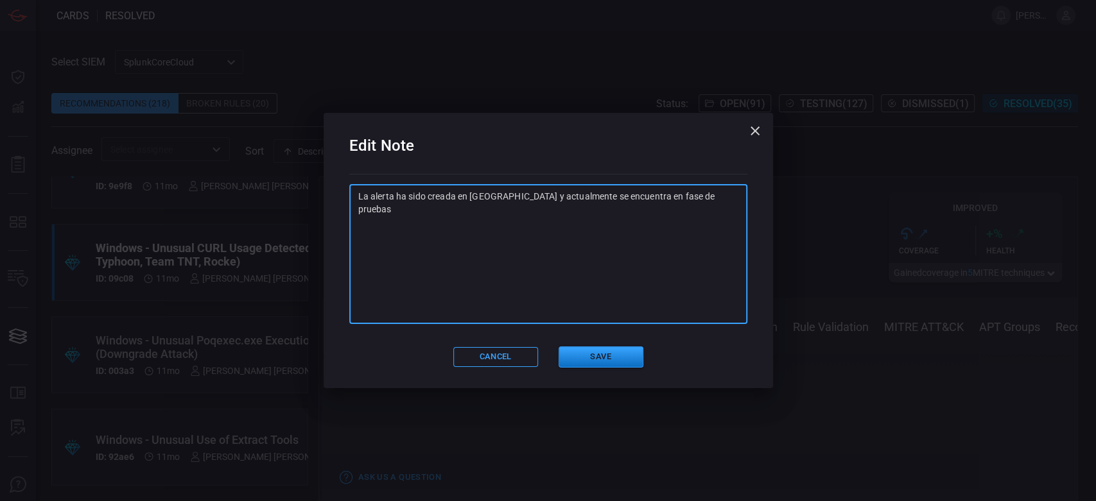
click at [714, 192] on textarea "La alerta ha sido creada en [GEOGRAPHIC_DATA] y actualmente se encuentra en fas…" at bounding box center [548, 254] width 380 height 128
paste textarea "SA: Ya se realizaron pruebas, queda integrada en alerta "GS-WIN-CardinalOps_468…"
click at [383, 228] on textarea "La alerta ha sido creada en [GEOGRAPHIC_DATA] y actualmente se encuentra en fas…" at bounding box center [548, 254] width 380 height 128
click at [472, 225] on textarea "La alerta ha sido creada en [GEOGRAPHIC_DATA] y actualmente se encuentra en fas…" at bounding box center [548, 254] width 380 height 128
click at [630, 252] on textarea "La alerta ha sido creada en [GEOGRAPHIC_DATA] y actualmente se encuentra en fas…" at bounding box center [548, 254] width 380 height 128
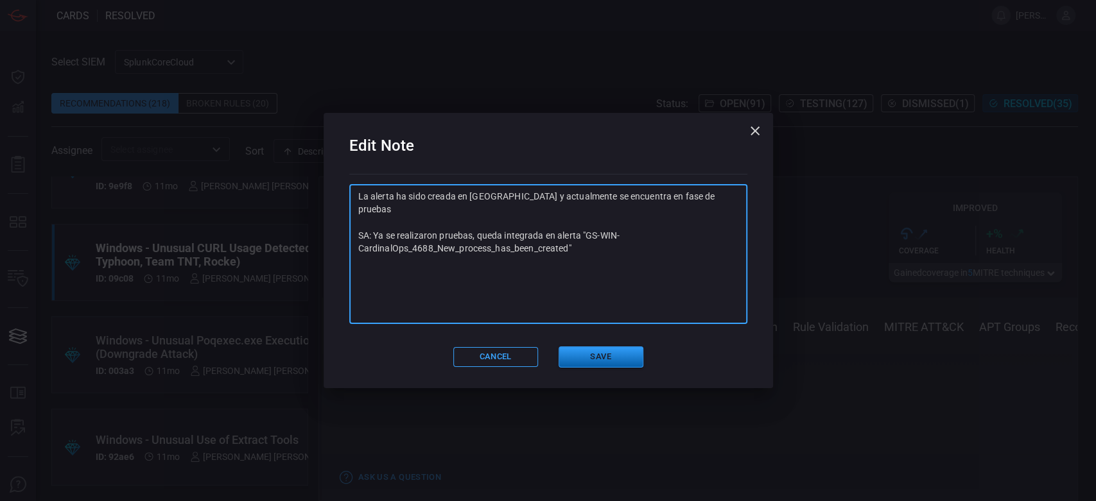
type textarea "La alerta ha sido creada en [GEOGRAPHIC_DATA] y actualmente se encuentra en fas…"
click at [600, 358] on button "Save" at bounding box center [600, 357] width 85 height 21
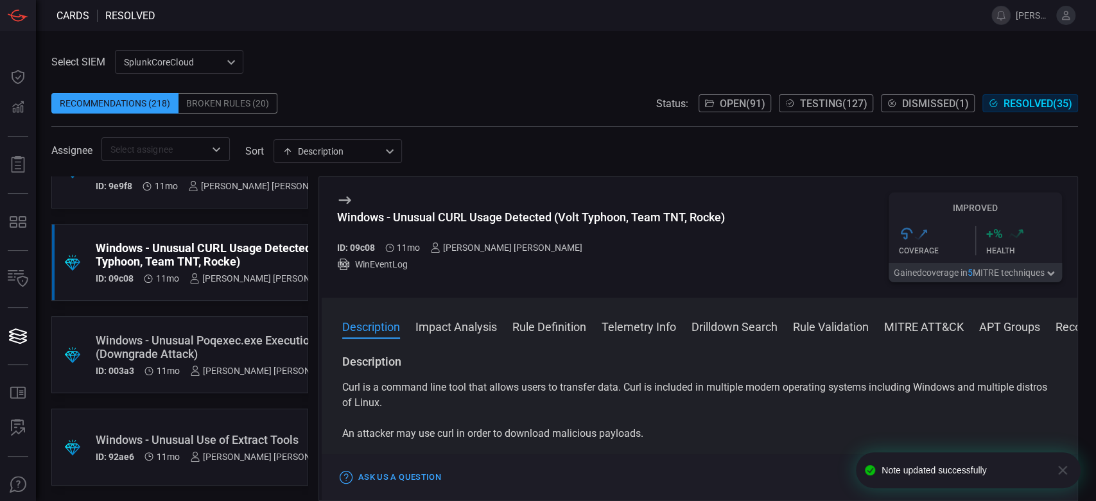
scroll to position [2839, 0]
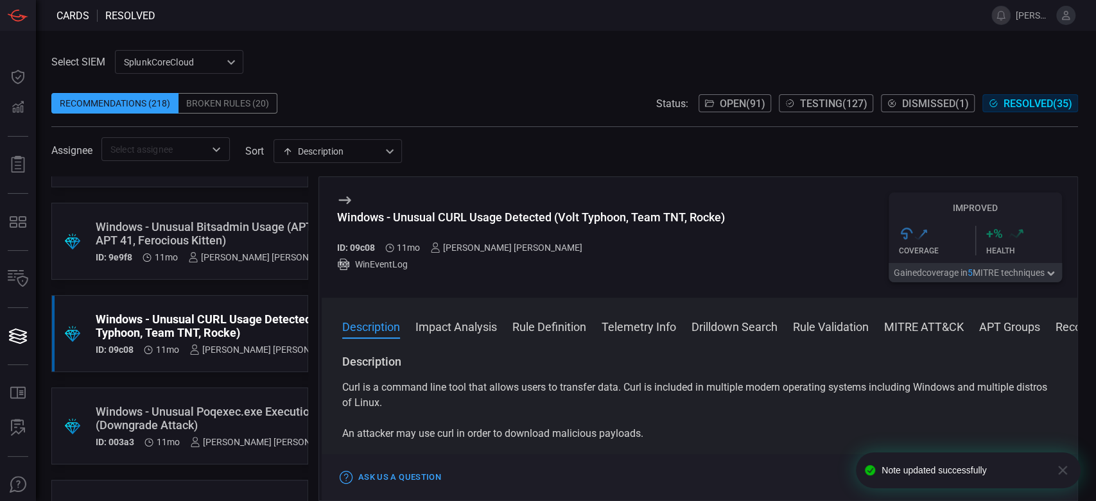
click at [216, 216] on div ".suggested_cards_icon{fill:url(#suggested_cards_icon);} Windows - Unusual Bitsa…" at bounding box center [179, 241] width 257 height 77
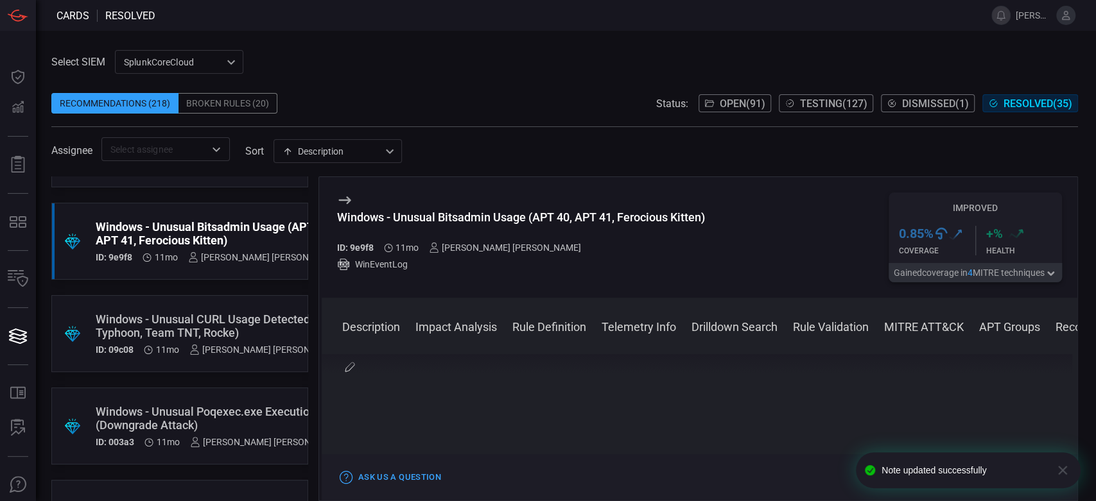
scroll to position [1881, 0]
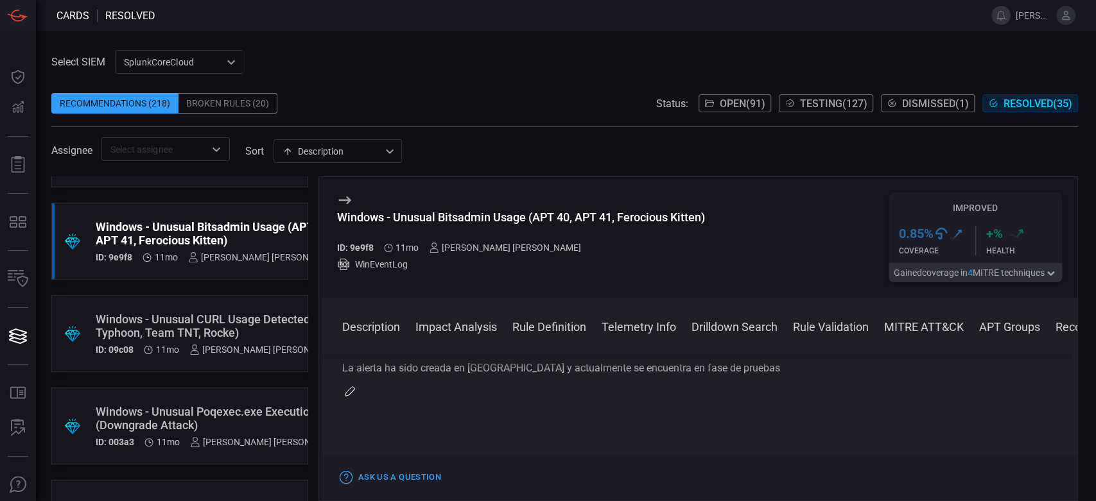
click at [348, 397] on icon "button" at bounding box center [350, 391] width 10 height 10
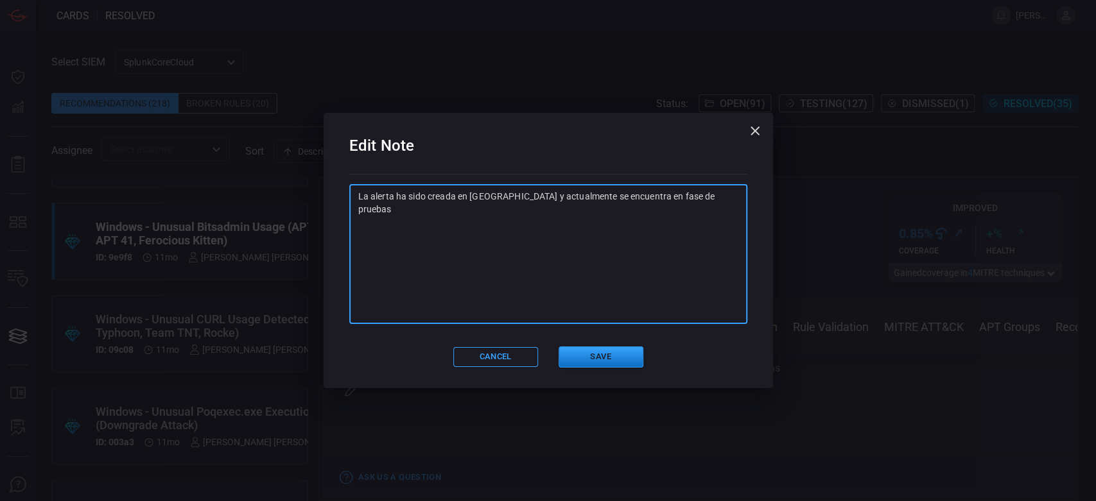
click at [451, 255] on textarea "La alerta ha sido creada en [GEOGRAPHIC_DATA] y actualmente se encuentra en fas…" at bounding box center [548, 254] width 380 height 128
click at [689, 196] on textarea "La alerta ha sido creada en [GEOGRAPHIC_DATA] y actualmente se encuentra en fas…" at bounding box center [548, 254] width 380 height 128
click at [705, 198] on textarea "La alerta ha sido creada en [GEOGRAPHIC_DATA] y actualmente se encuentra en fas…" at bounding box center [548, 254] width 380 height 128
paste textarea "SA: Ya se realizaron pruebas, queda integrada en alerta "GS-WIN-CardinalOps_468…"
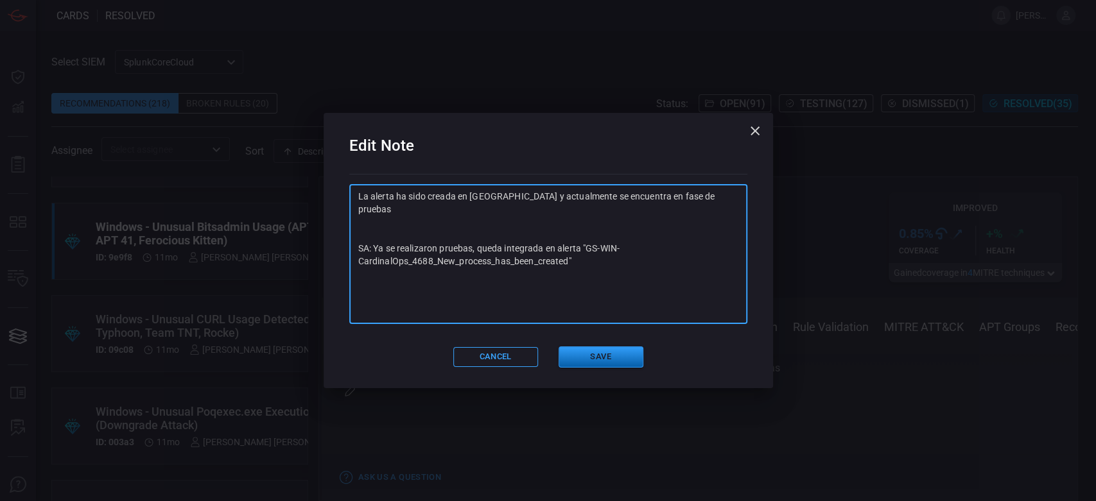
type textarea "La alerta ha sido creada en [GEOGRAPHIC_DATA] y actualmente se encuentra en fas…"
click at [580, 350] on button "Save" at bounding box center [600, 357] width 85 height 21
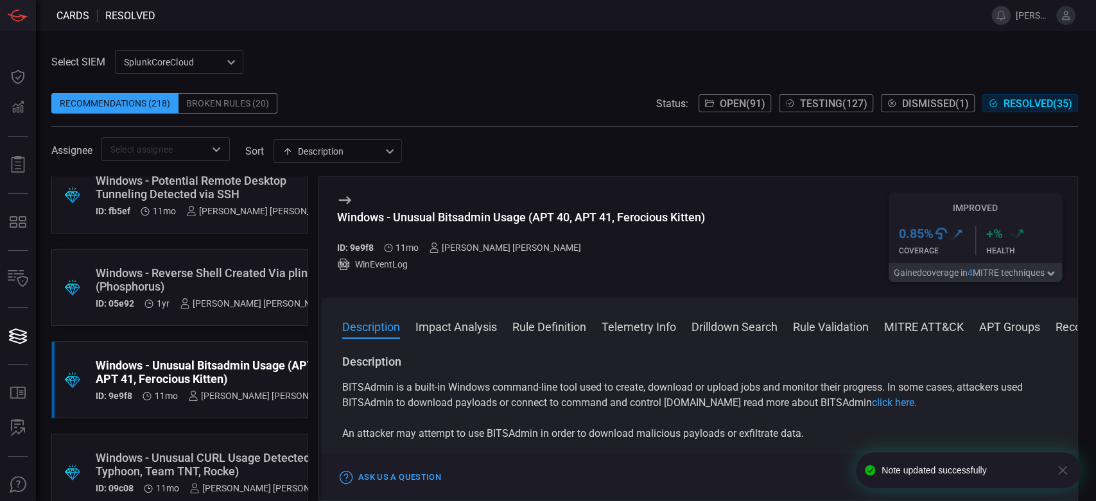
scroll to position [2696, 0]
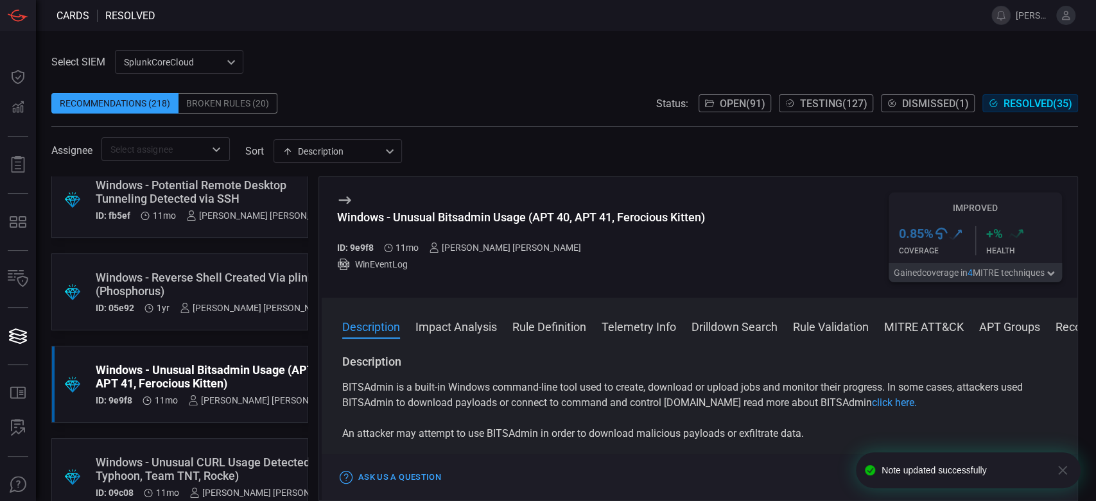
click at [177, 277] on div "Windows - Reverse Shell Created Via plink (Phosphorus)" at bounding box center [214, 284] width 236 height 27
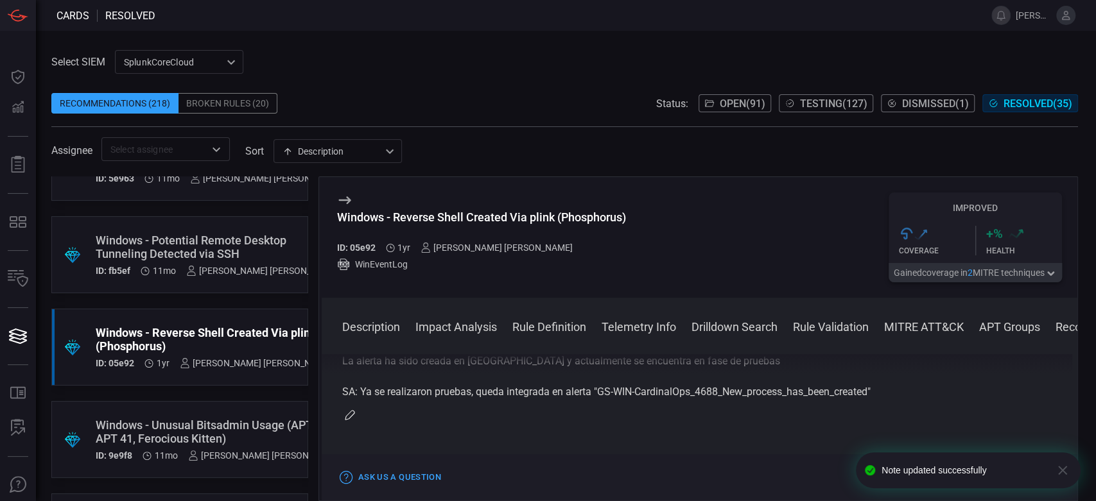
scroll to position [2554, 0]
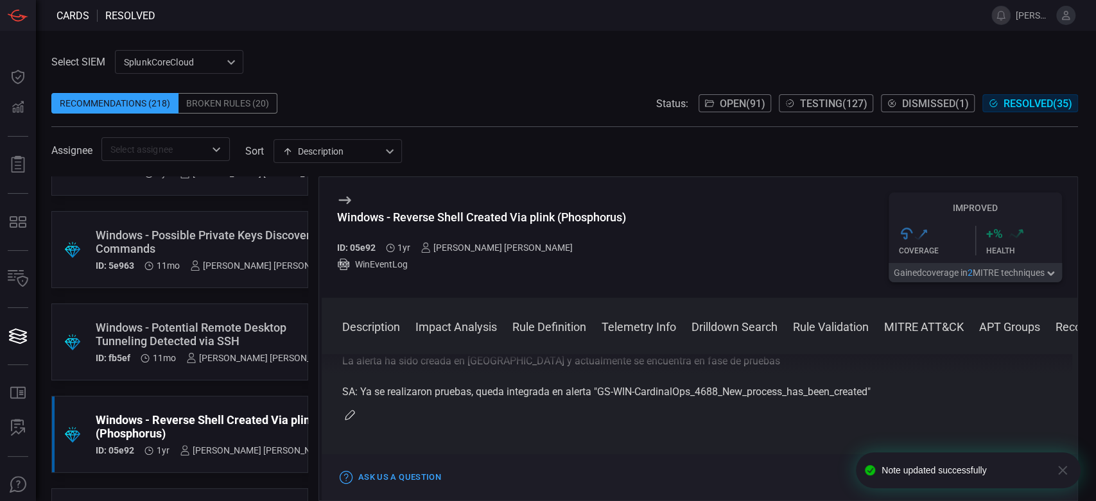
click at [195, 333] on div "Windows - Potential Remote Desktop Tunneling Detected via SSH" at bounding box center [217, 334] width 243 height 27
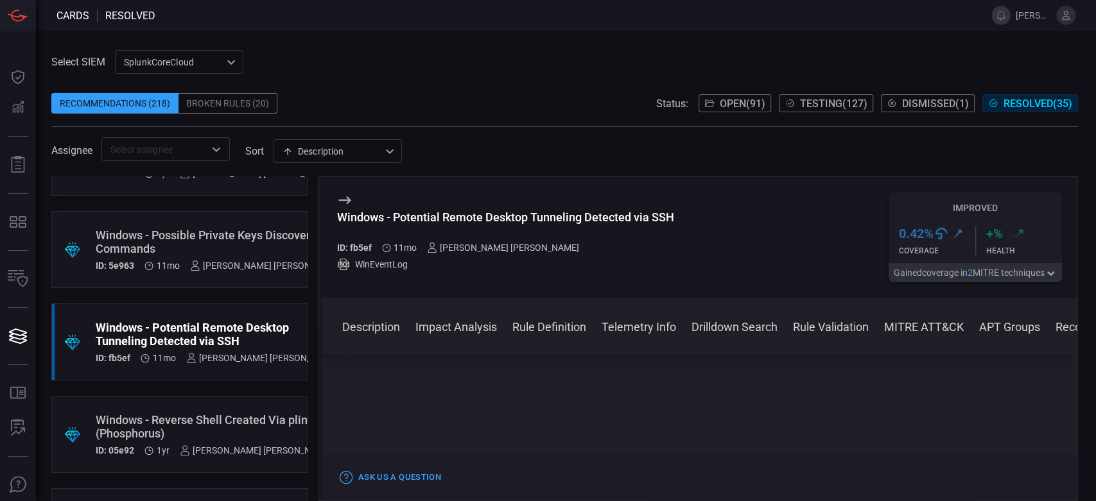
scroll to position [1568, 0]
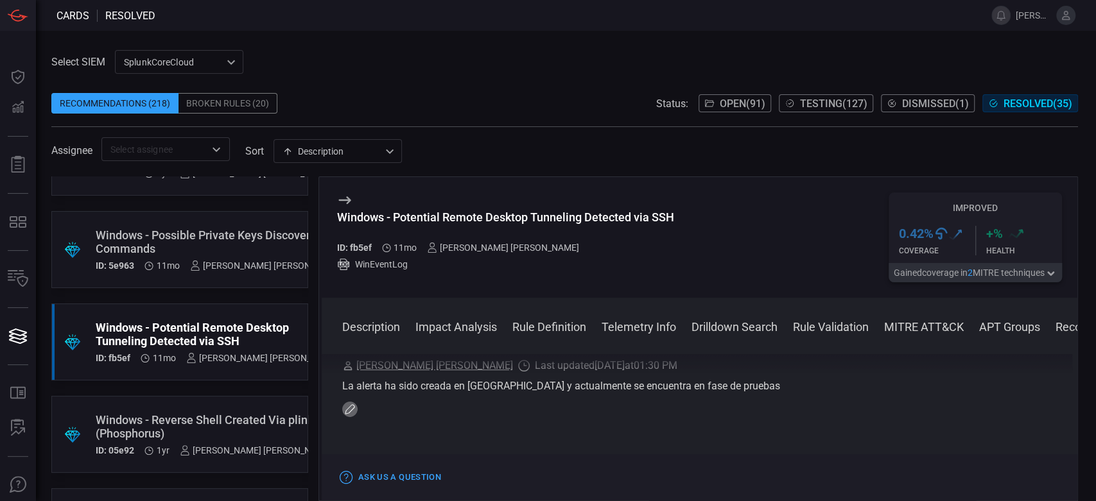
click at [349, 414] on icon "button" at bounding box center [350, 409] width 10 height 10
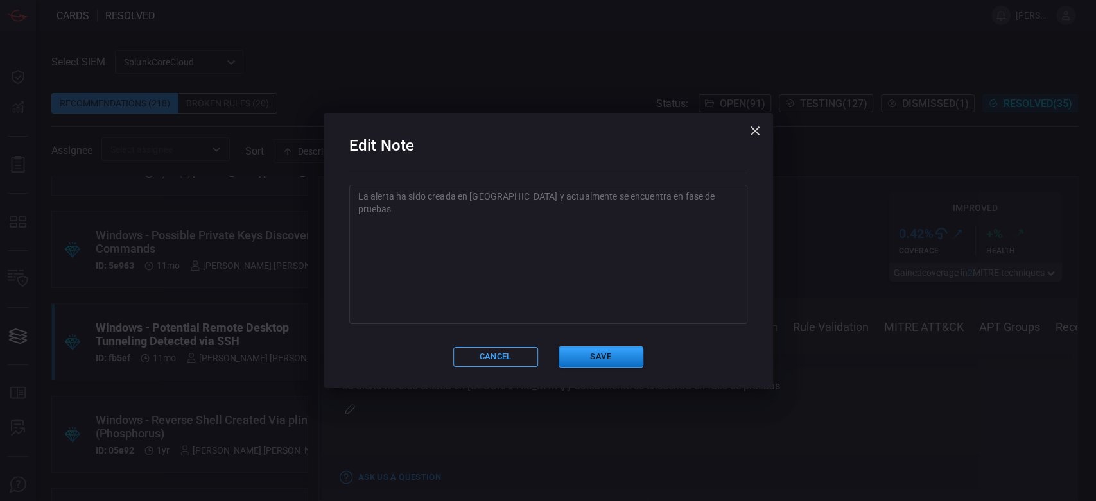
click at [421, 230] on textarea "La alerta ha sido creada en [GEOGRAPHIC_DATA] y actualmente se encuentra en fas…" at bounding box center [548, 254] width 380 height 128
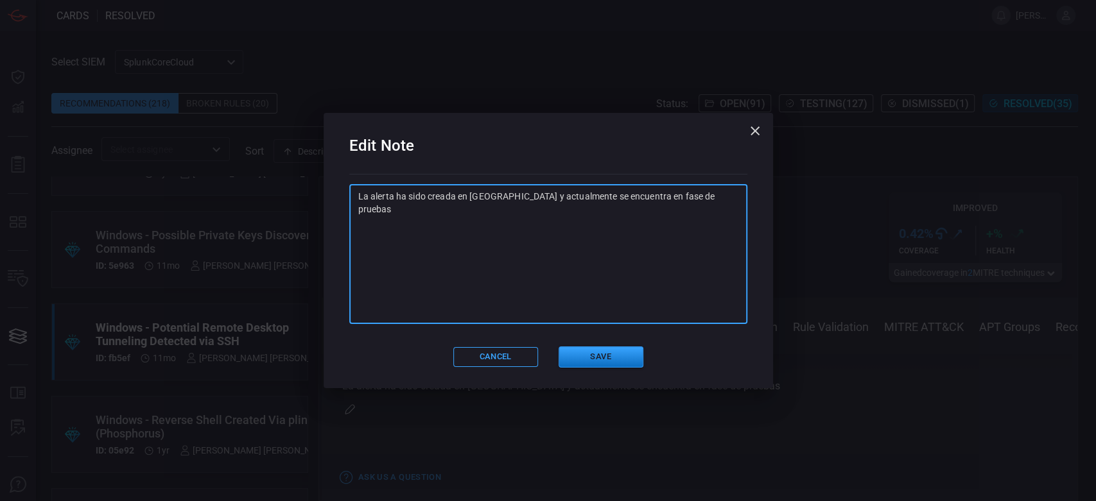
click at [737, 191] on textarea "La alerta ha sido creada en [GEOGRAPHIC_DATA] y actualmente se encuentra en fas…" at bounding box center [548, 254] width 380 height 128
paste textarea "SA: Ya se realizaron pruebas, queda integrada en alerta "GS-WIN-CardinalOps_468…"
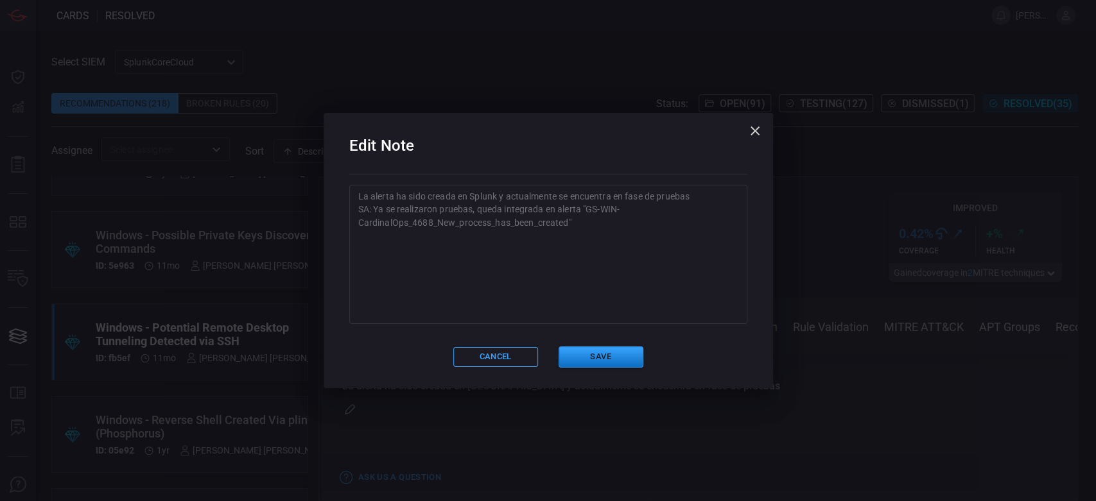
click at [356, 209] on div "La alerta ha sido creada en Splunk y actualmente se encuentra en fase de prueba…" at bounding box center [548, 254] width 398 height 139
click at [349, 201] on div "La alerta ha sido creada en Splunk y actualmente se encuentra en fase de prueba…" at bounding box center [548, 254] width 398 height 139
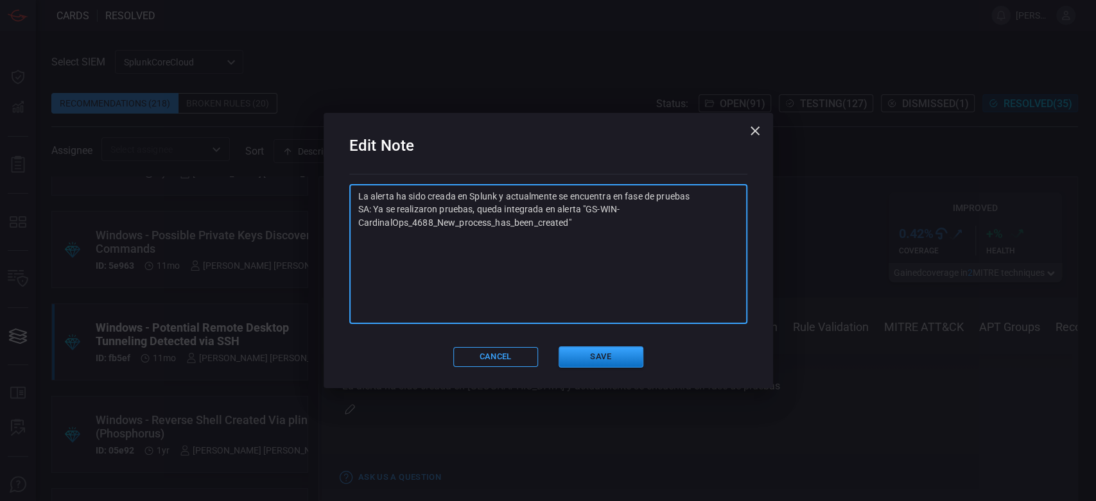
click at [358, 207] on textarea "La alerta ha sido creada en Splunk y actualmente se encuentra en fase de prueba…" at bounding box center [548, 254] width 380 height 128
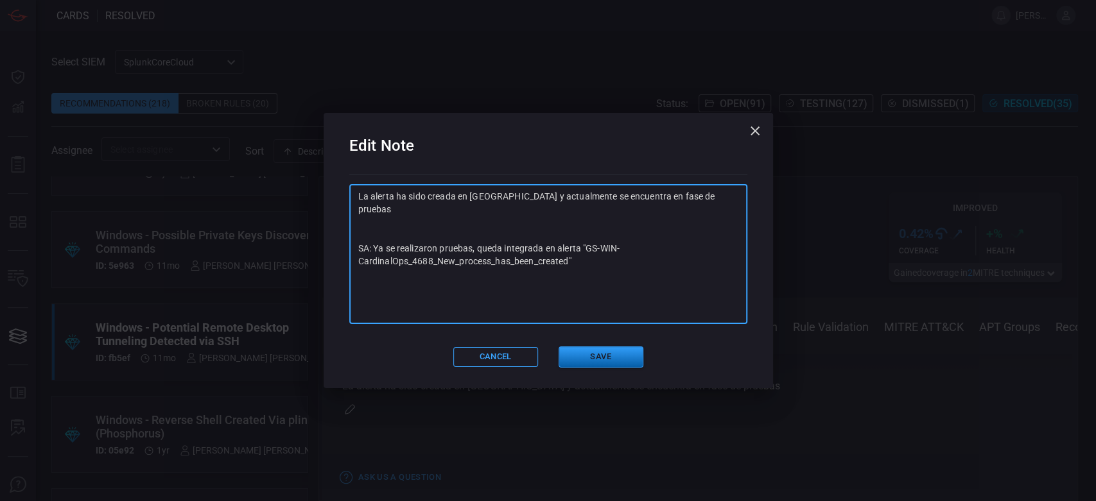
type textarea "La alerta ha sido creada en [GEOGRAPHIC_DATA] y actualmente se encuentra en fas…"
click at [623, 365] on button "Save" at bounding box center [600, 357] width 85 height 21
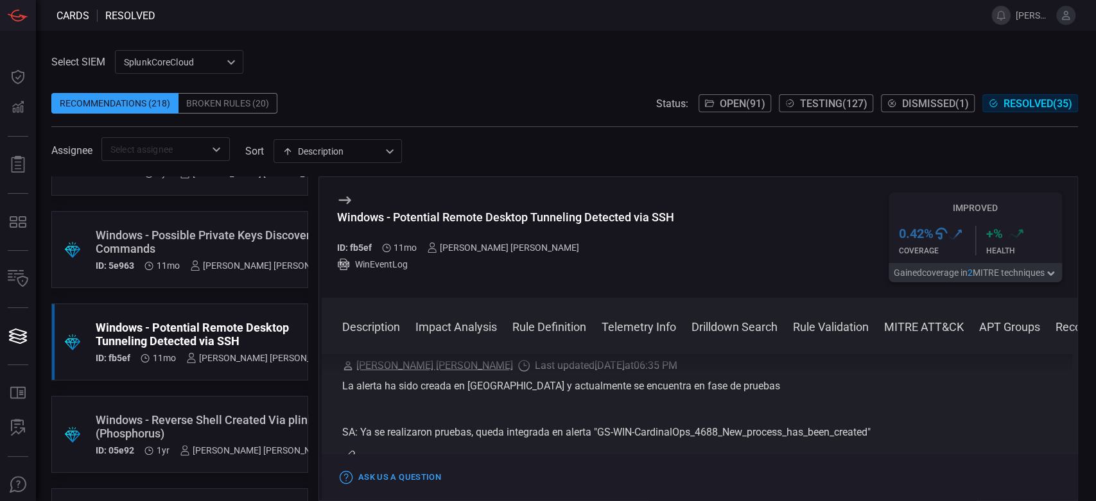
scroll to position [0, 0]
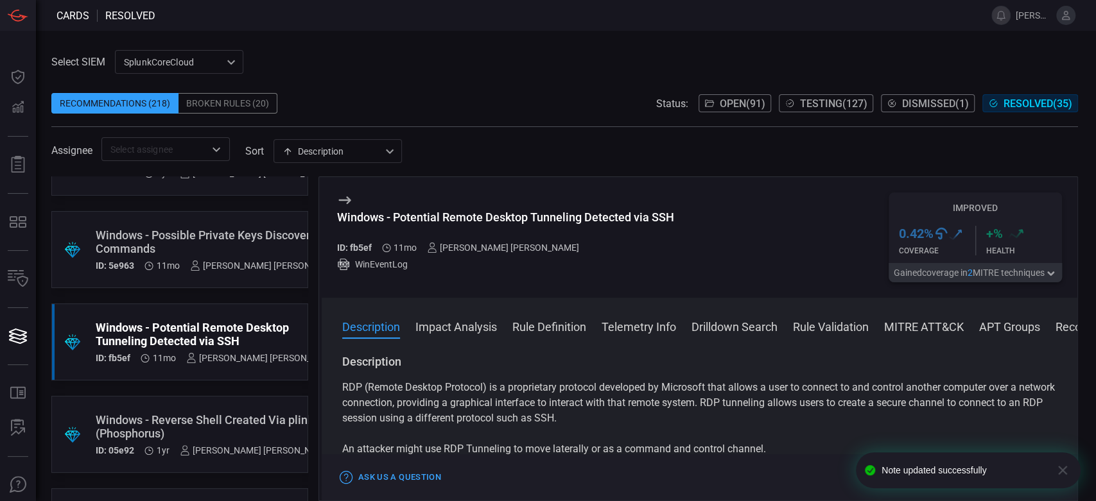
click at [138, 249] on div "Windows - Possible Private Keys Discovery Commands" at bounding box center [219, 242] width 246 height 27
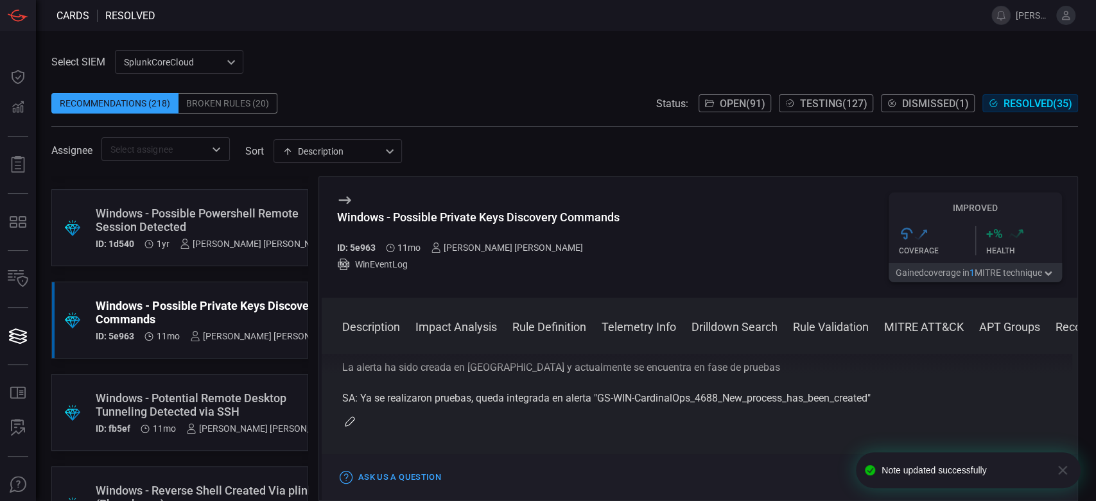
scroll to position [2482, 0]
click at [203, 229] on div "Windows - Possible Powershell Remote Session Detected" at bounding box center [214, 220] width 236 height 27
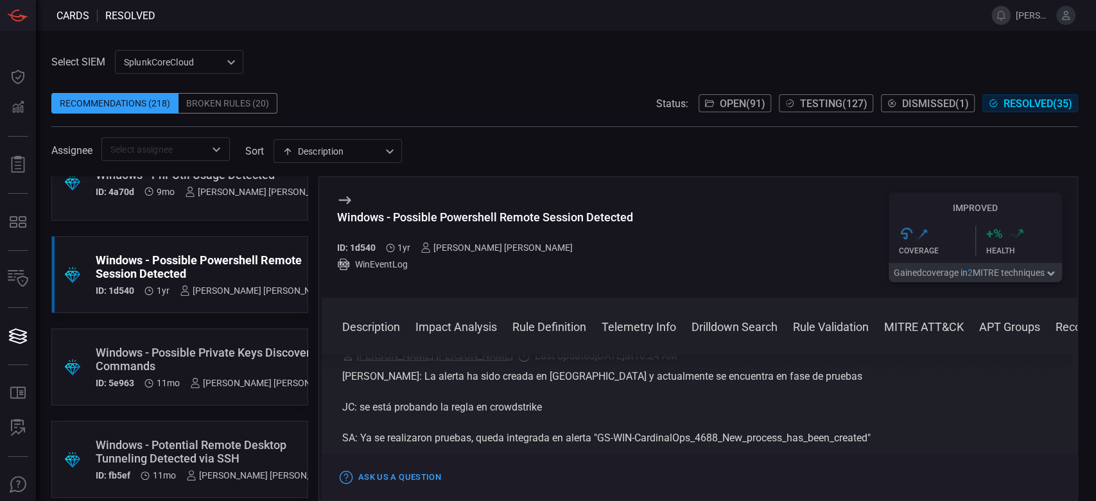
scroll to position [2411, 0]
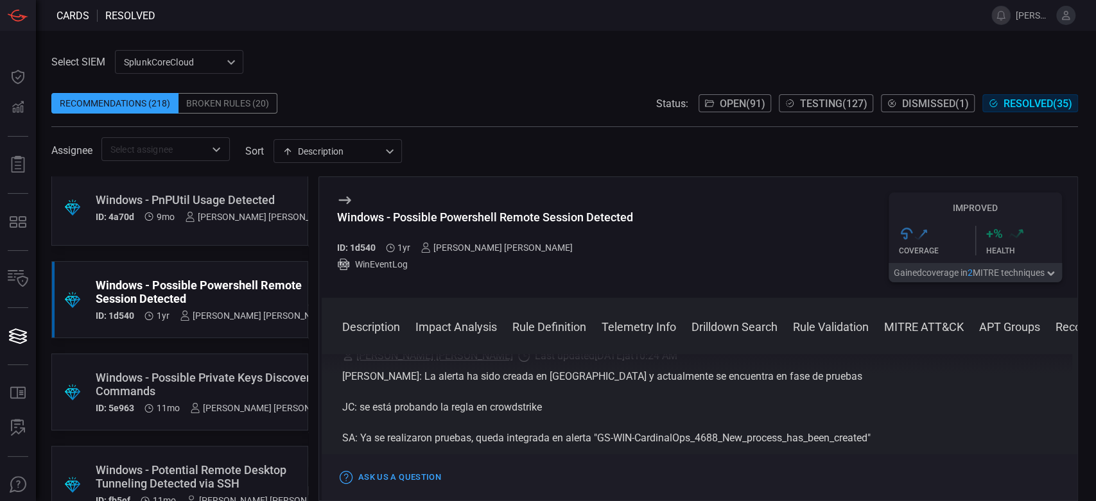
click at [186, 200] on div "Windows - PnPUtil Usage Detected" at bounding box center [216, 199] width 241 height 13
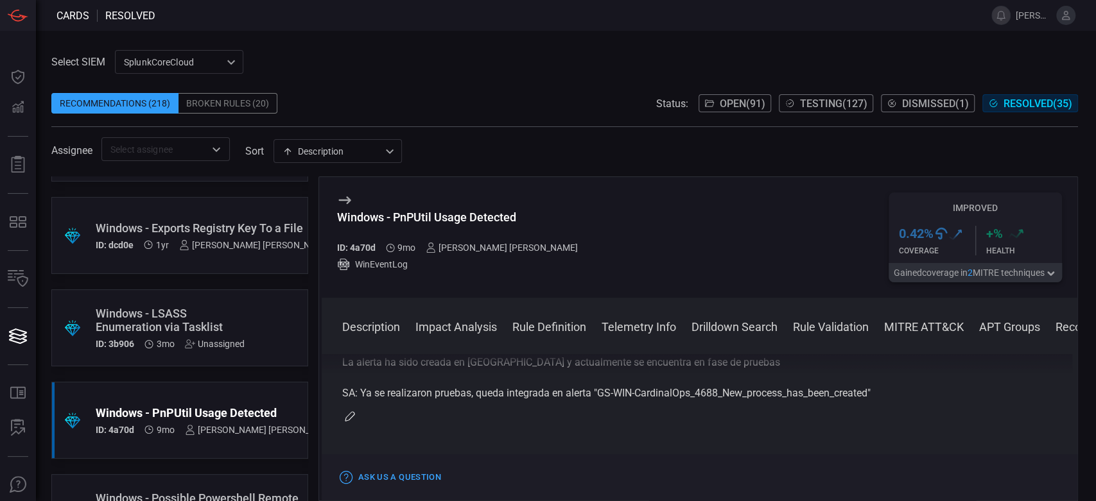
scroll to position [2197, 0]
click at [198, 315] on div "Windows - LSASS Enumeration via Tasklist" at bounding box center [170, 320] width 149 height 27
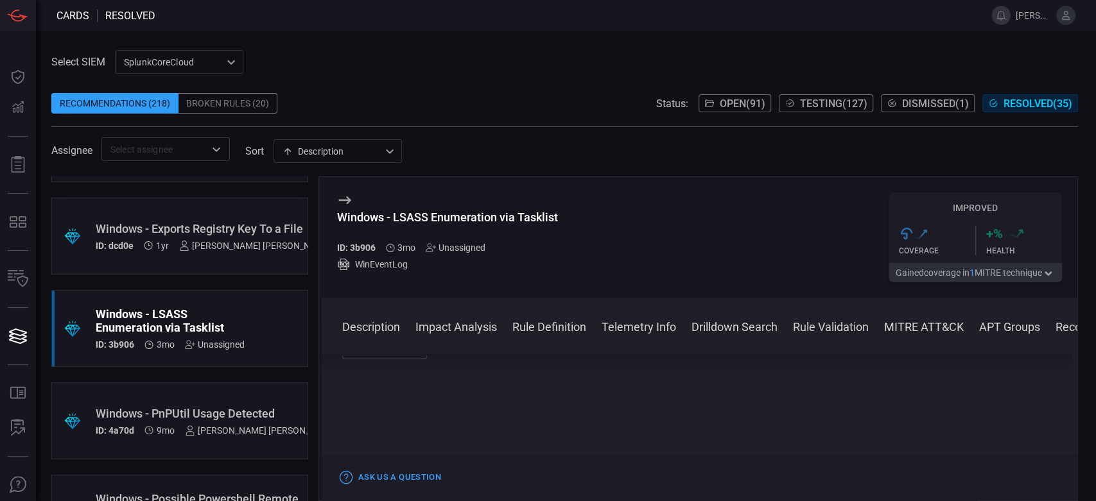
scroll to position [1430, 0]
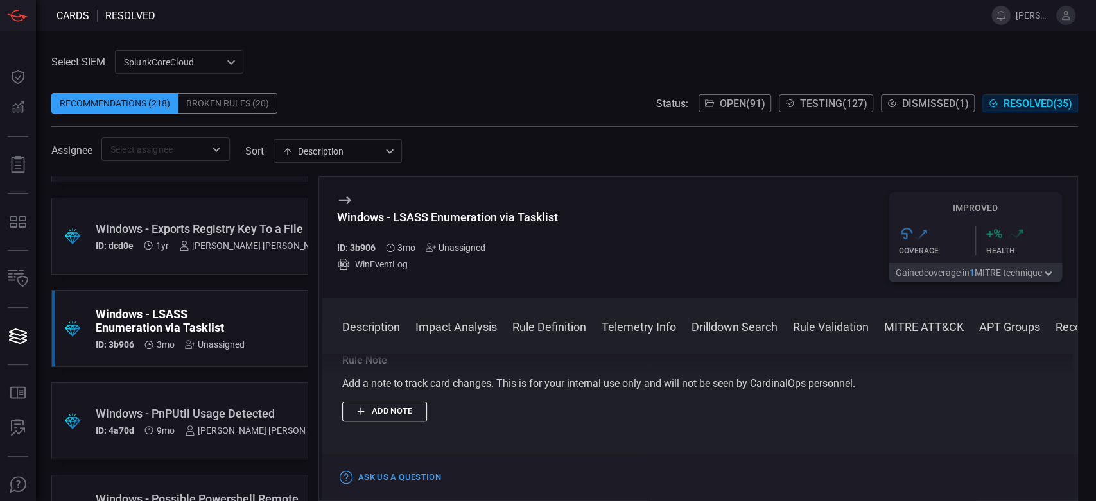
click at [112, 225] on div "Windows - Exports Registry Key To a File" at bounding box center [214, 228] width 236 height 13
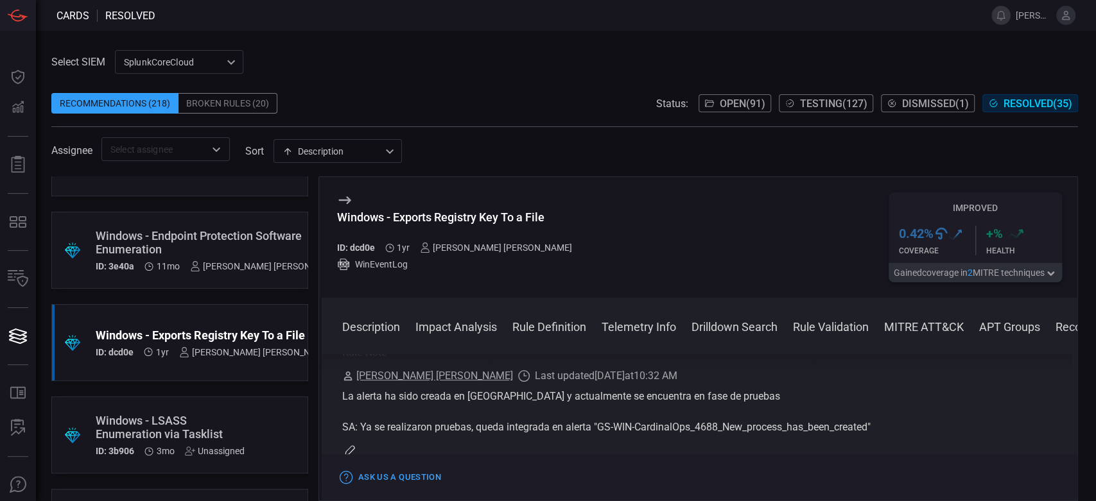
scroll to position [2054, 0]
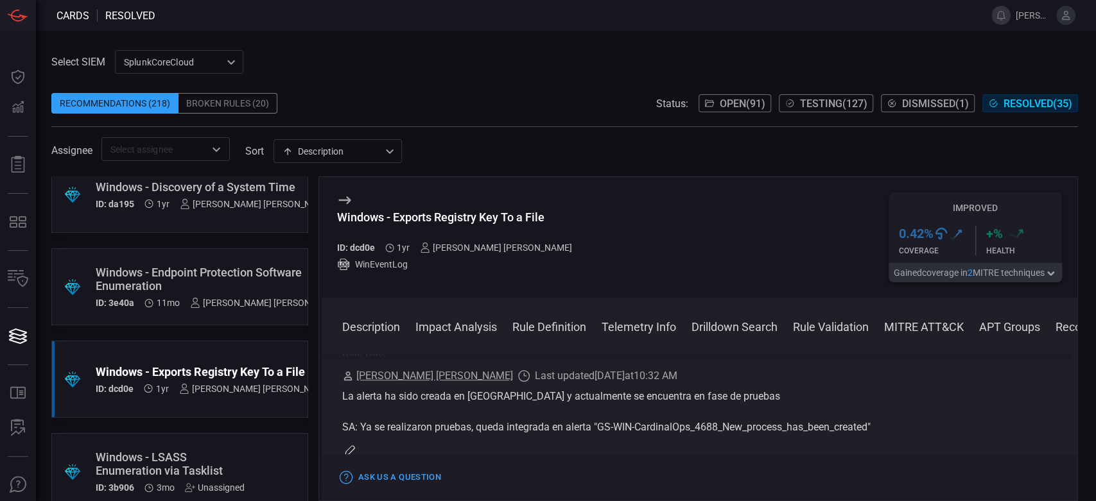
click at [234, 274] on div "Windows - Endpoint Protection Software Enumeration" at bounding box center [219, 279] width 246 height 27
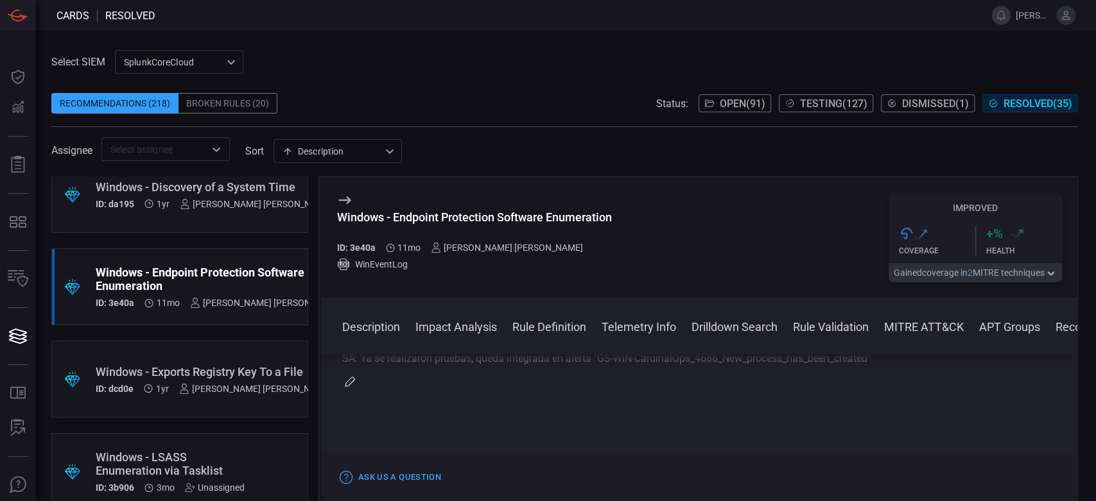
scroll to position [1983, 0]
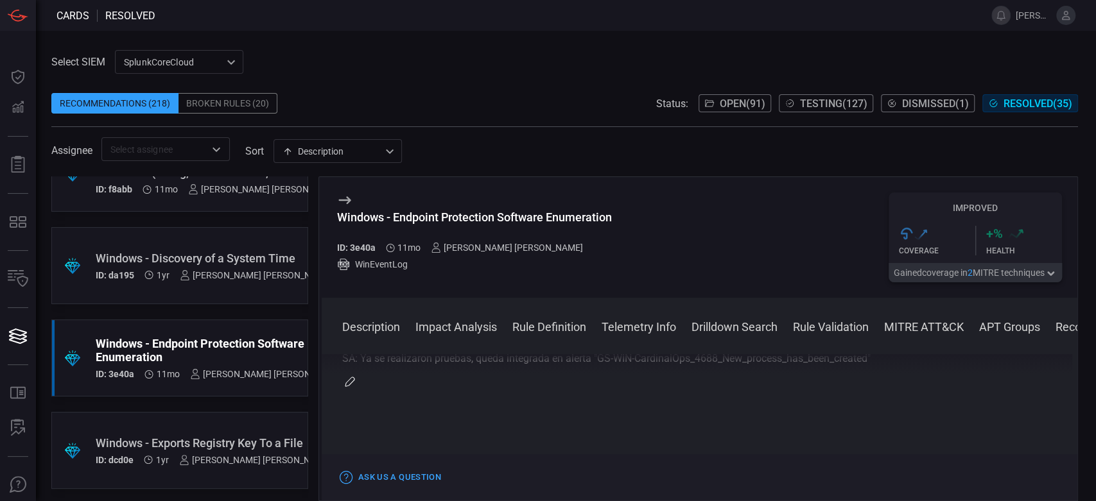
click at [229, 240] on div ".suggested_cards_icon{fill:url(#suggested_cards_icon);} Windows - Discovery of …" at bounding box center [179, 265] width 257 height 77
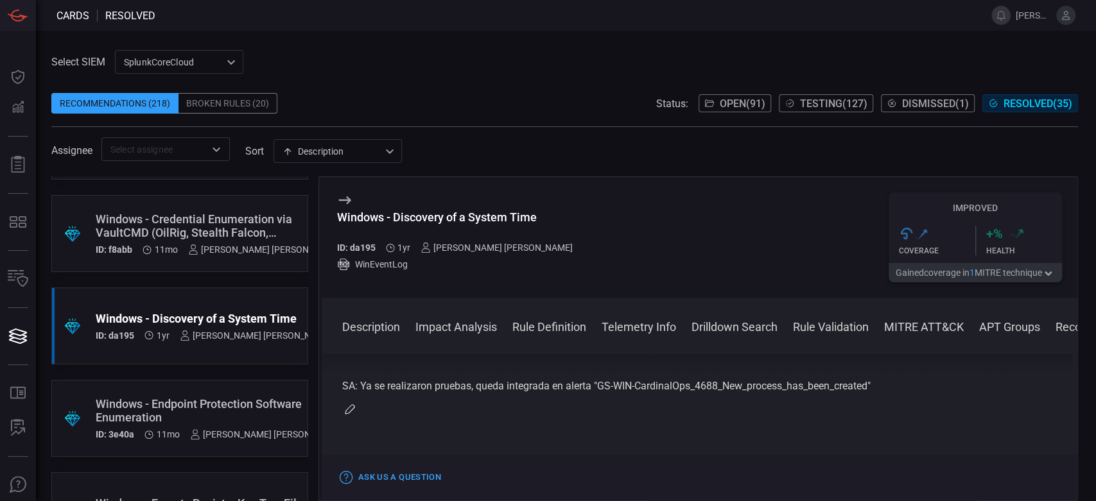
scroll to position [1769, 0]
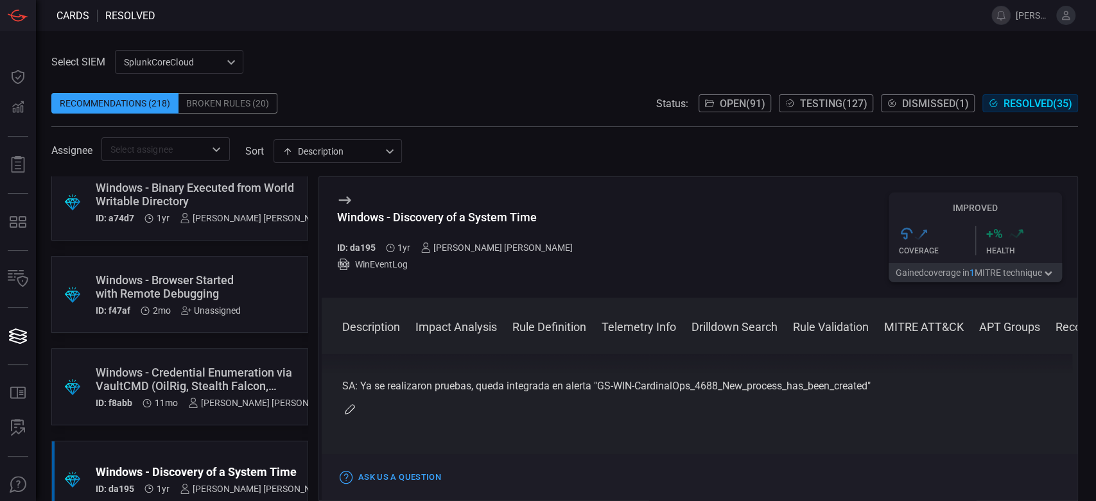
click at [237, 362] on div ".suggested_cards_icon{fill:url(#suggested_cards_icon);} Windows - Credential En…" at bounding box center [179, 387] width 257 height 77
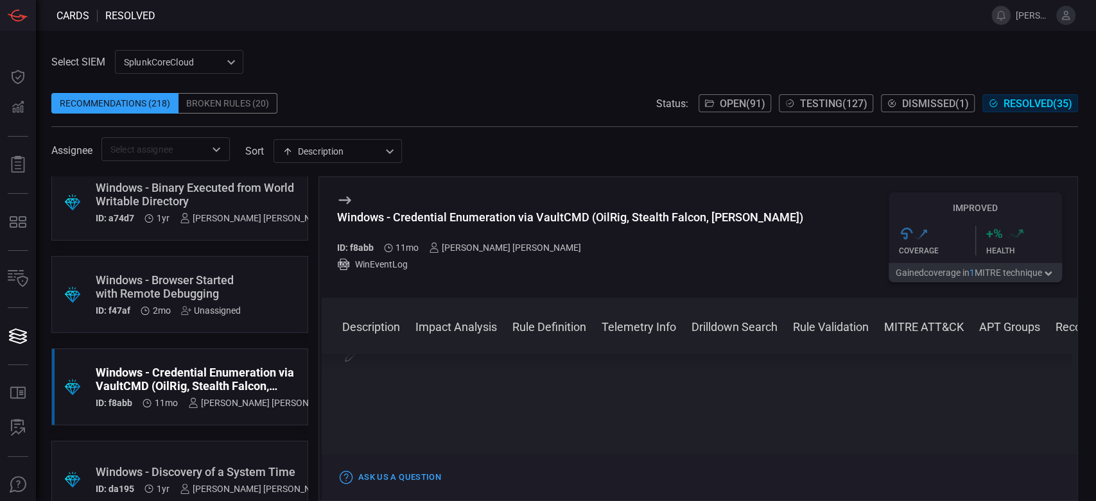
scroll to position [1334, 0]
click at [234, 277] on div "Windows - Browser Started with Remote Debugging" at bounding box center [168, 286] width 145 height 27
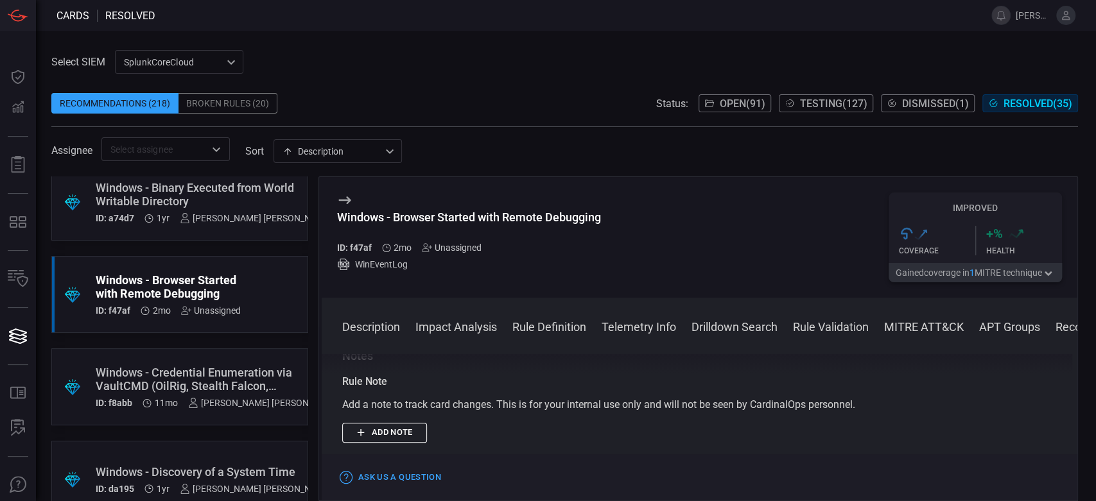
scroll to position [1416, 0]
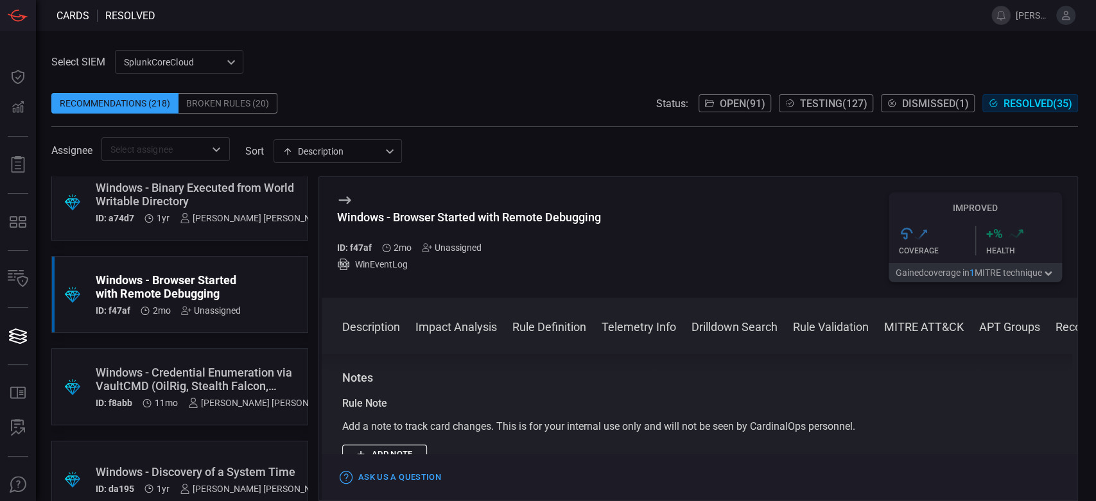
click at [164, 181] on div "Windows - Binary Executed from World Writable Directory" at bounding box center [214, 194] width 236 height 27
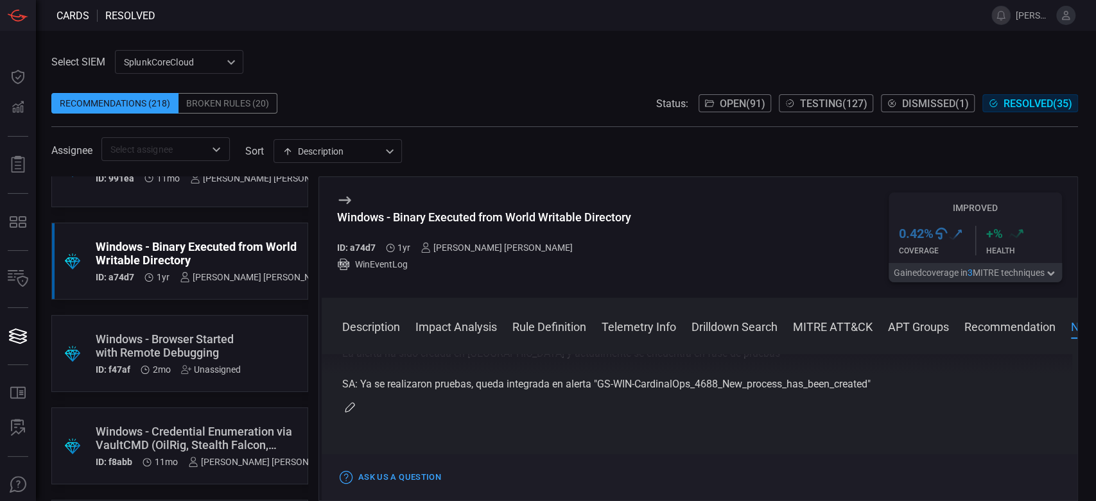
scroll to position [1627, 0]
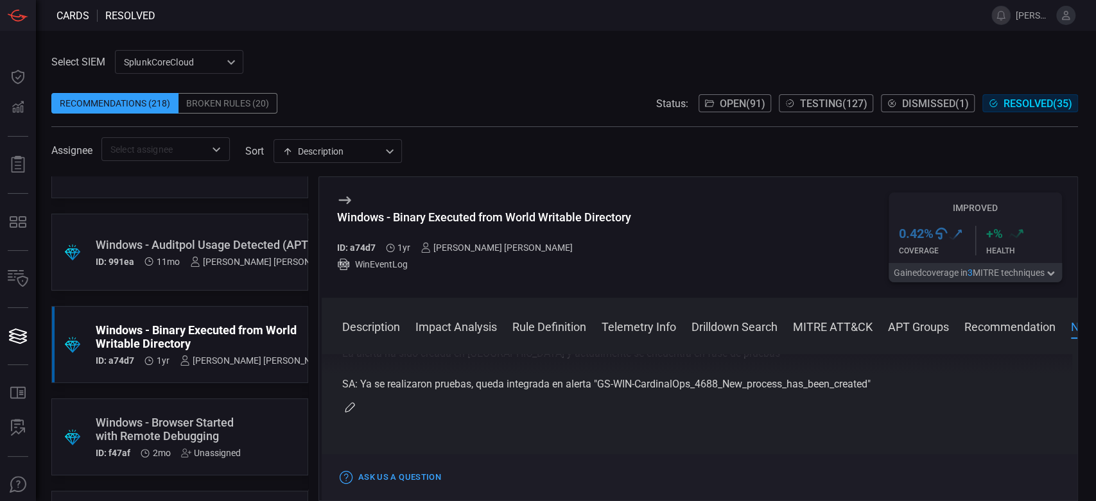
click at [212, 220] on div ".suggested_cards_icon{fill:url(#suggested_cards_icon);} Windows - Auditpol Usag…" at bounding box center [179, 252] width 257 height 77
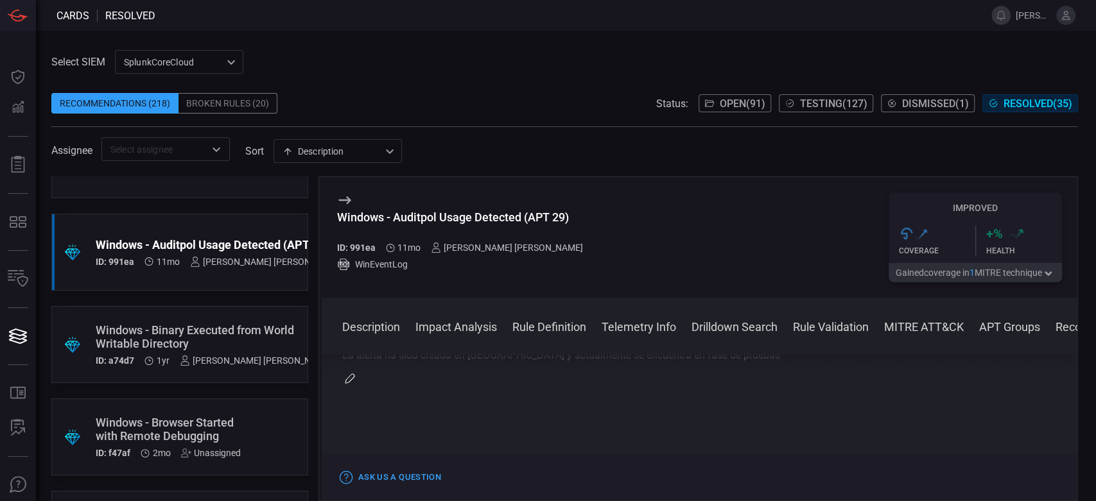
scroll to position [1281, 0]
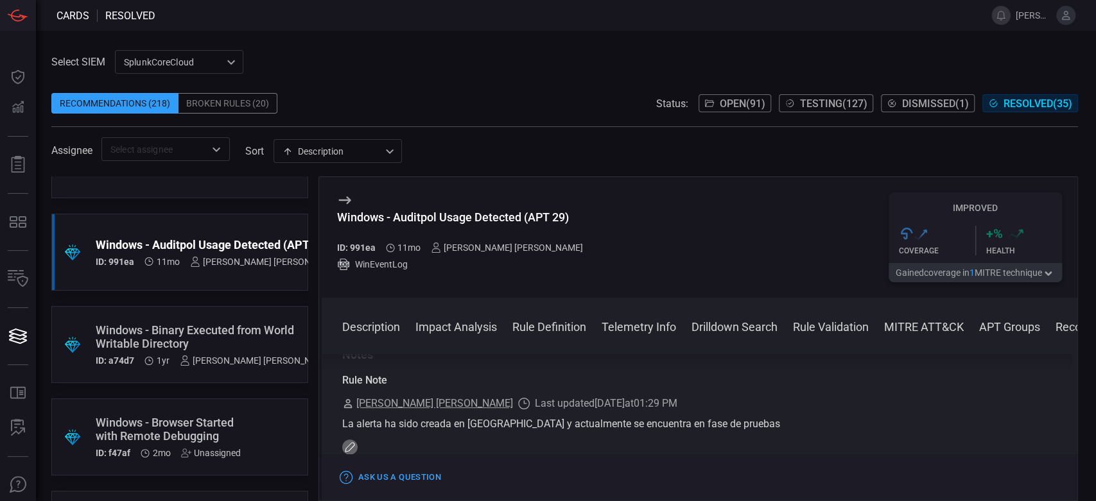
click at [351, 446] on icon "button" at bounding box center [350, 447] width 10 height 10
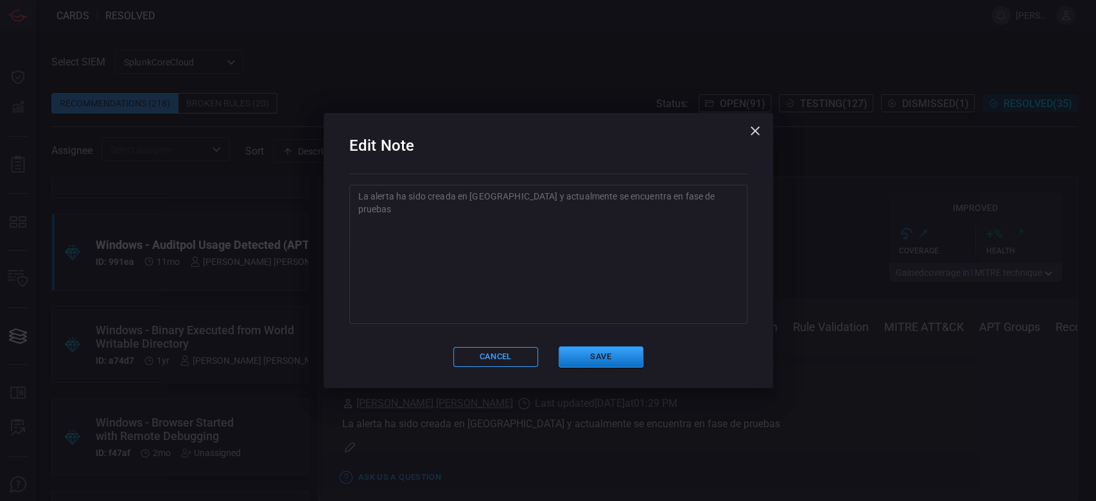
click at [435, 268] on textarea "La alerta ha sido creada en [GEOGRAPHIC_DATA] y actualmente se encuentra en fas…" at bounding box center [548, 254] width 380 height 128
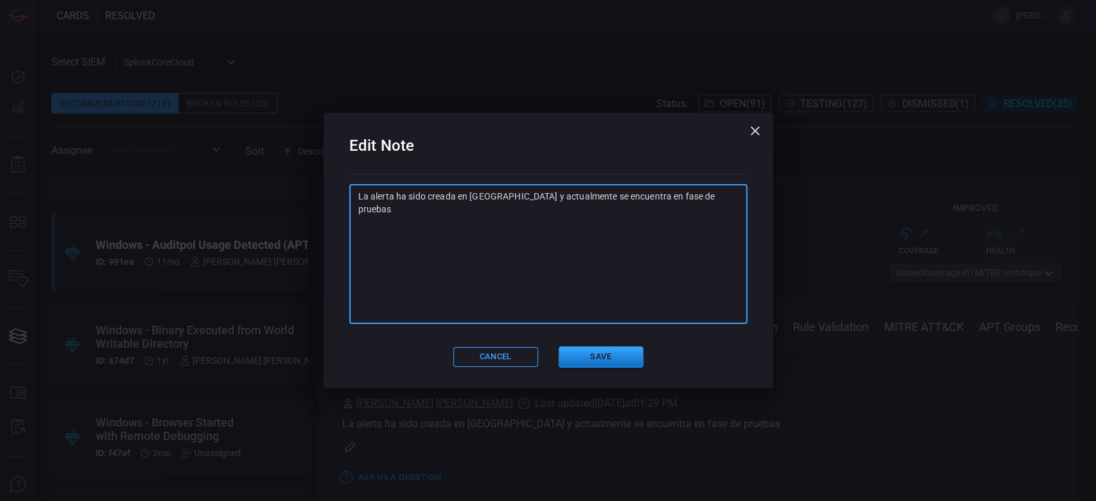
click at [712, 209] on textarea "La alerta ha sido creada en [GEOGRAPHIC_DATA] y actualmente se encuentra en fas…" at bounding box center [548, 254] width 380 height 128
paste textarea "SA: Ya se realizaron pruebas, queda integrada en alerta "GS-WIN-CardinalOps_468…"
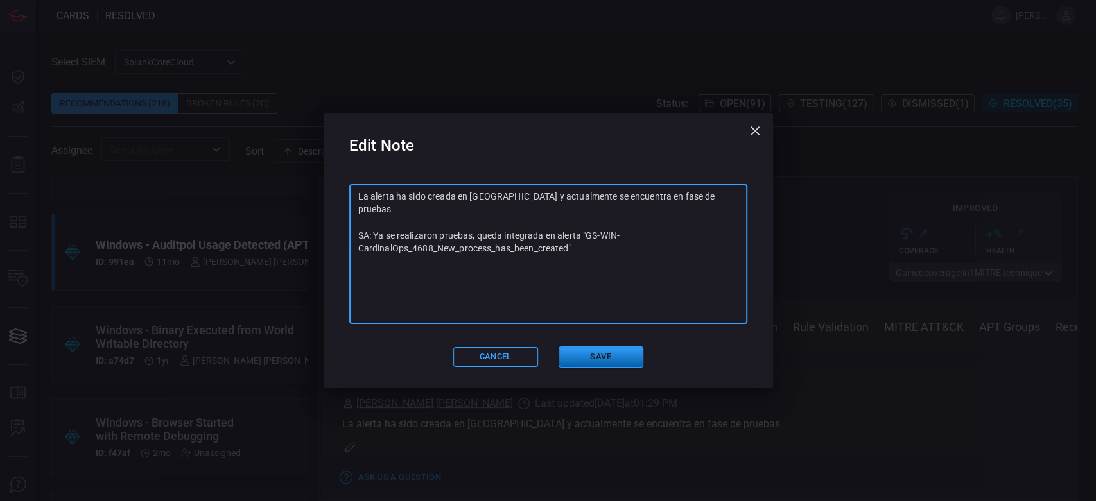
type textarea "La alerta ha sido creada en [GEOGRAPHIC_DATA] y actualmente se encuentra en fas…"
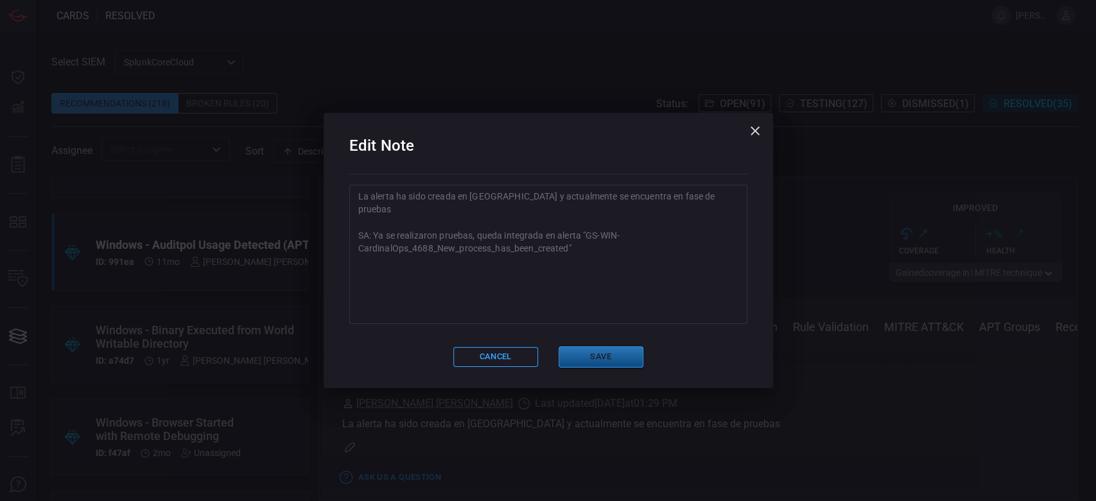
click at [625, 347] on button "Save" at bounding box center [600, 357] width 85 height 21
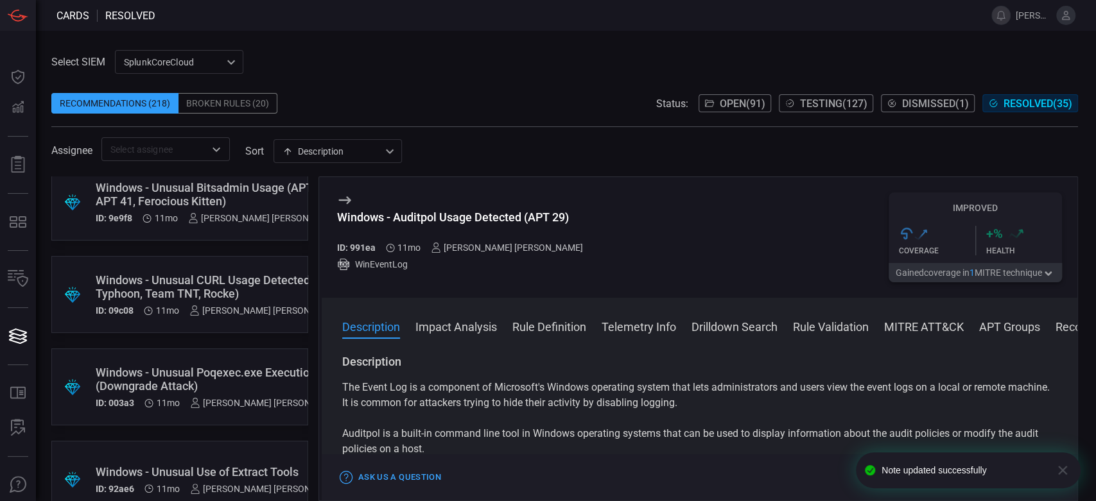
scroll to position [2921, 0]
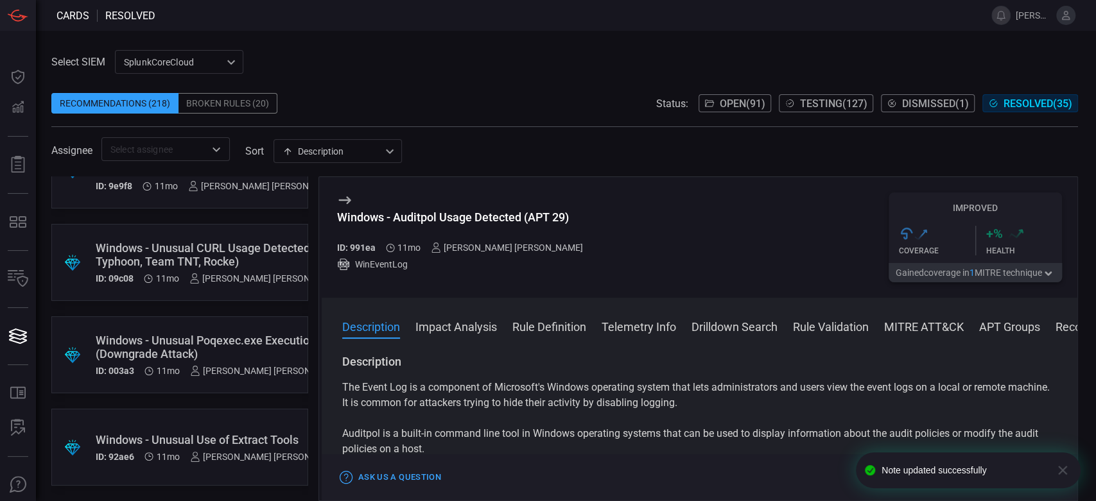
click at [822, 132] on span at bounding box center [564, 132] width 1026 height 10
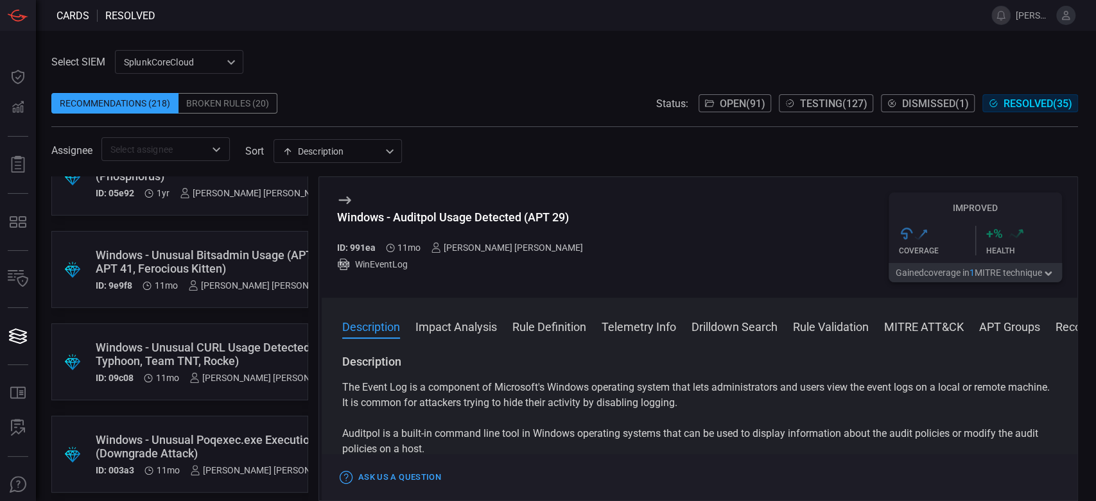
scroll to position [2778, 0]
